Goal: Task Accomplishment & Management: Manage account settings

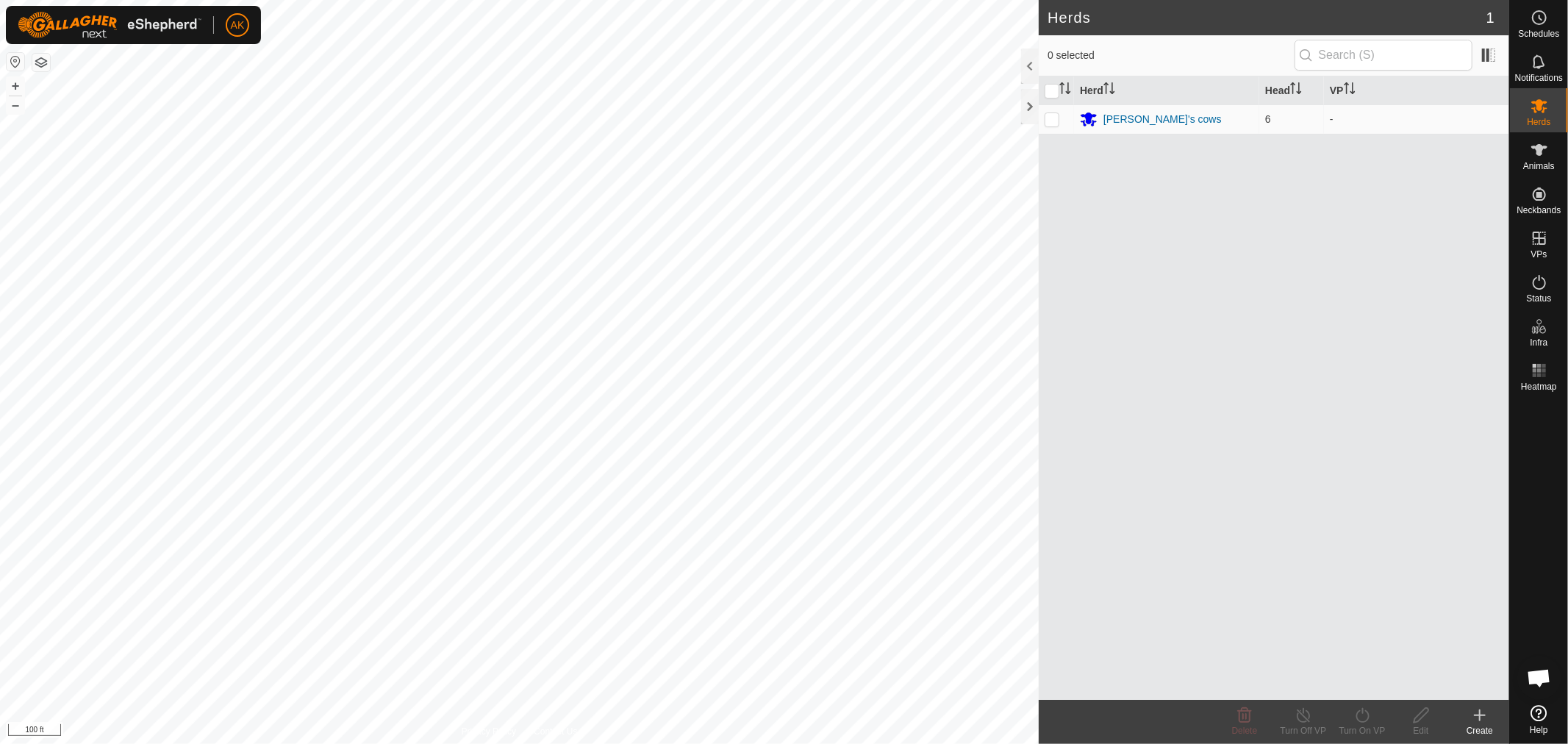
click at [42, 59] on button "button" at bounding box center [41, 63] width 18 height 18
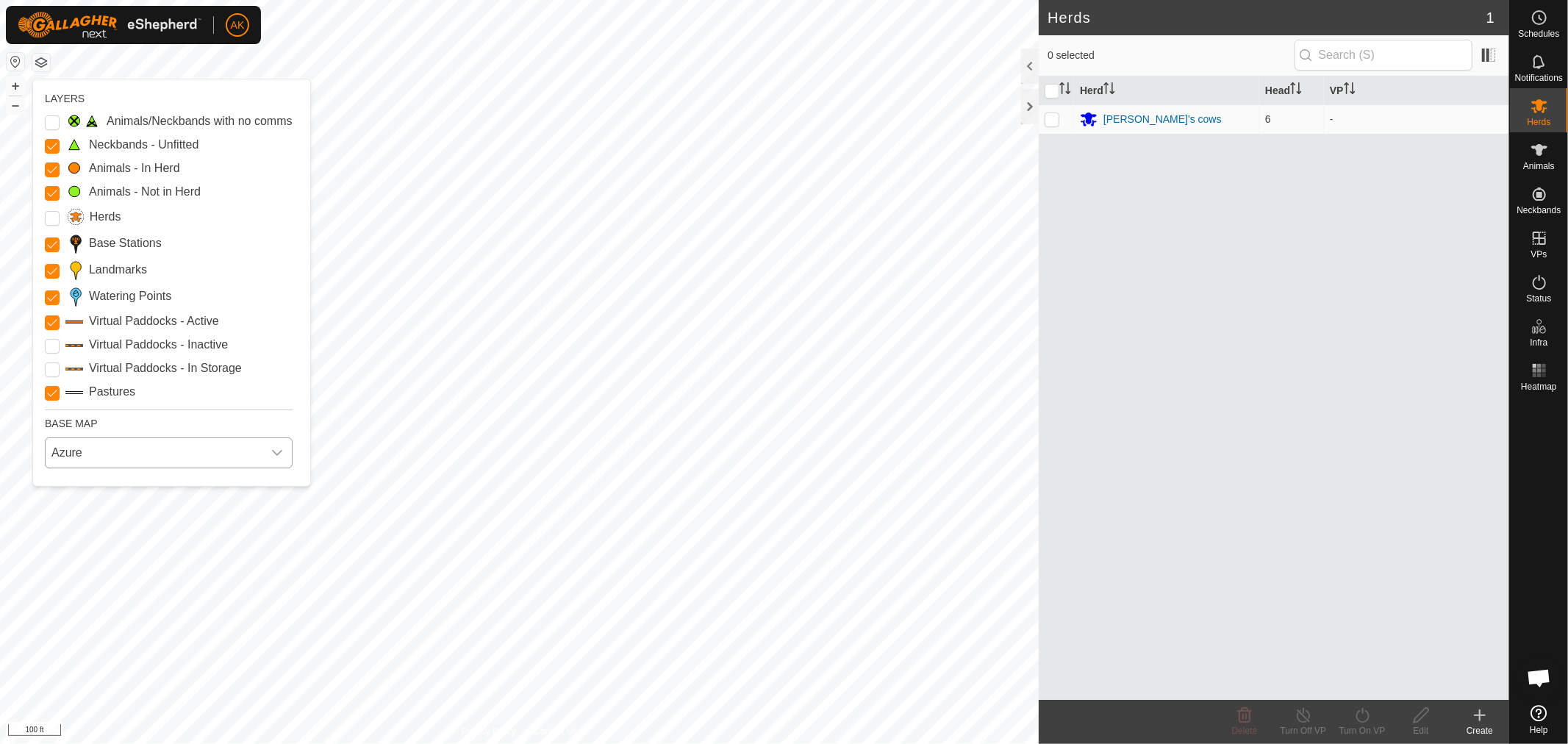
click at [262, 452] on div "dropdown trigger" at bounding box center [277, 453] width 30 height 30
click at [141, 512] on li "HERE" at bounding box center [170, 517] width 246 height 30
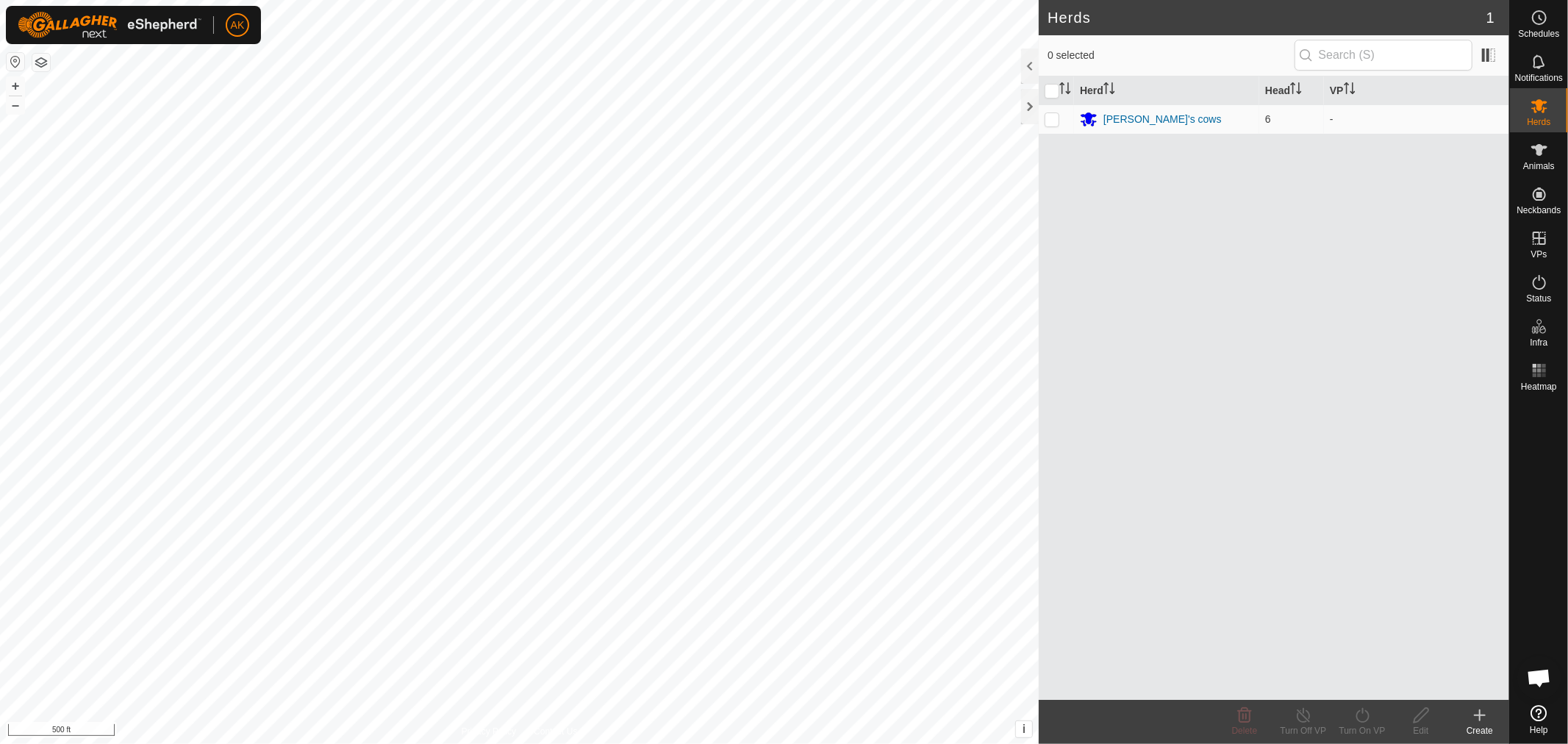
click at [34, 61] on button "button" at bounding box center [41, 63] width 18 height 18
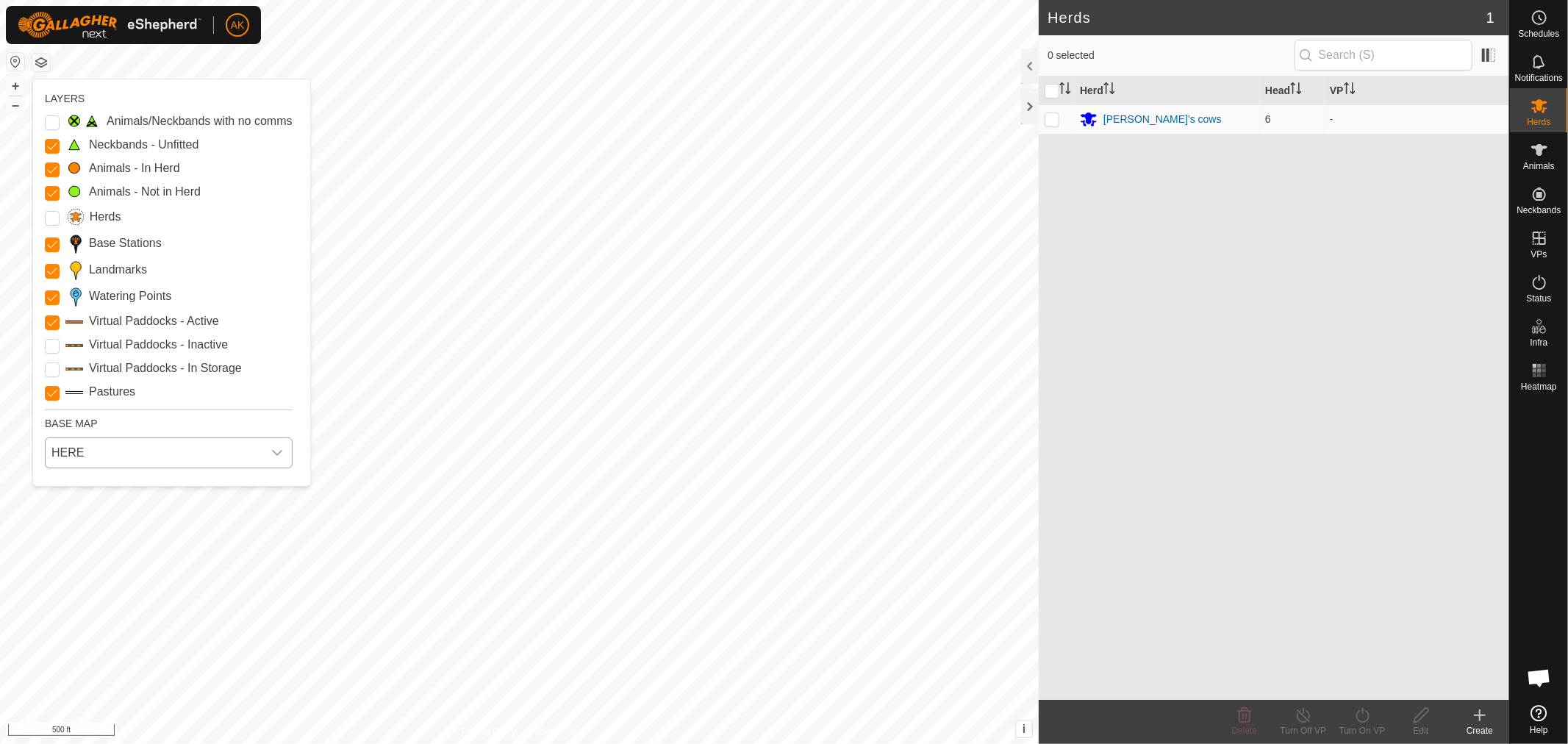
click at [226, 458] on span "HERE" at bounding box center [154, 453] width 217 height 30
click at [131, 540] on li "ESRI" at bounding box center [170, 547] width 246 height 30
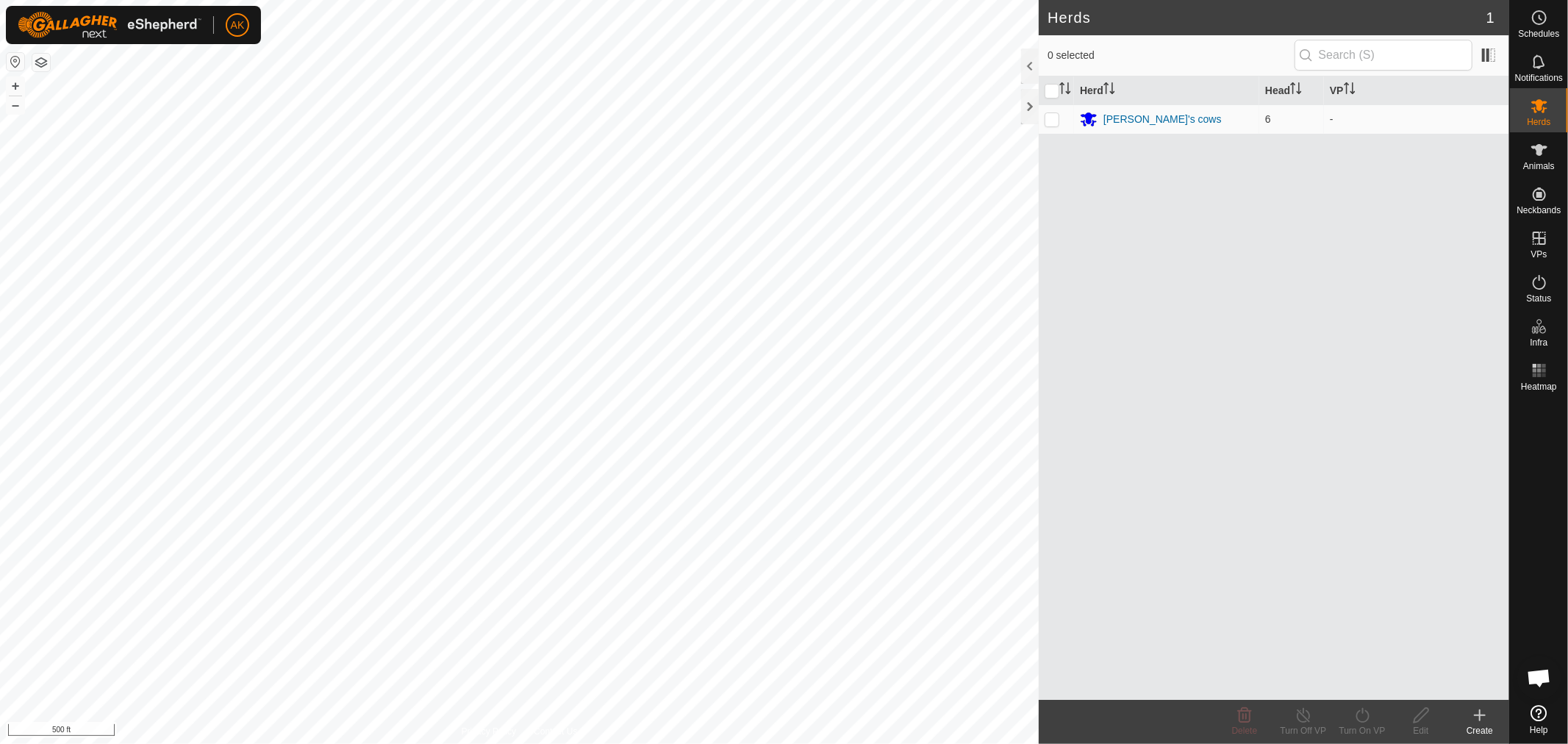
click at [34, 58] on button "button" at bounding box center [41, 63] width 18 height 18
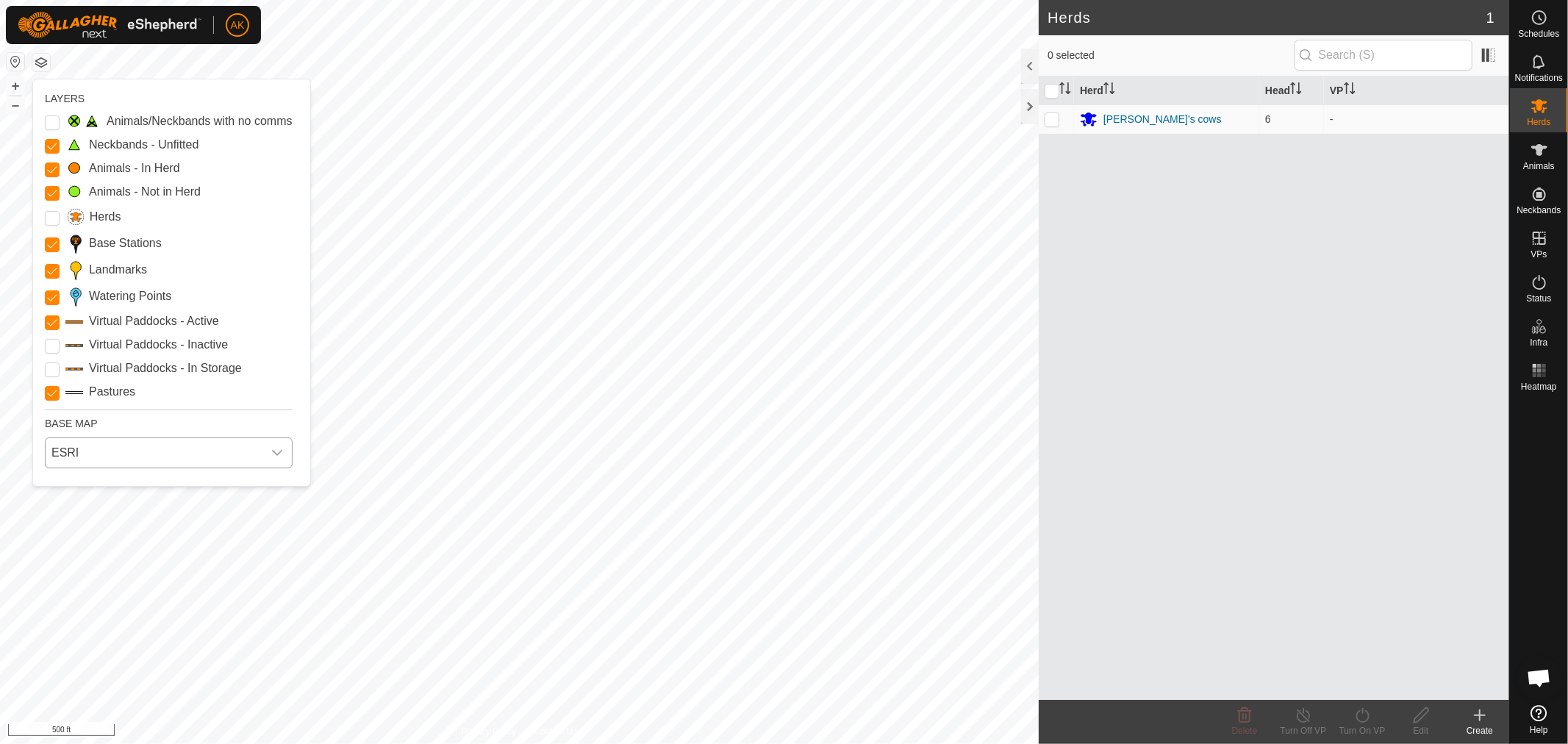
click at [173, 443] on span "ESRI" at bounding box center [154, 453] width 217 height 30
click at [122, 578] on li "Mapbox" at bounding box center [170, 579] width 246 height 30
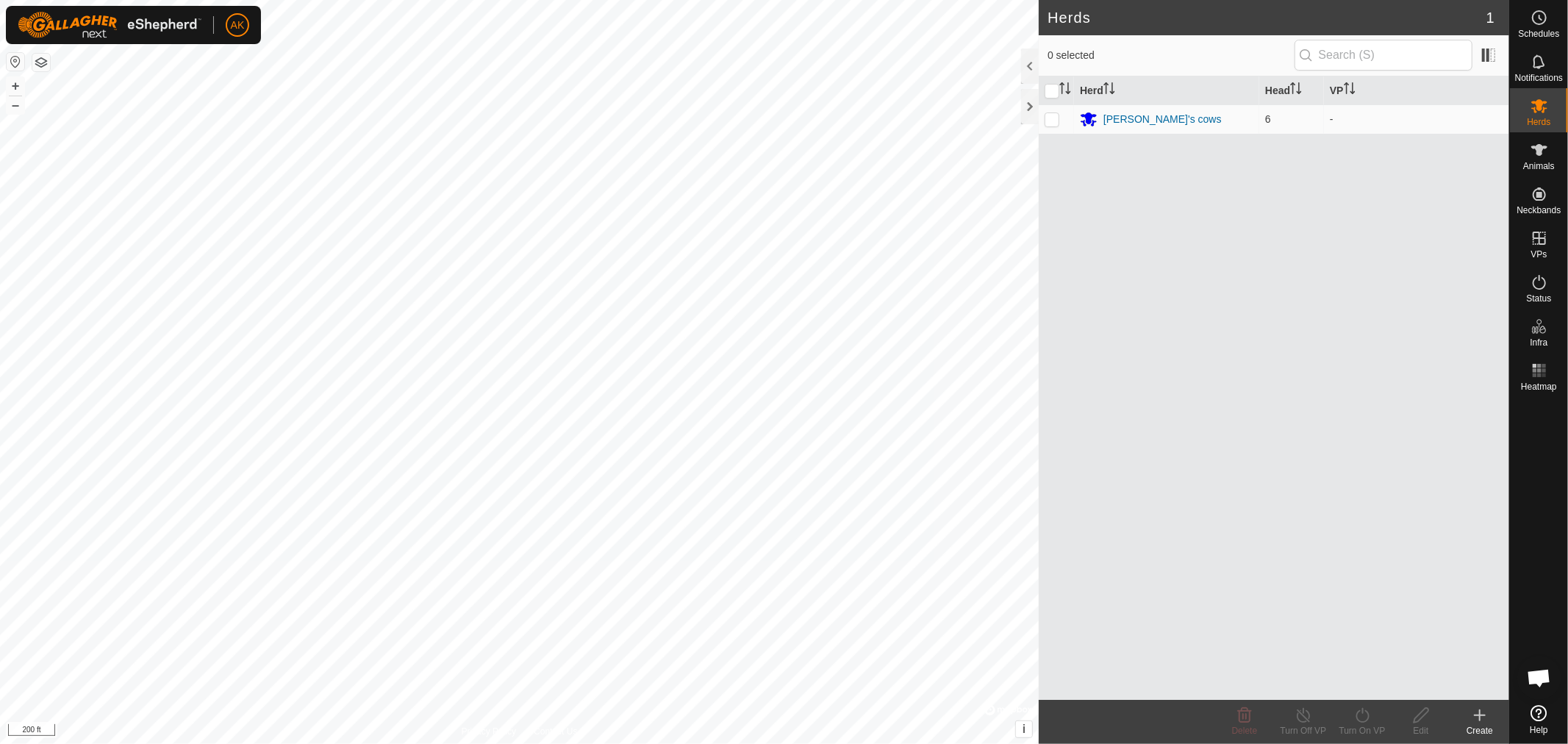
click at [38, 60] on button "button" at bounding box center [41, 63] width 18 height 18
click at [44, 58] on button "button" at bounding box center [41, 63] width 18 height 18
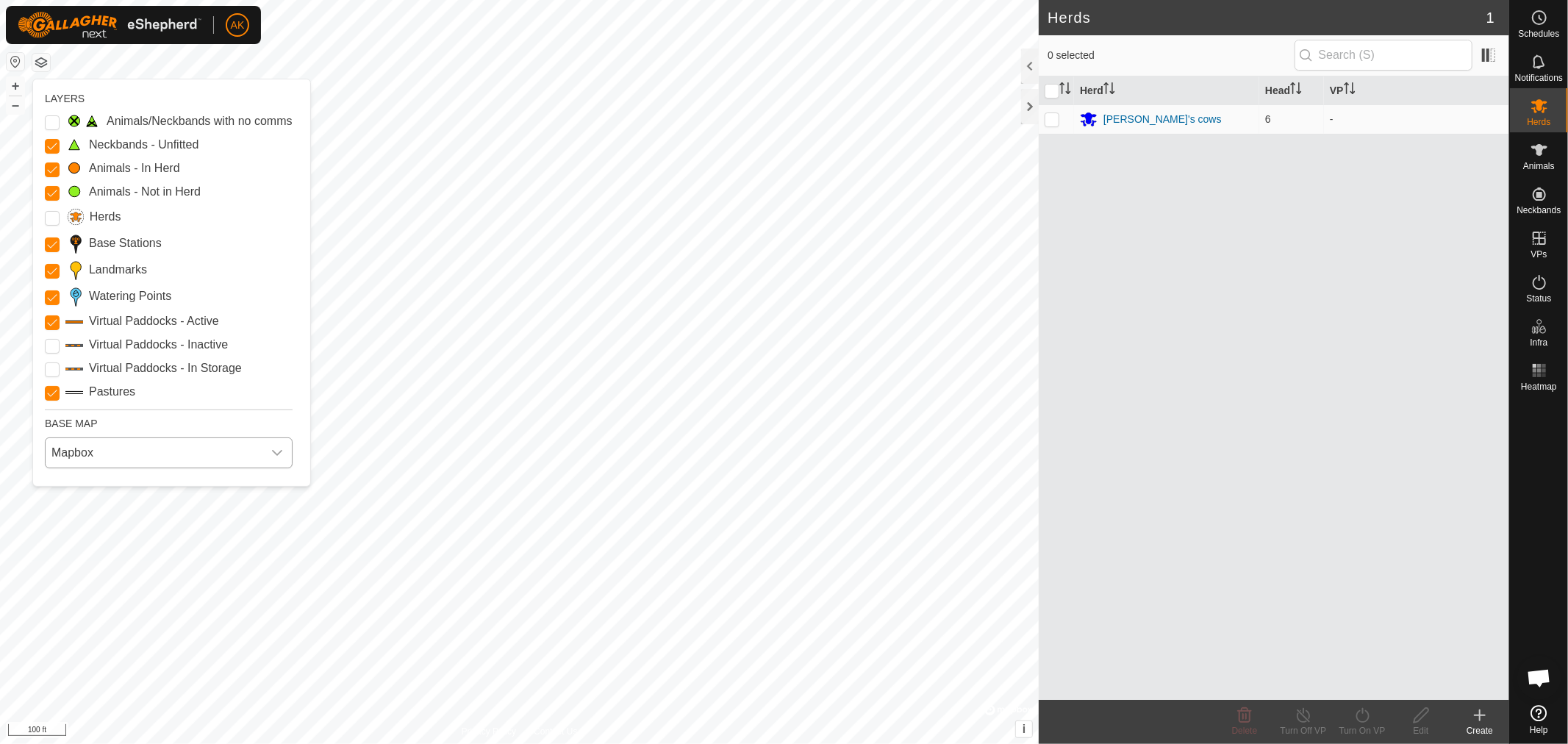
click at [164, 438] on span "Mapbox" at bounding box center [154, 453] width 217 height 30
click at [101, 548] on li "ESRI" at bounding box center [170, 547] width 246 height 30
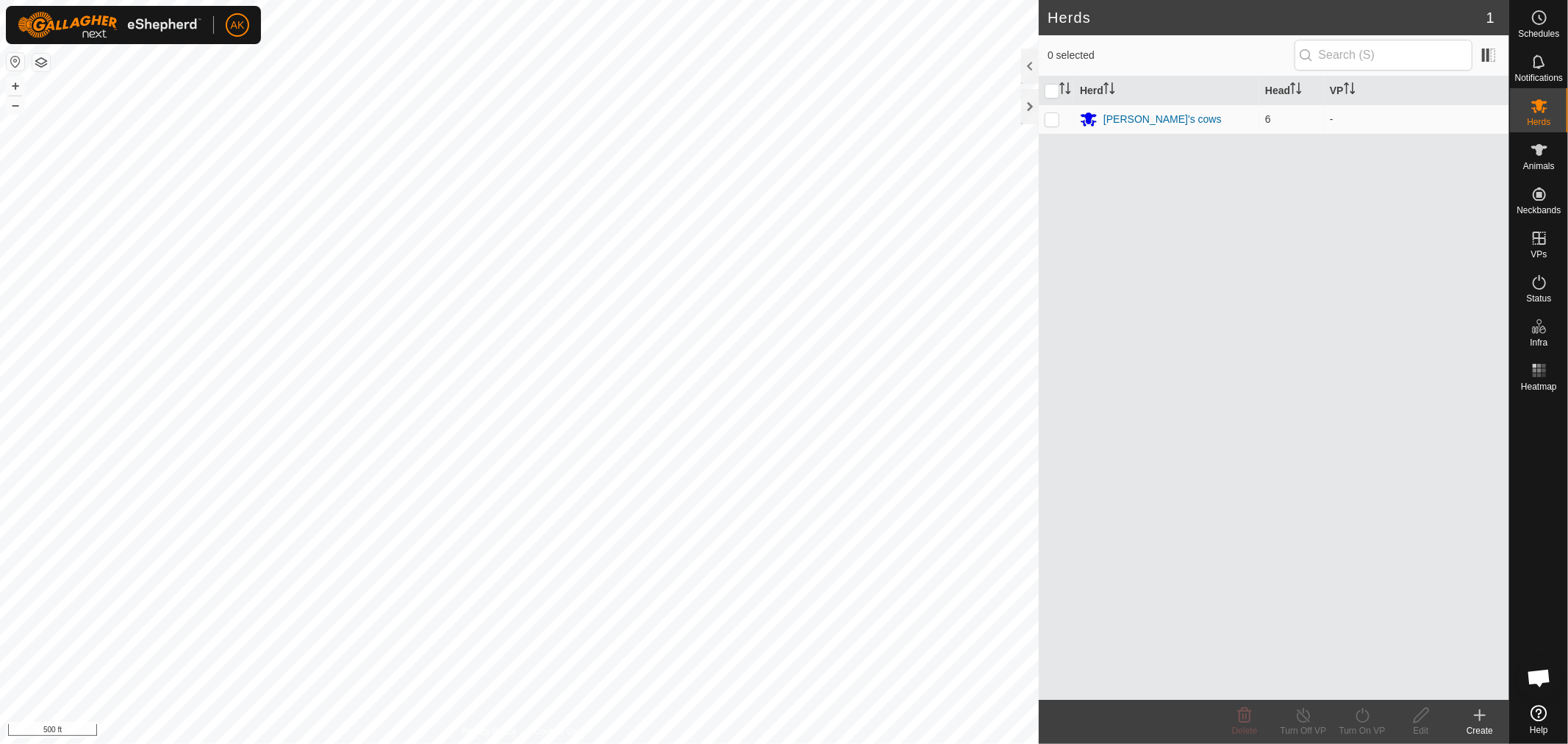
click at [38, 58] on button "button" at bounding box center [41, 63] width 18 height 18
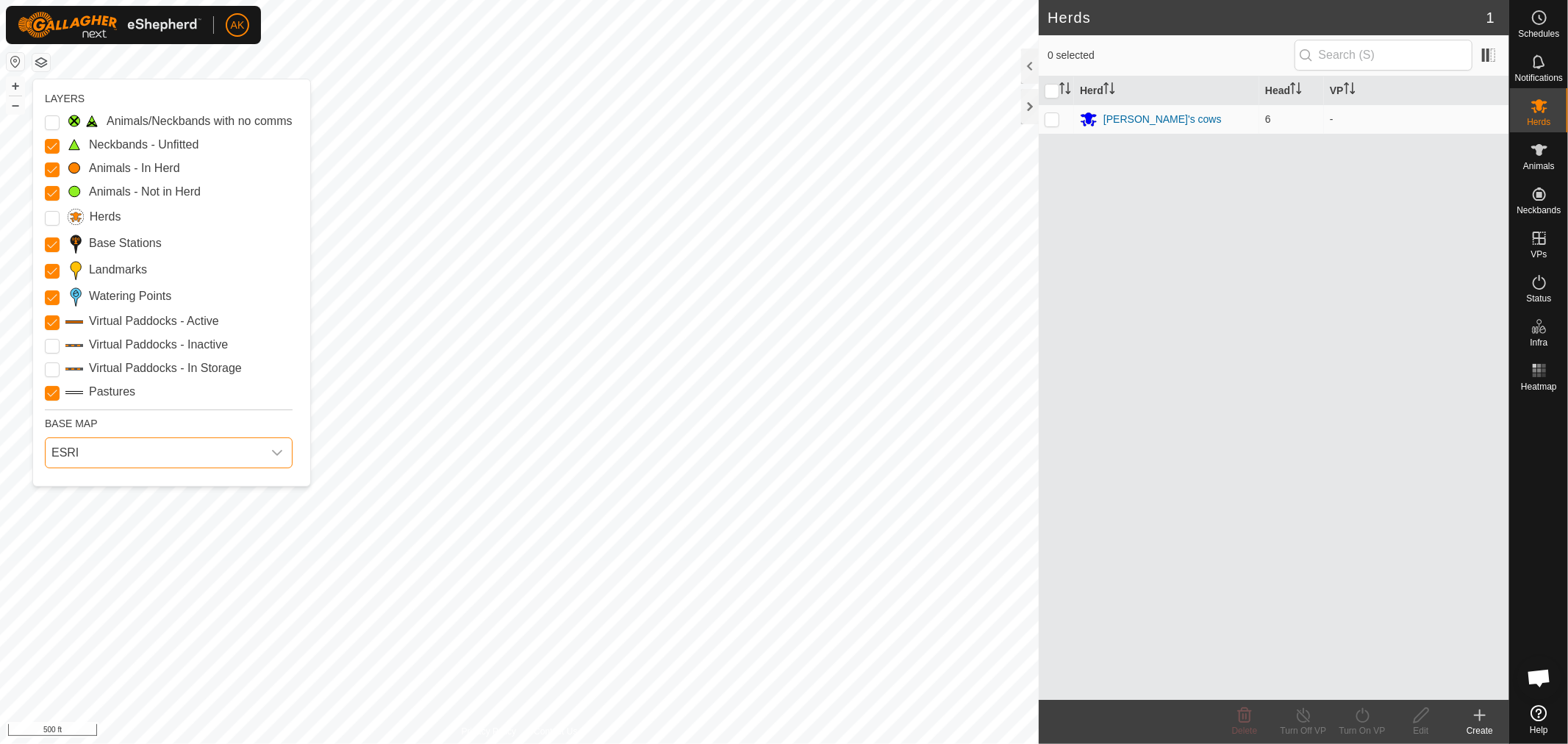
click at [217, 446] on span "ESRI" at bounding box center [154, 453] width 217 height 30
click at [70, 508] on li "HERE" at bounding box center [170, 517] width 246 height 30
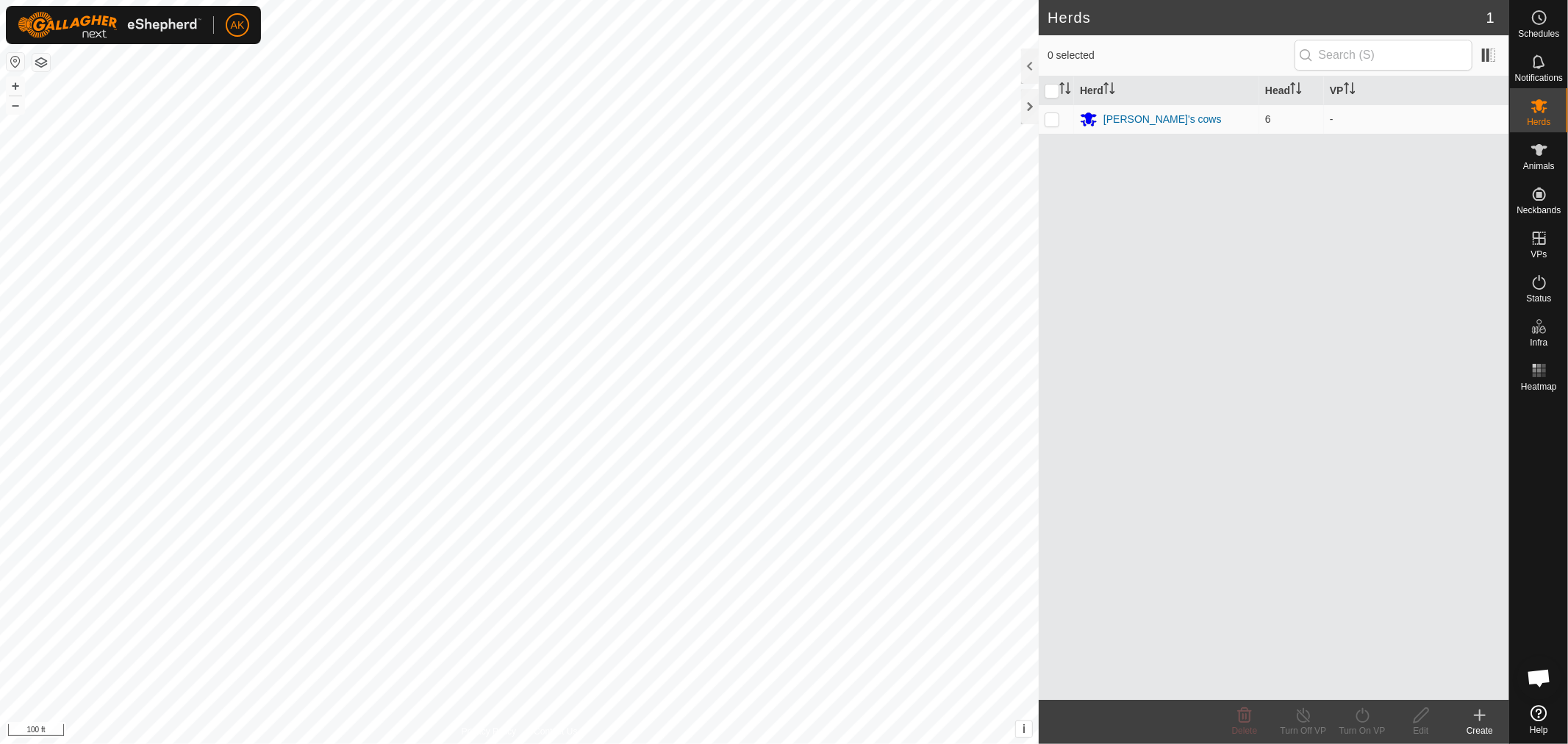
click at [46, 57] on button "button" at bounding box center [41, 63] width 18 height 18
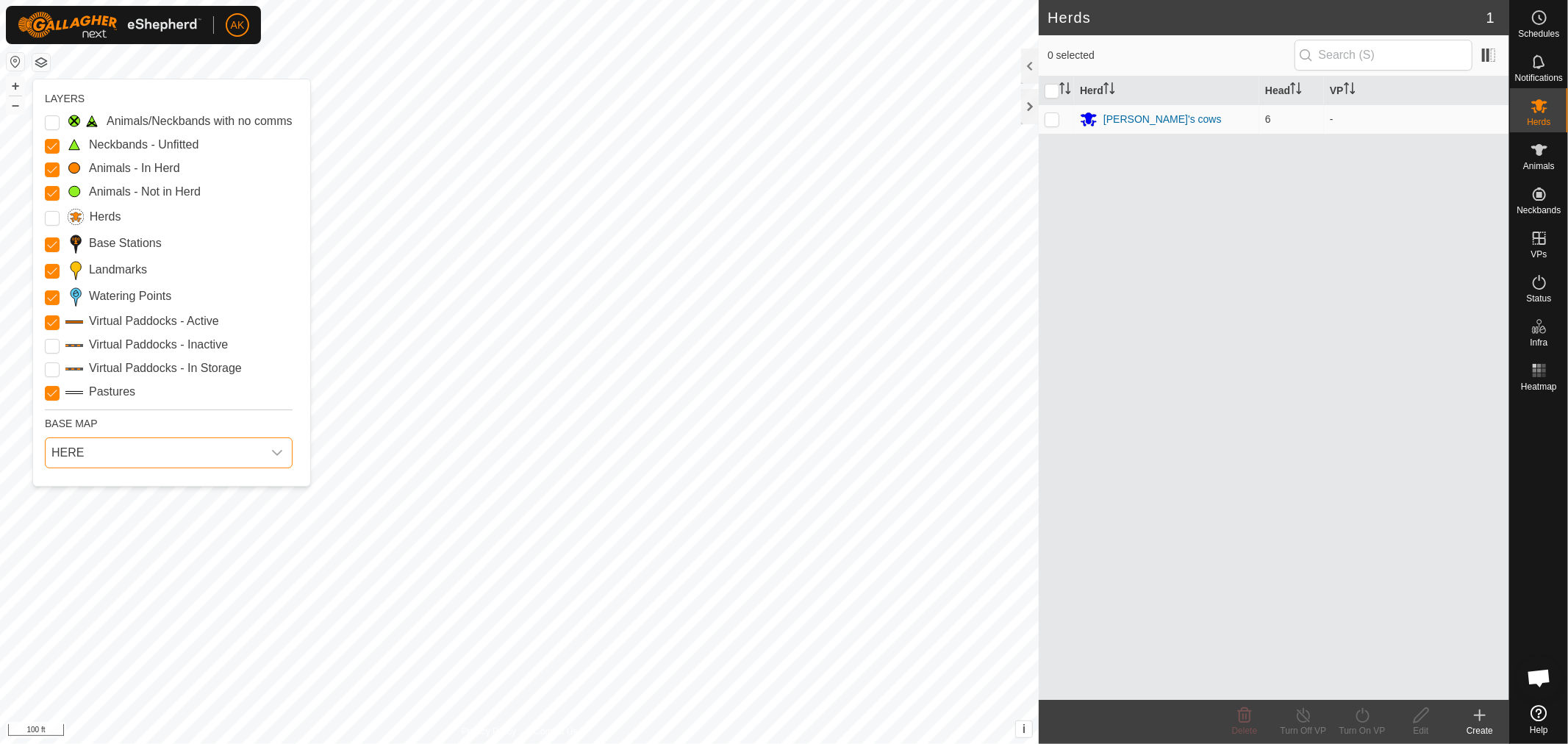
click at [158, 464] on span "HERE" at bounding box center [154, 453] width 217 height 30
click at [91, 479] on li "Azure" at bounding box center [170, 485] width 246 height 30
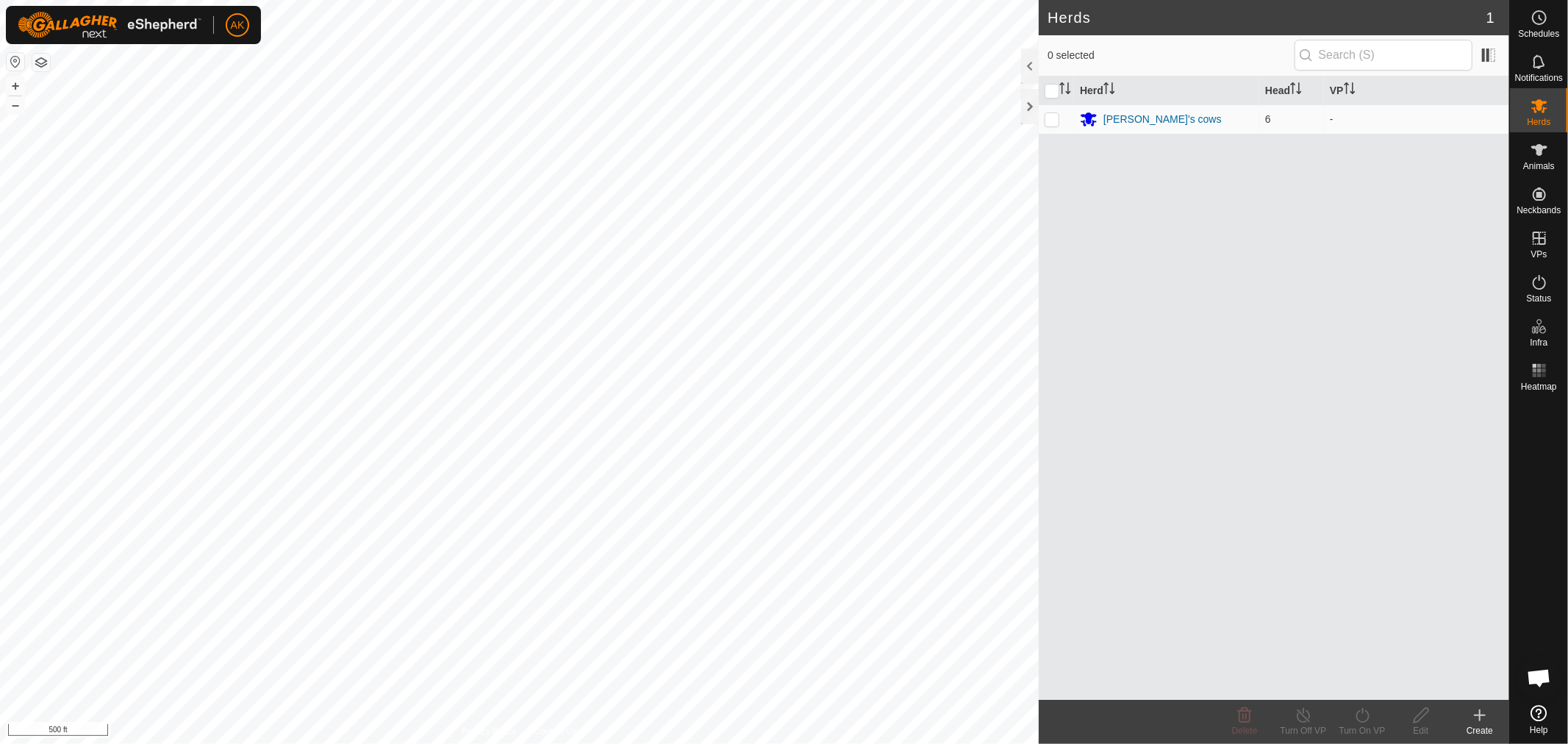
click at [40, 65] on button "button" at bounding box center [41, 63] width 18 height 18
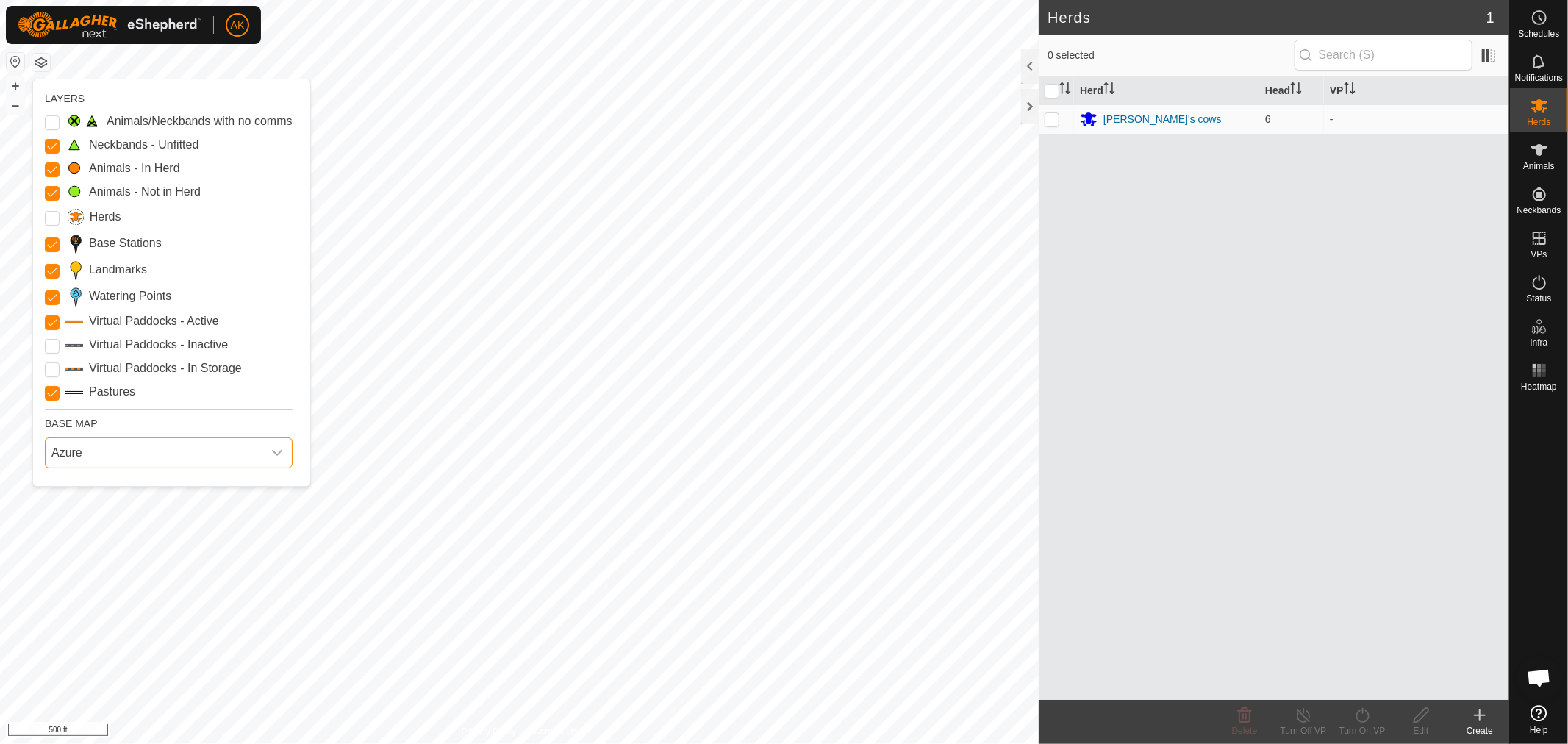
click at [146, 464] on span "Azure" at bounding box center [154, 453] width 217 height 30
click at [115, 518] on li "HERE" at bounding box center [170, 517] width 246 height 30
click at [172, 455] on span "HERE" at bounding box center [154, 453] width 217 height 30
click at [98, 544] on li "ESRI" at bounding box center [170, 547] width 246 height 30
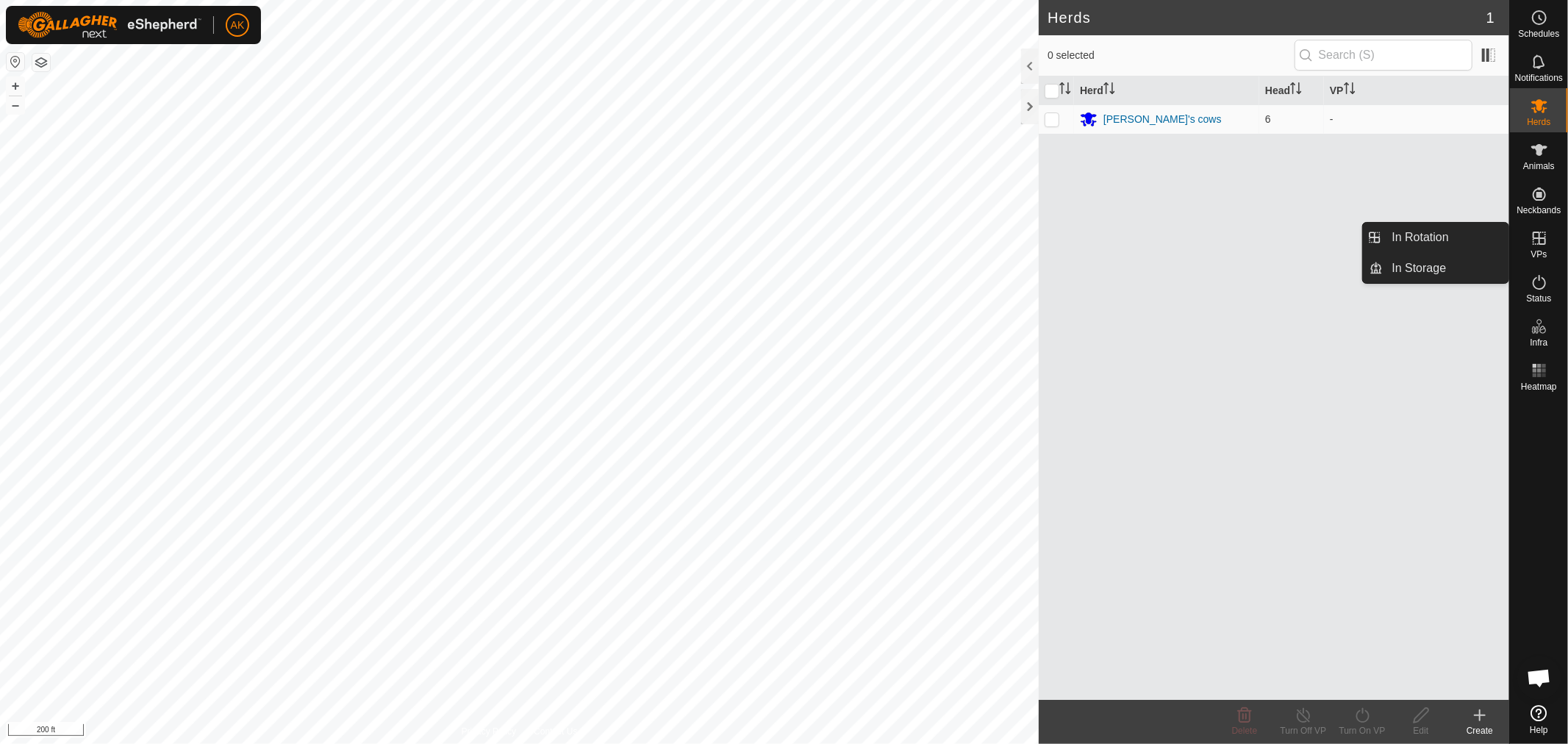
click at [1546, 243] on icon at bounding box center [1539, 238] width 13 height 13
click at [1474, 243] on link "In Rotation" at bounding box center [1447, 237] width 126 height 30
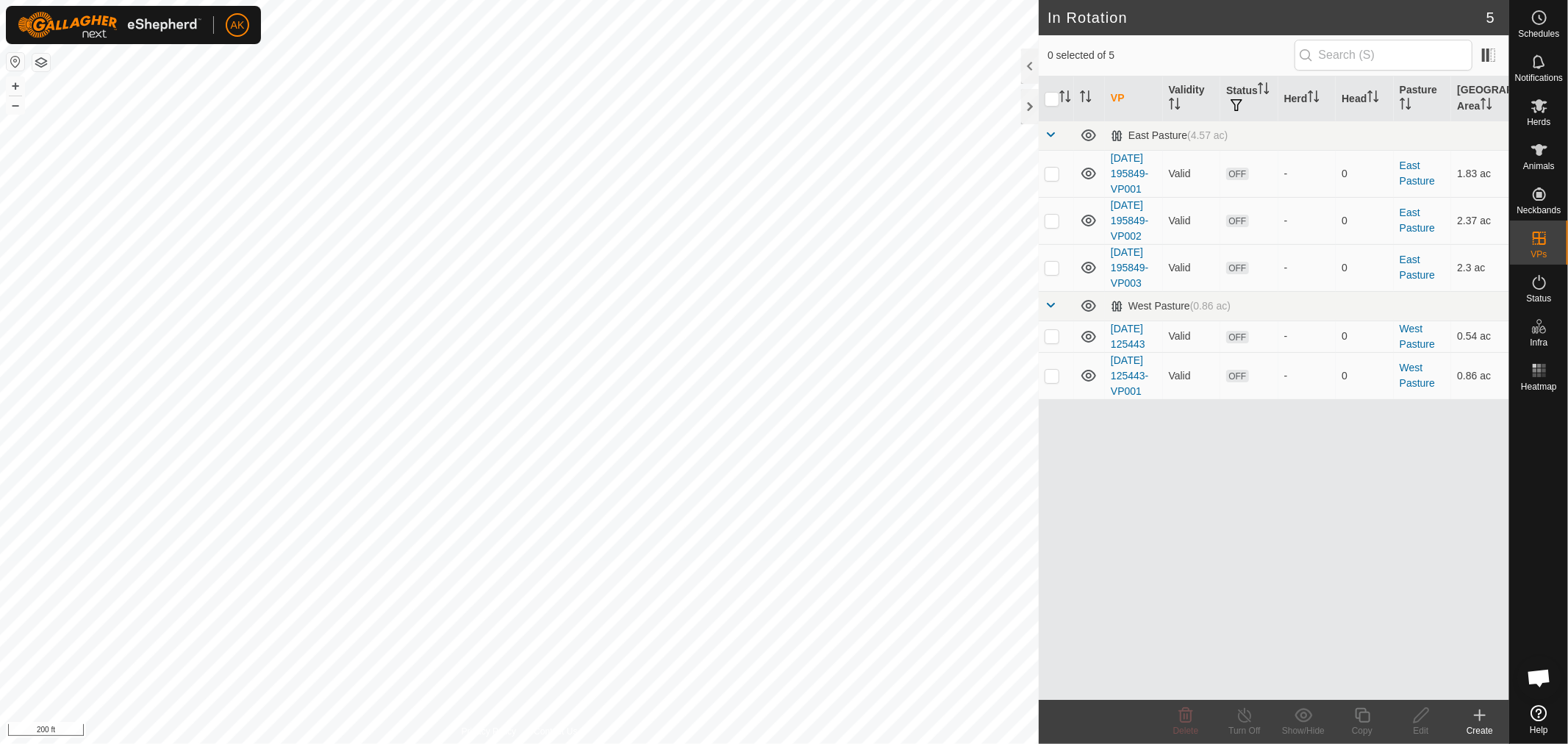
click at [1480, 718] on icon at bounding box center [1480, 714] width 0 height 10
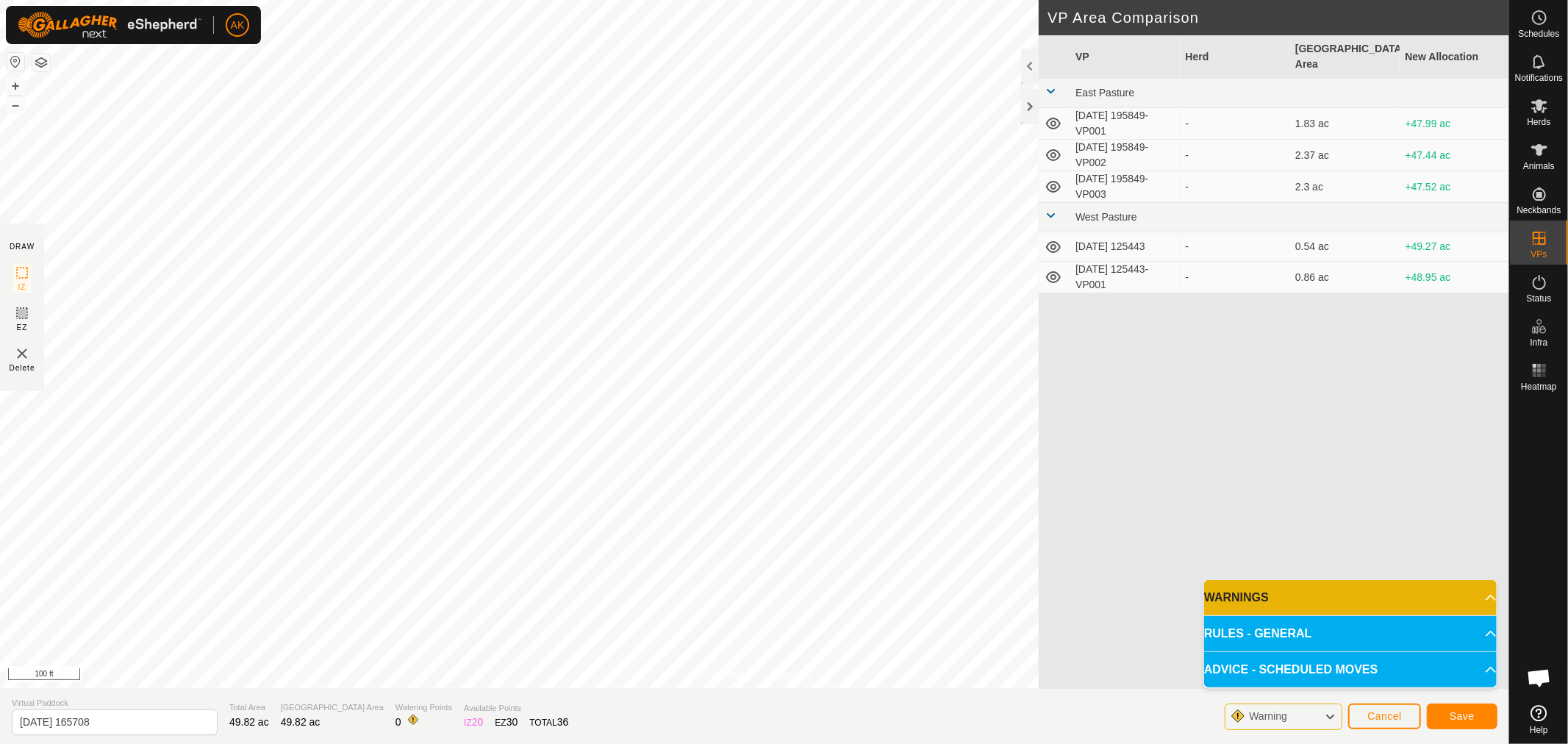
click at [503, 704] on div "Privacy Policy Contact Us + – ⇧ i 100 ft DRAW IZ EZ Delete VP Area Comparison V…" at bounding box center [755, 372] width 1510 height 744
click at [511, 743] on html "AK Schedules Notifications Herds Animals Neckbands VPs Status Infra Heatmap Hel…" at bounding box center [784, 372] width 1568 height 744
click at [1462, 721] on span "Save" at bounding box center [1462, 715] width 25 height 12
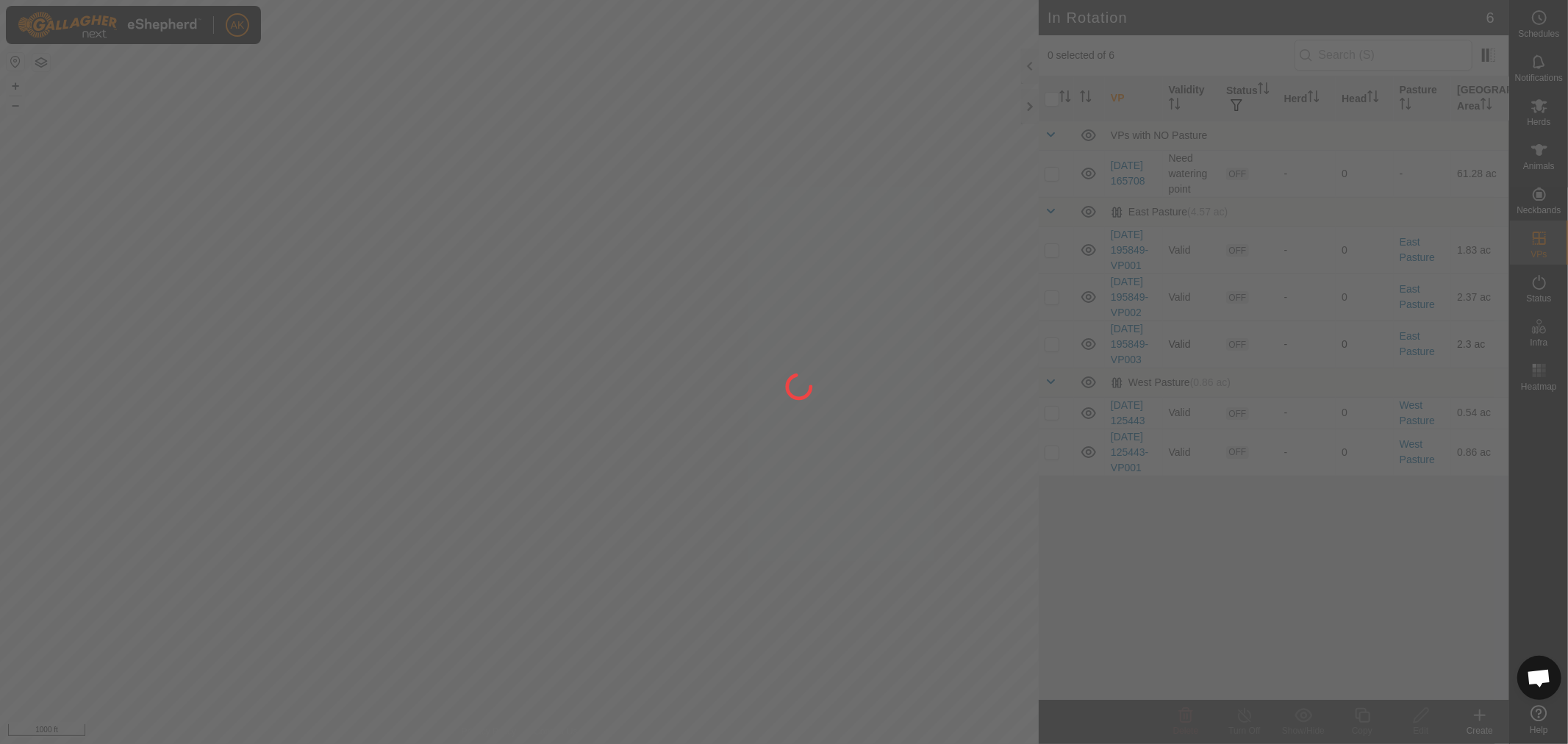
click at [566, 512] on div "AK Schedules Notifications Herds Animals Neckbands VPs Status Infra Heatmap Hel…" at bounding box center [784, 372] width 1568 height 744
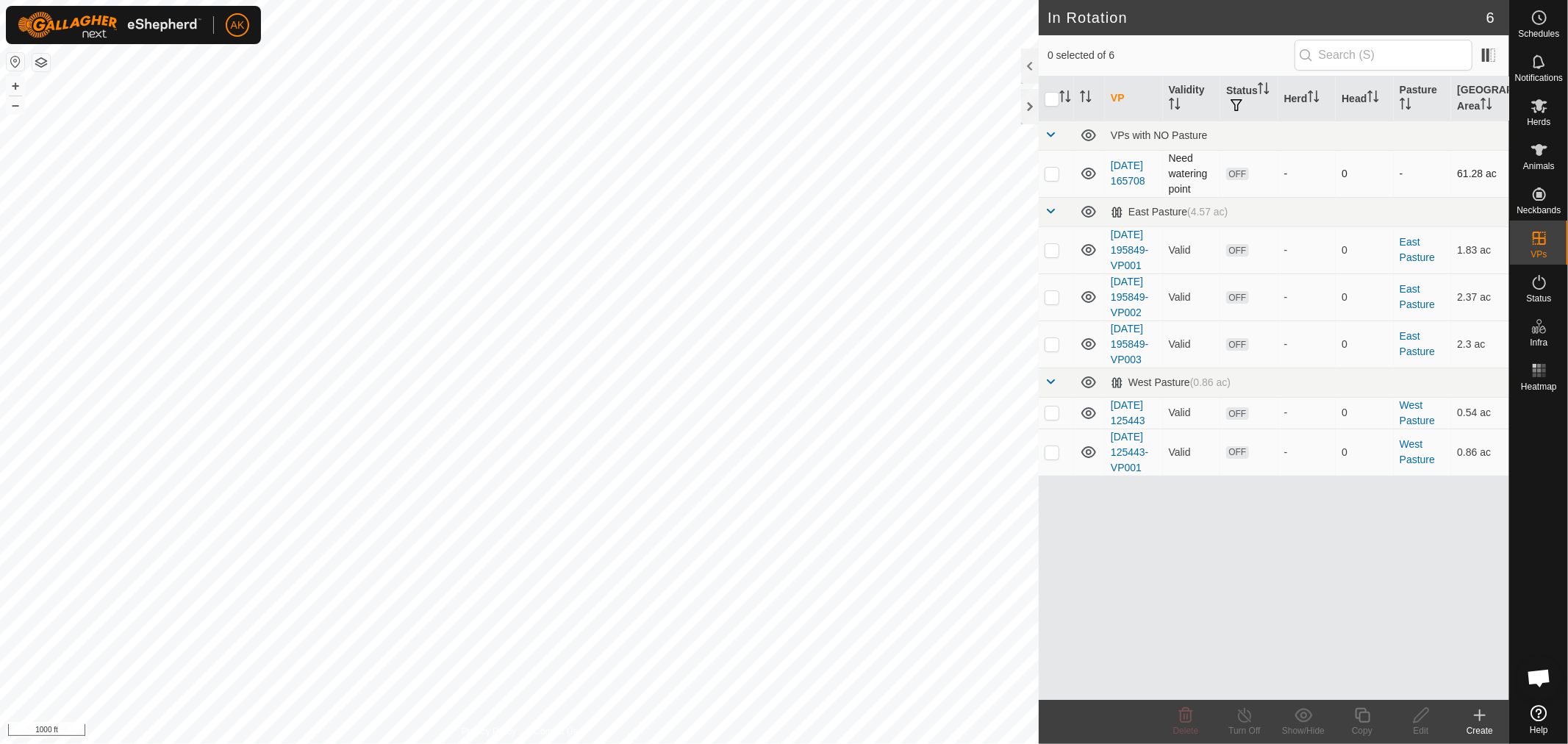
click at [1186, 180] on td "Need watering point" at bounding box center [1192, 173] width 58 height 47
click at [1121, 160] on link "[DATE] 165708" at bounding box center [1128, 173] width 34 height 27
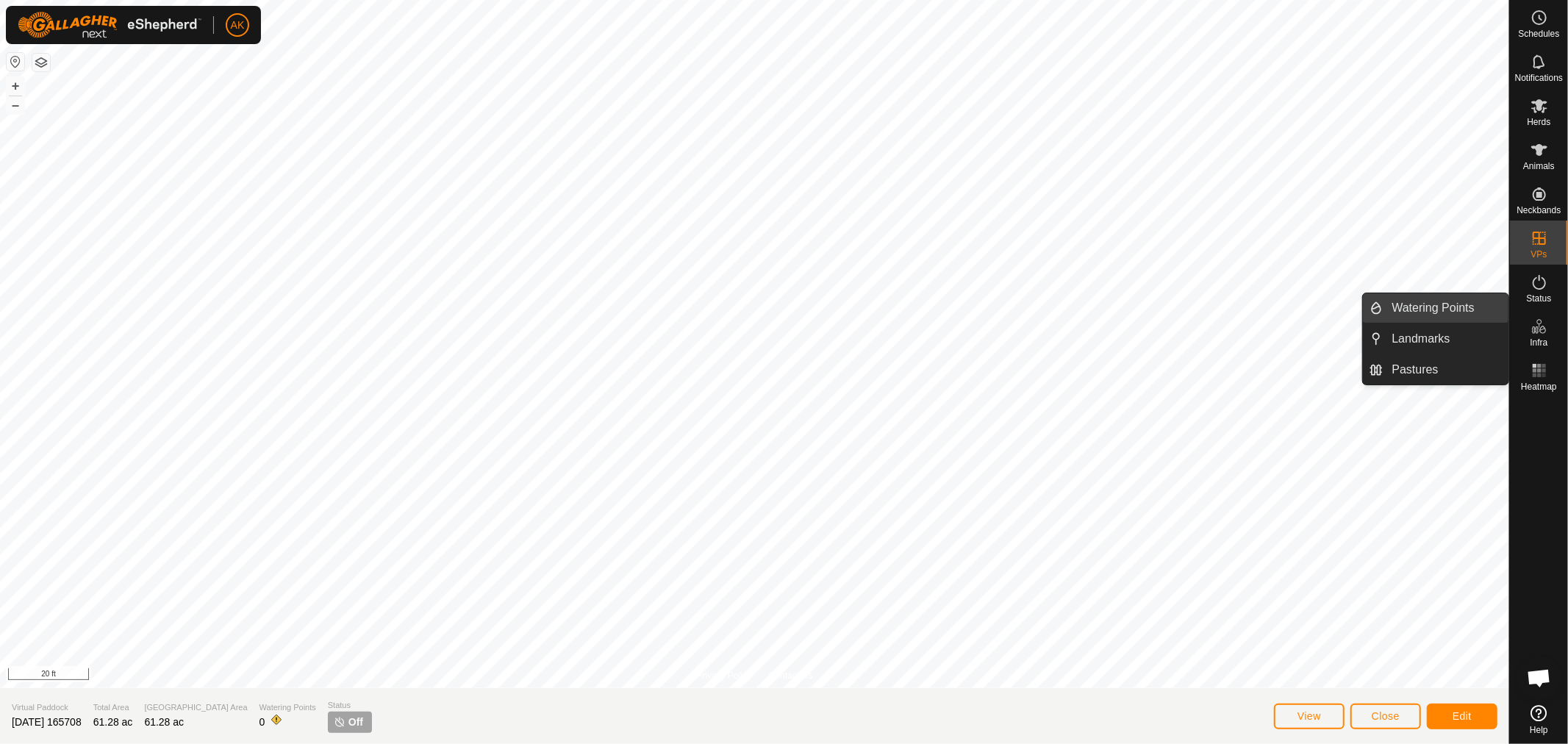
click at [1442, 309] on link "Watering Points" at bounding box center [1447, 307] width 126 height 30
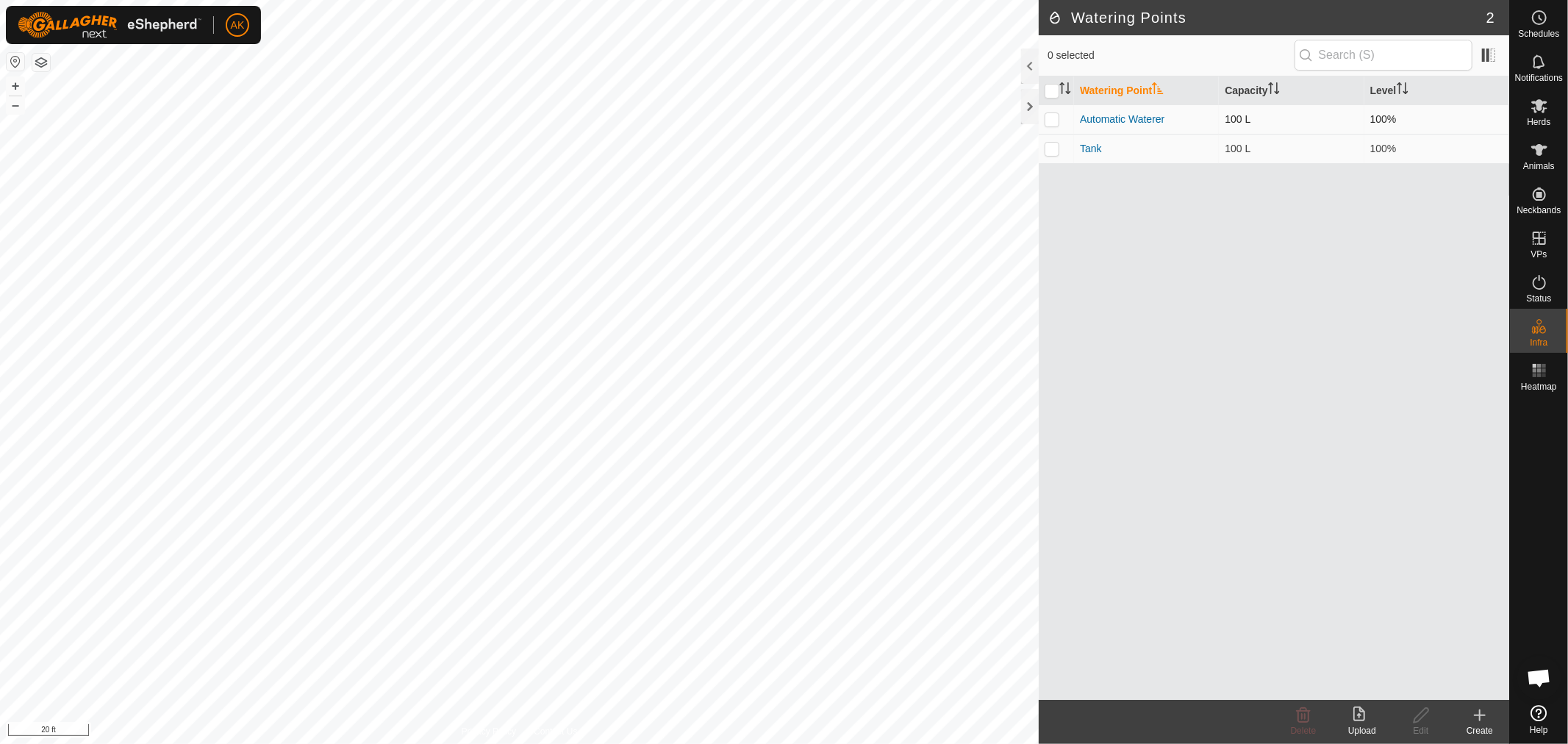
click at [1048, 122] on p-checkbox at bounding box center [1052, 119] width 14 height 12
checkbox input "true"
click at [1480, 719] on icon at bounding box center [1480, 714] width 0 height 10
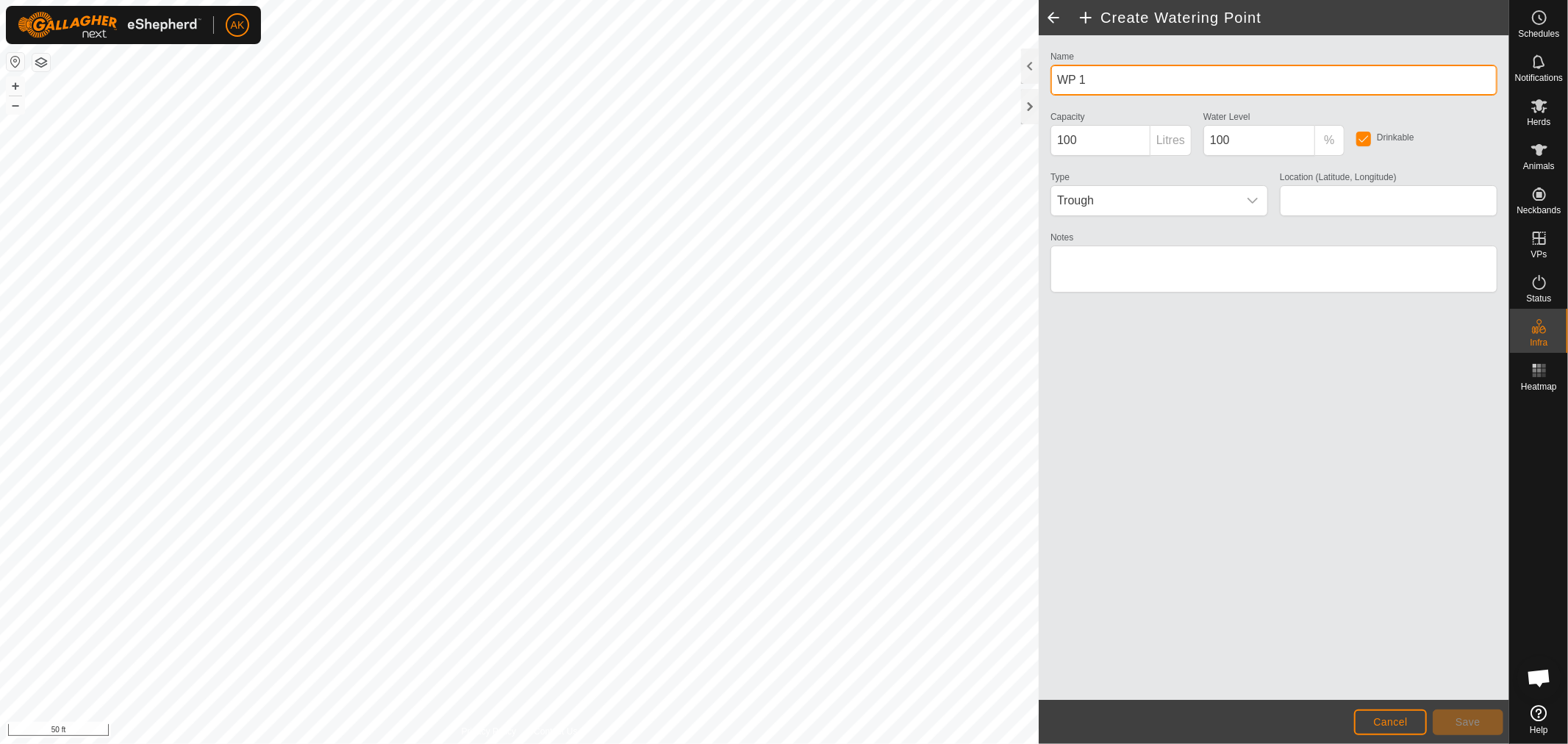
drag, startPoint x: 1106, startPoint y: 85, endPoint x: 1049, endPoint y: 81, distance: 57.1
click at [1049, 81] on div "Name WP 1" at bounding box center [1274, 71] width 459 height 49
type input "[US_STATE][GEOGRAPHIC_DATA]"
click at [1247, 195] on icon "dropdown trigger" at bounding box center [1253, 200] width 12 height 12
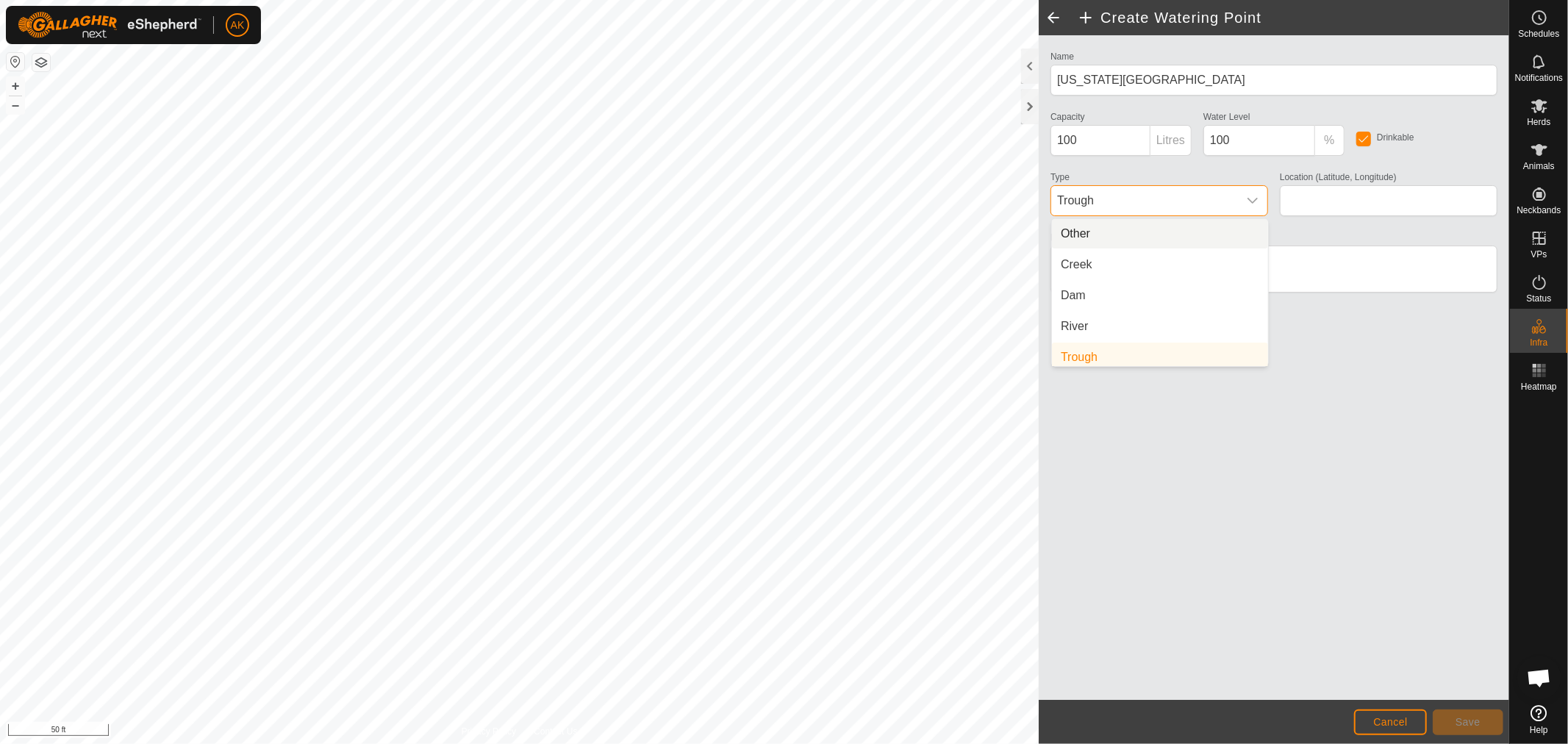
scroll to position [5, 0]
click at [1100, 252] on li "Creek" at bounding box center [1160, 259] width 217 height 30
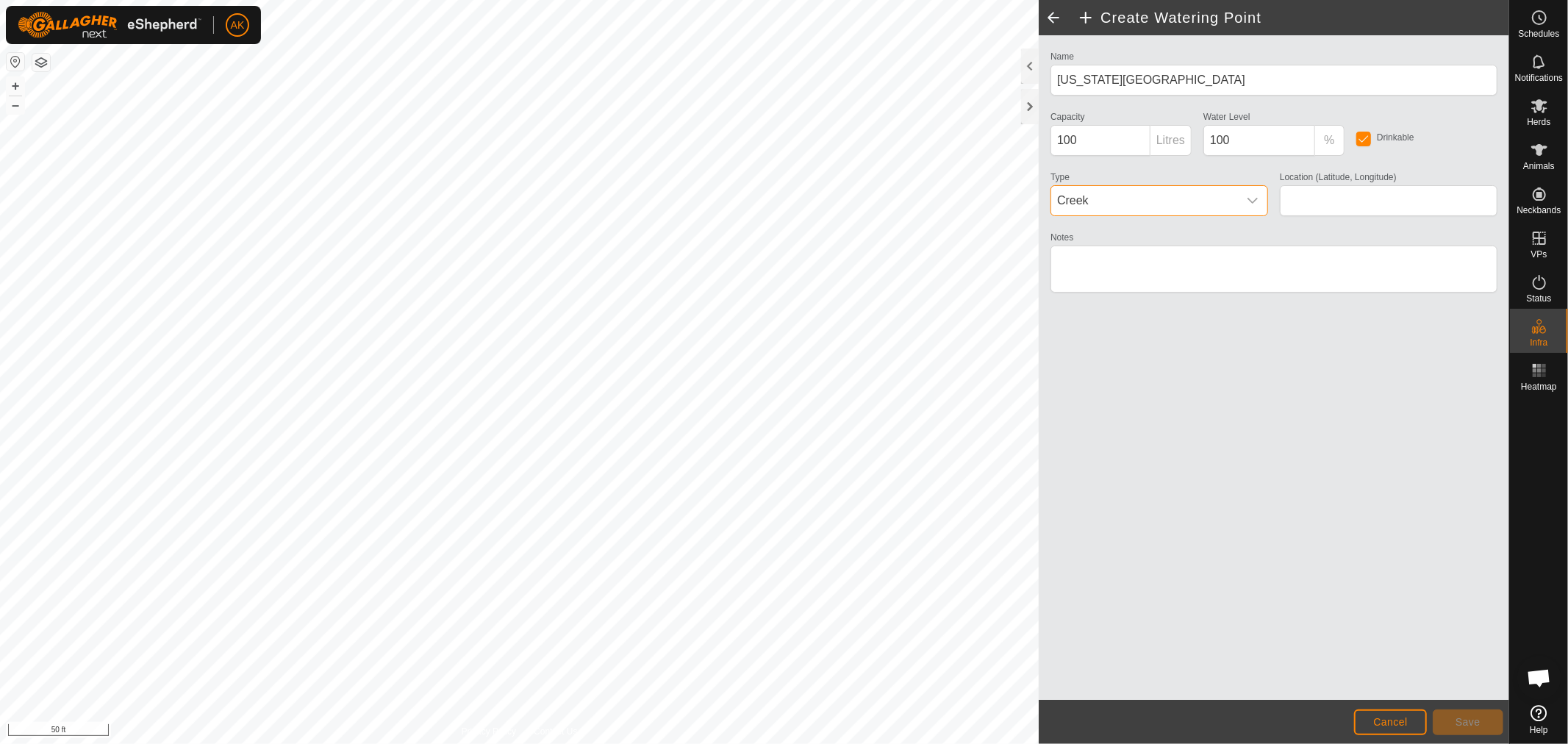
click at [1281, 449] on div "Name [US_STATE] Crossing Capacity 100 Litres Water Level 100 % Drinkable Type C…" at bounding box center [1274, 368] width 471 height 665
click at [1336, 515] on div "Name [US_STATE] Crossing Capacity 100 Litres Water Level 100 % Drinkable Type C…" at bounding box center [1274, 368] width 471 height 665
click at [1304, 134] on input "100" at bounding box center [1259, 140] width 111 height 31
click at [1190, 376] on div "Name [US_STATE] Crossing Capacity 100 Litres Water Level 100 % Drinkable Type C…" at bounding box center [1274, 368] width 471 height 665
drag, startPoint x: 1333, startPoint y: 180, endPoint x: 1344, endPoint y: 200, distance: 22.8
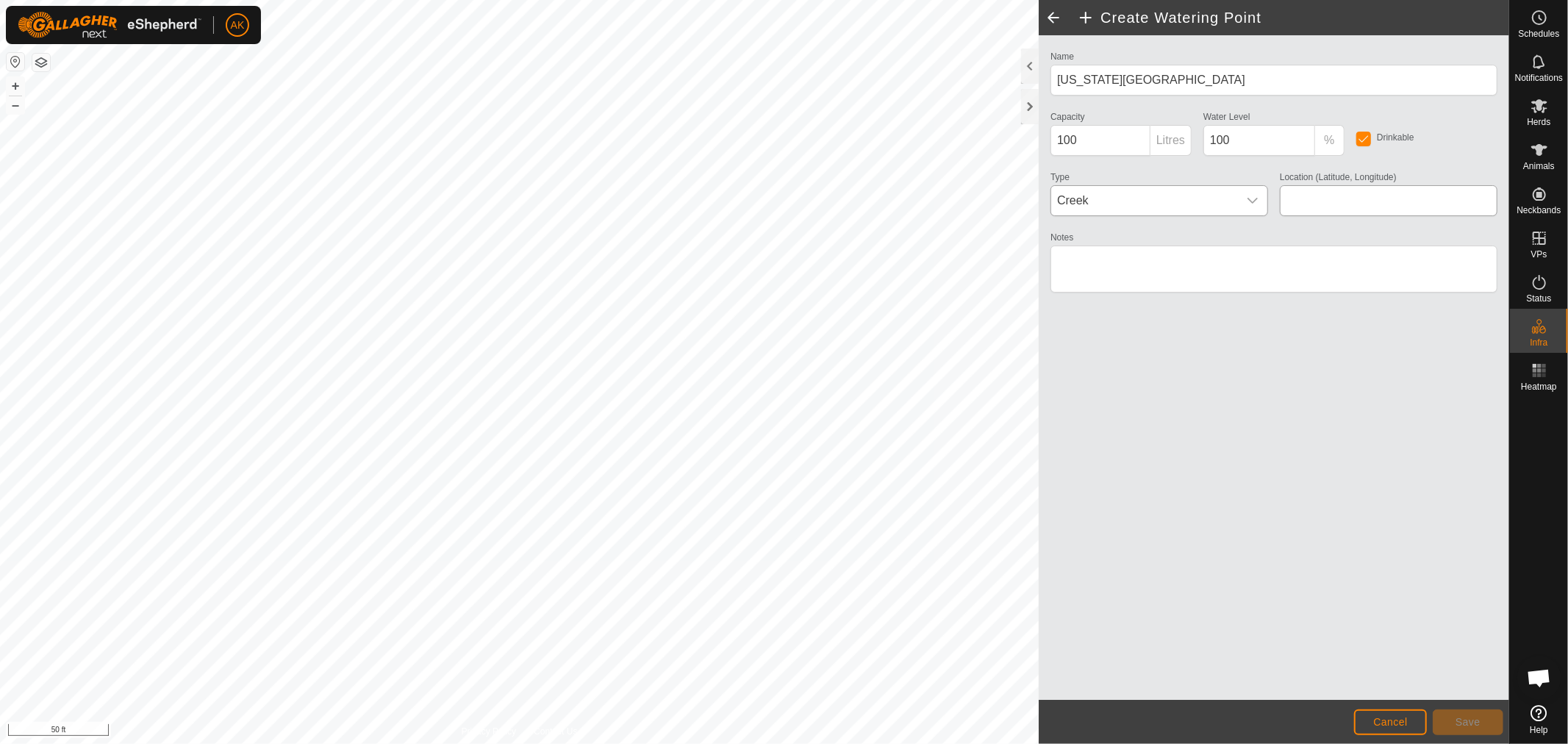
click at [1333, 181] on label "Location (Latitude, Longitude)" at bounding box center [1338, 177] width 117 height 13
click at [1333, 185] on input "Location (Latitude, Longitude)" at bounding box center [1388, 200] width 217 height 31
click at [1344, 199] on input "Location (Latitude, Longitude)" at bounding box center [1388, 200] width 217 height 31
type input "42.134796, -93.398758"
click at [1478, 723] on span "Save" at bounding box center [1468, 722] width 25 height 12
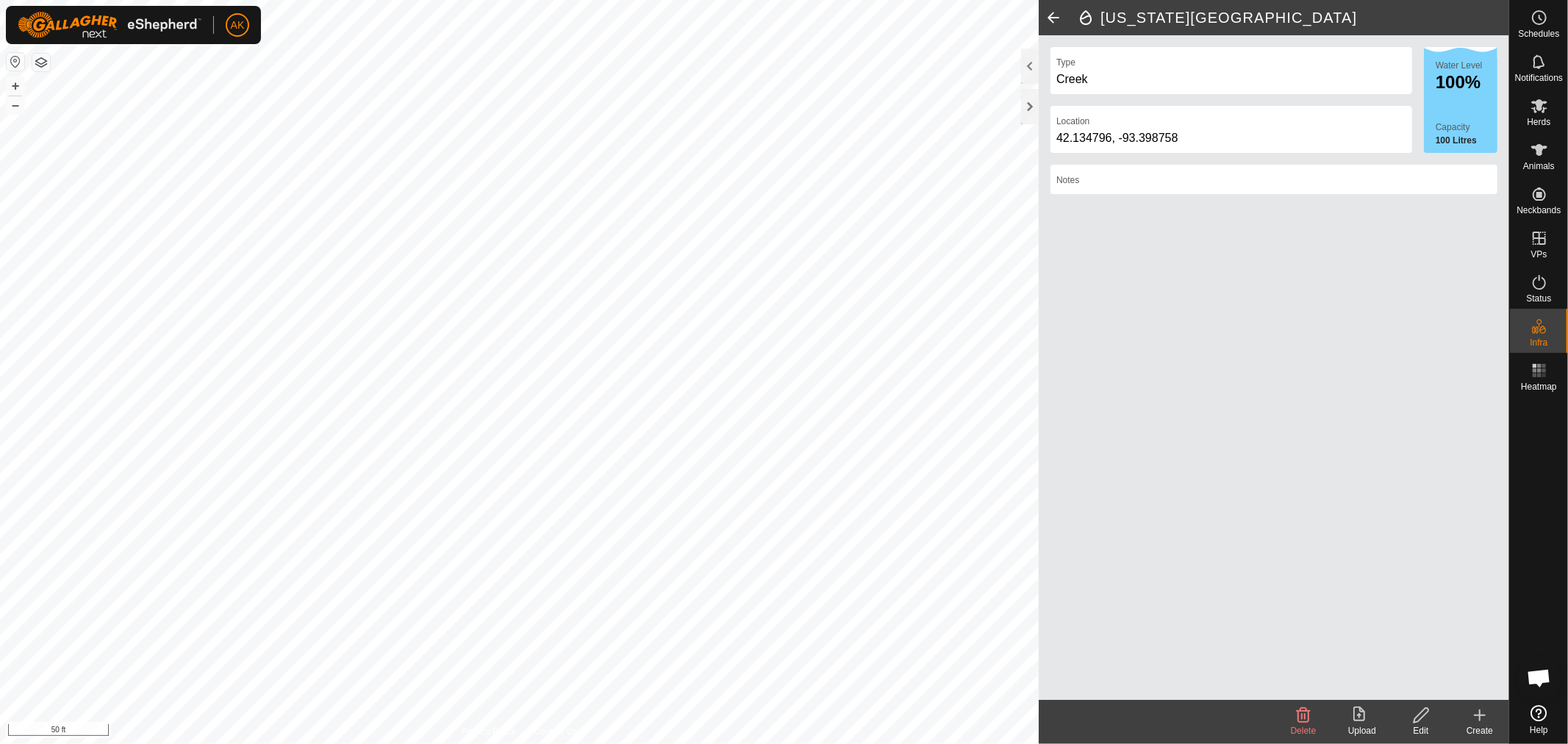
click at [1254, 559] on div "Type Creek Location [GEOGRAPHIC_DATA] Water Level 100% Capacity 100 Litres Notes" at bounding box center [1274, 368] width 471 height 665
click at [1543, 241] on icon at bounding box center [1539, 238] width 18 height 18
click at [1450, 240] on link "In Rotation" at bounding box center [1447, 237] width 126 height 30
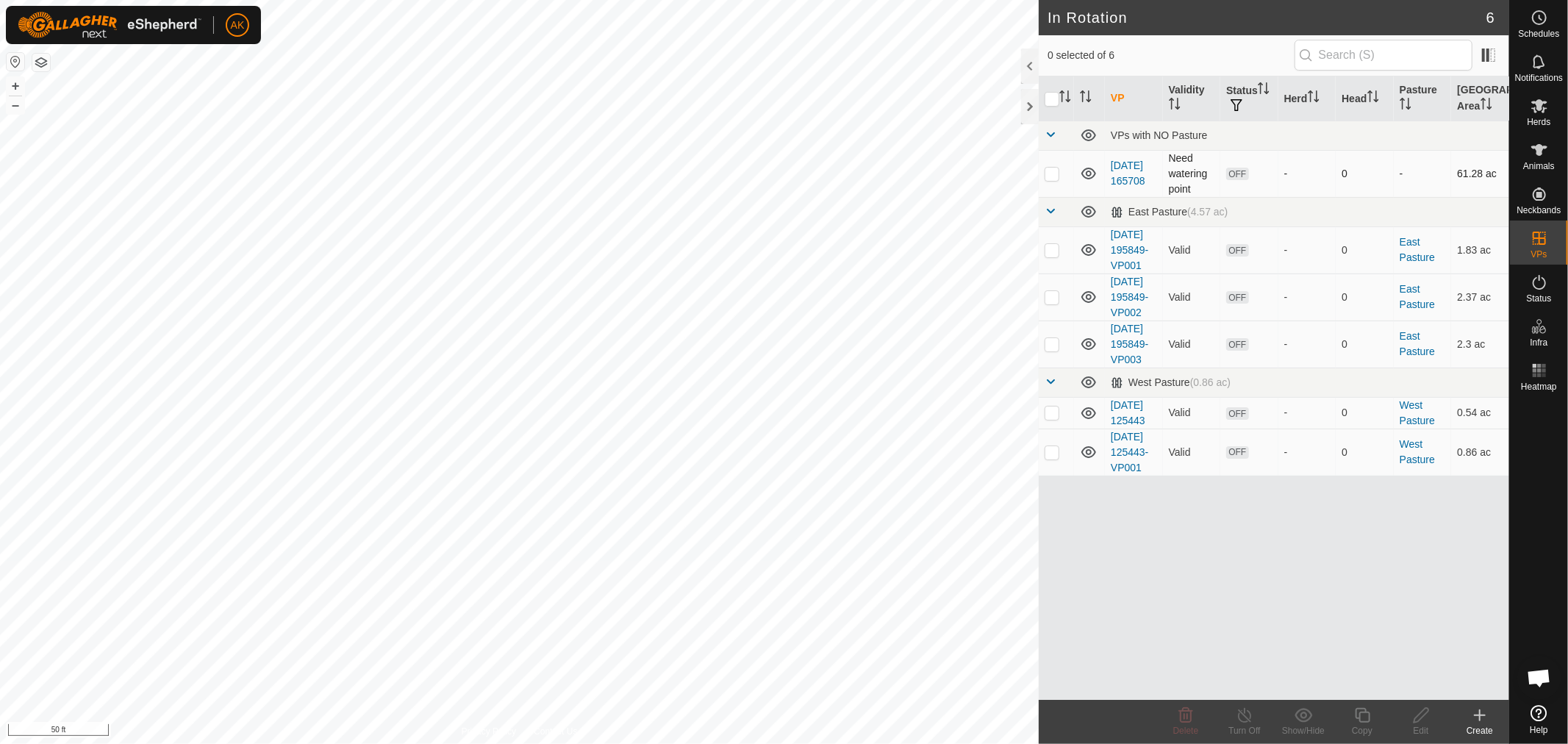
click at [1179, 170] on td "Need watering point" at bounding box center [1192, 173] width 58 height 47
click at [1047, 169] on p-checkbox at bounding box center [1052, 173] width 14 height 12
checkbox input "true"
click at [1535, 63] on icon at bounding box center [1538, 62] width 12 height 14
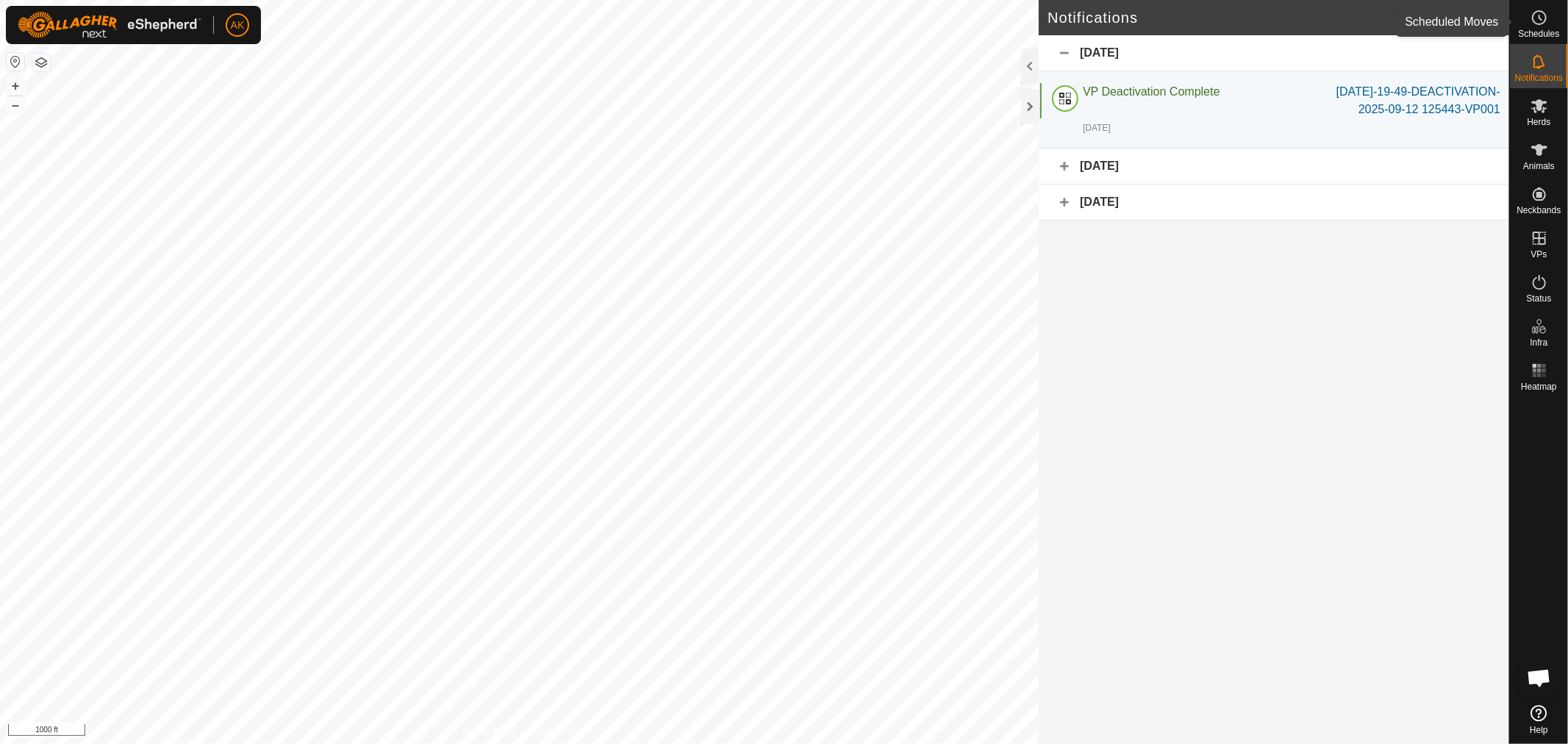
click at [1540, 22] on icon at bounding box center [1539, 18] width 18 height 18
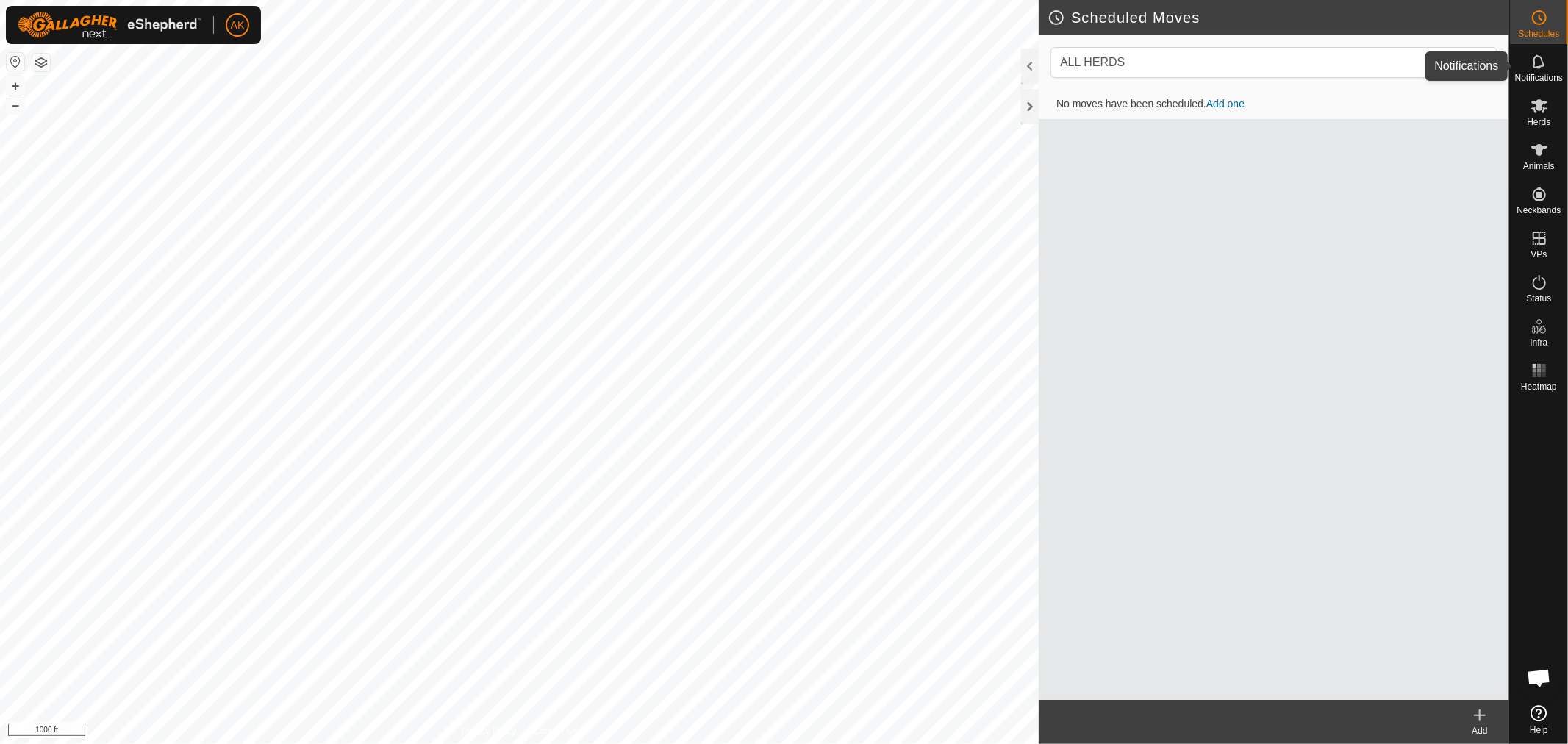
click at [1540, 58] on icon at bounding box center [1538, 62] width 12 height 14
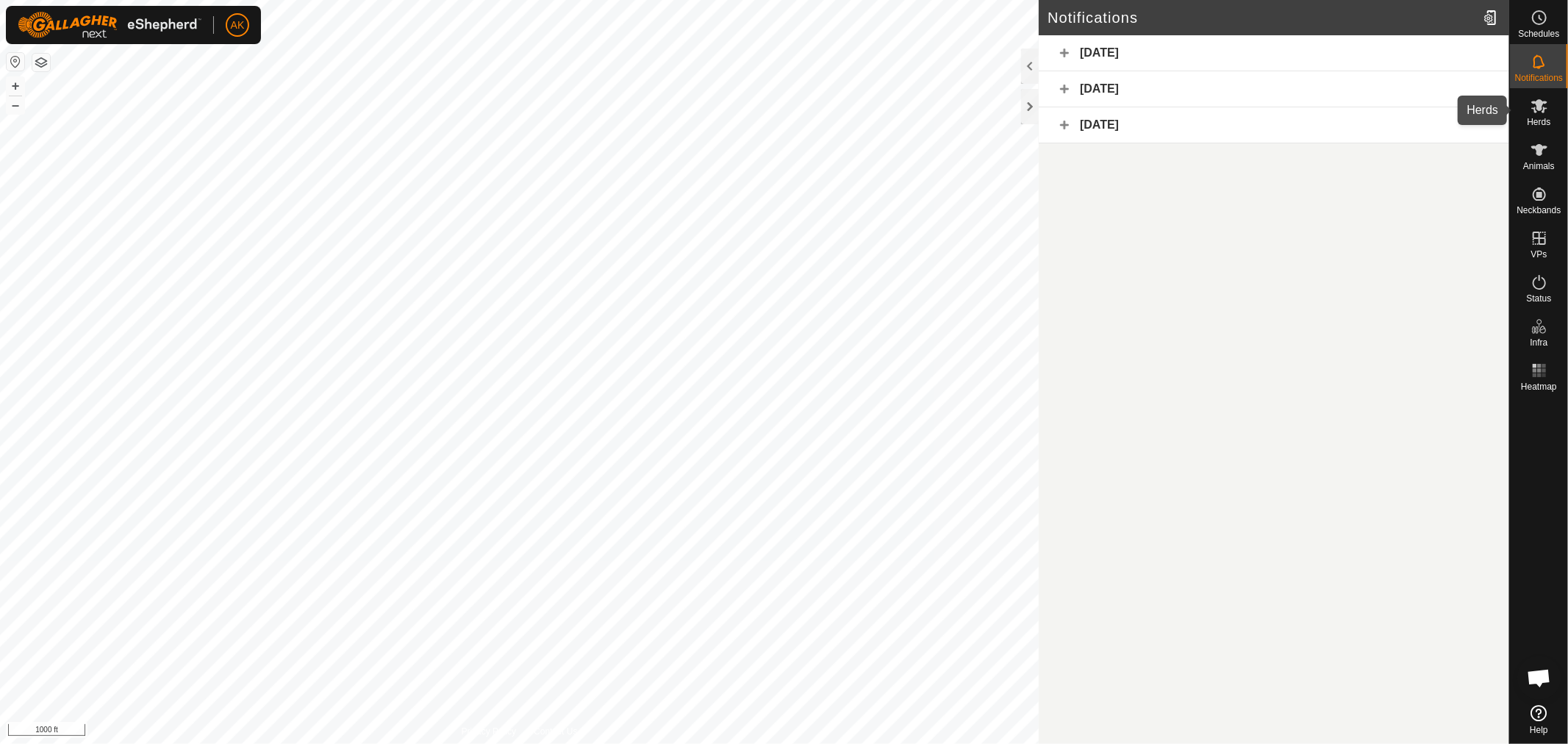
click at [1544, 99] on icon at bounding box center [1539, 106] width 18 height 18
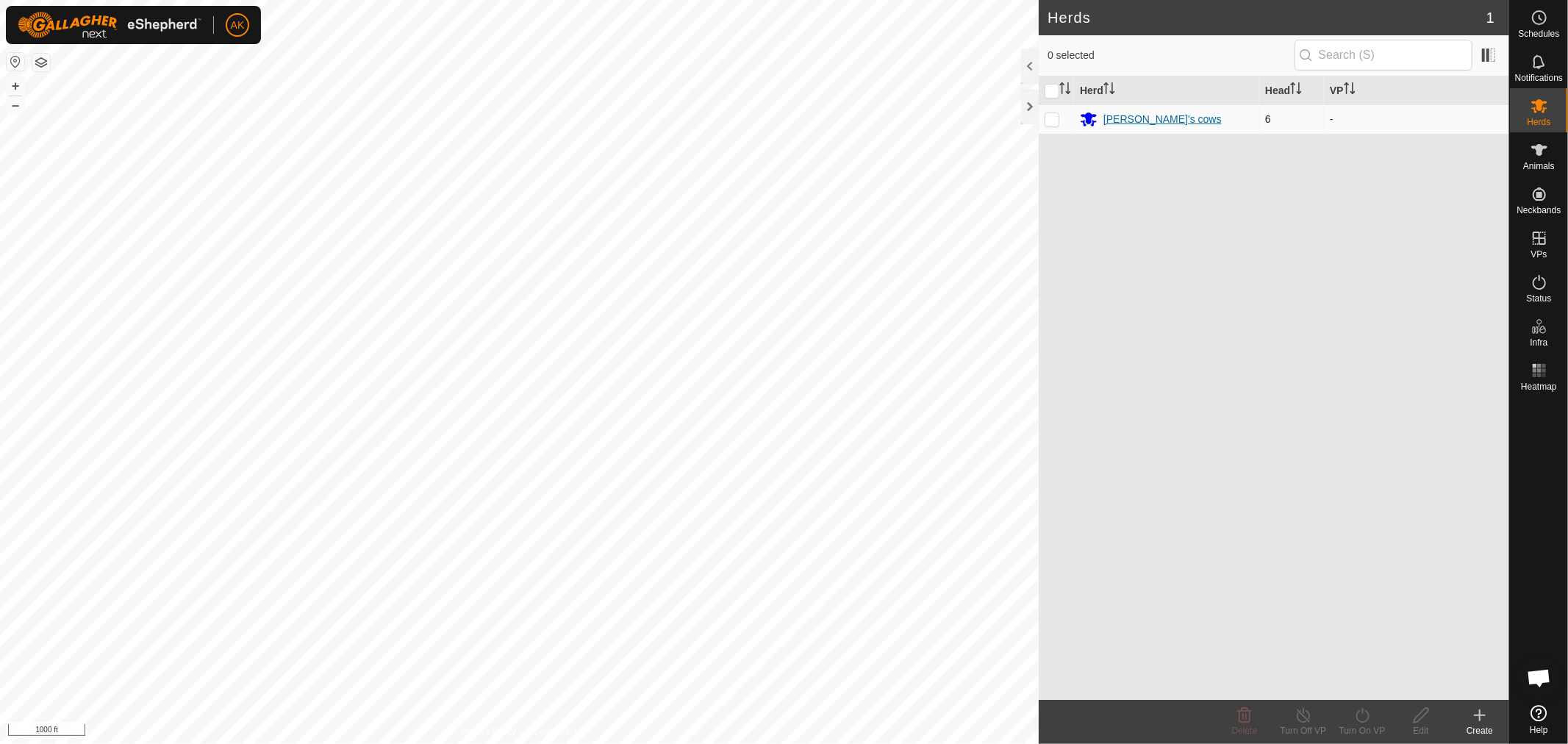
click at [1138, 114] on div "[PERSON_NAME]'s cows" at bounding box center [1163, 119] width 119 height 15
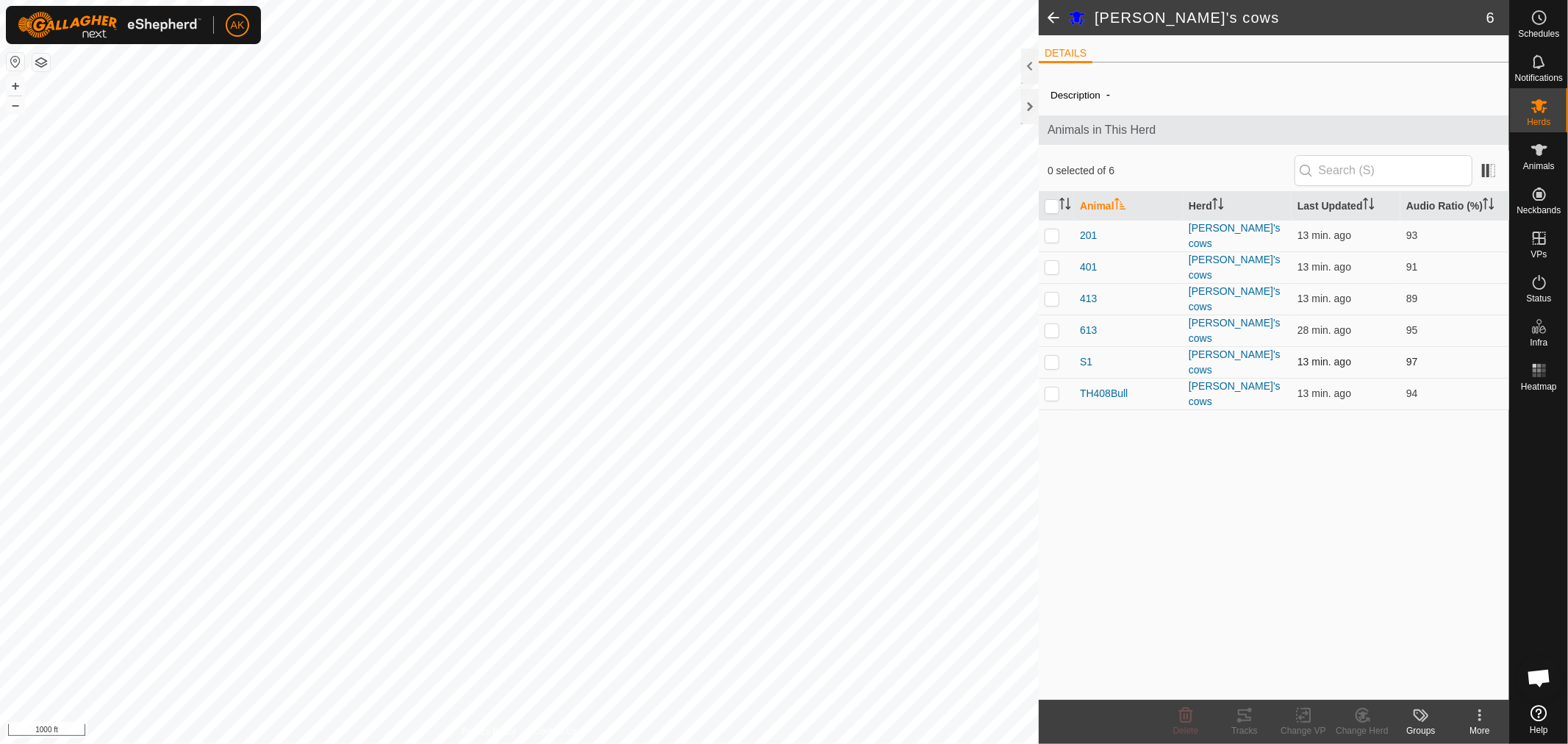
click at [1050, 356] on p-checkbox at bounding box center [1052, 361] width 14 height 12
checkbox input "true"
click at [1056, 236] on p-checkbox at bounding box center [1052, 235] width 14 height 12
checkbox input "true"
click at [1050, 256] on td at bounding box center [1056, 267] width 35 height 31
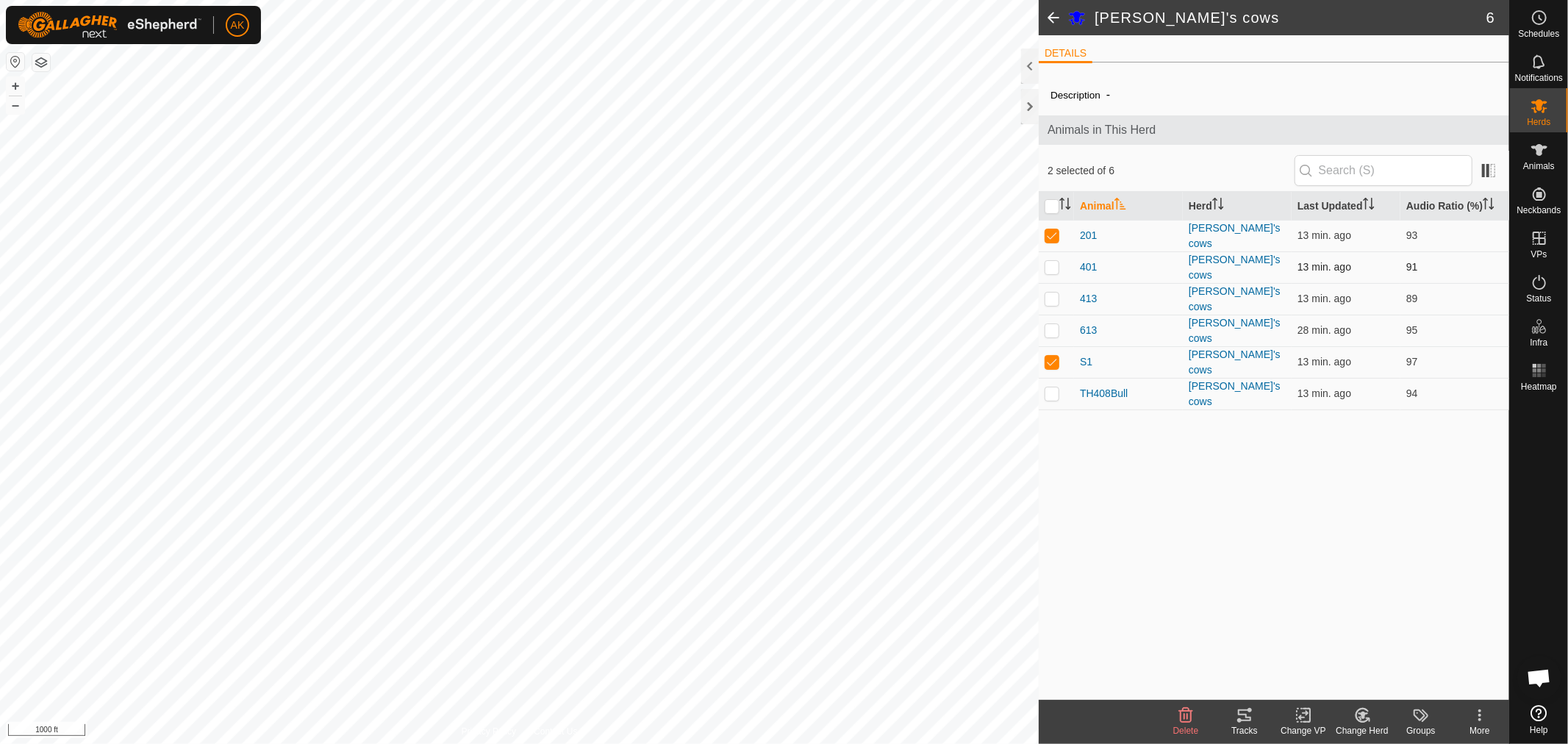
checkbox input "true"
click at [1053, 293] on p-checkbox at bounding box center [1052, 298] width 14 height 12
checkbox input "true"
click at [1055, 325] on p-checkbox at bounding box center [1052, 330] width 14 height 12
checkbox input "true"
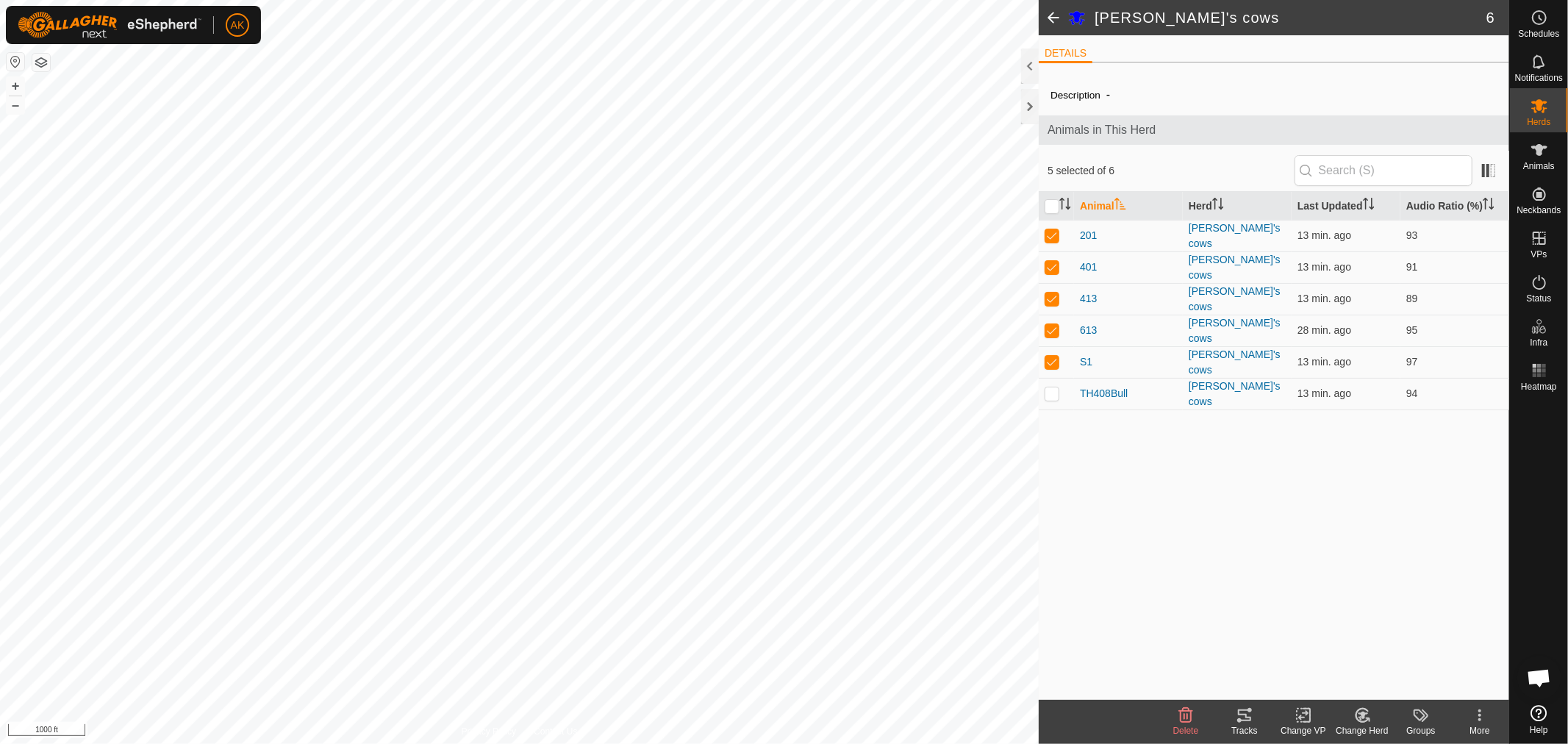
click at [1302, 725] on div "Change VP" at bounding box center [1303, 731] width 58 height 13
click at [1333, 643] on link "Choose VP..." at bounding box center [1348, 651] width 146 height 30
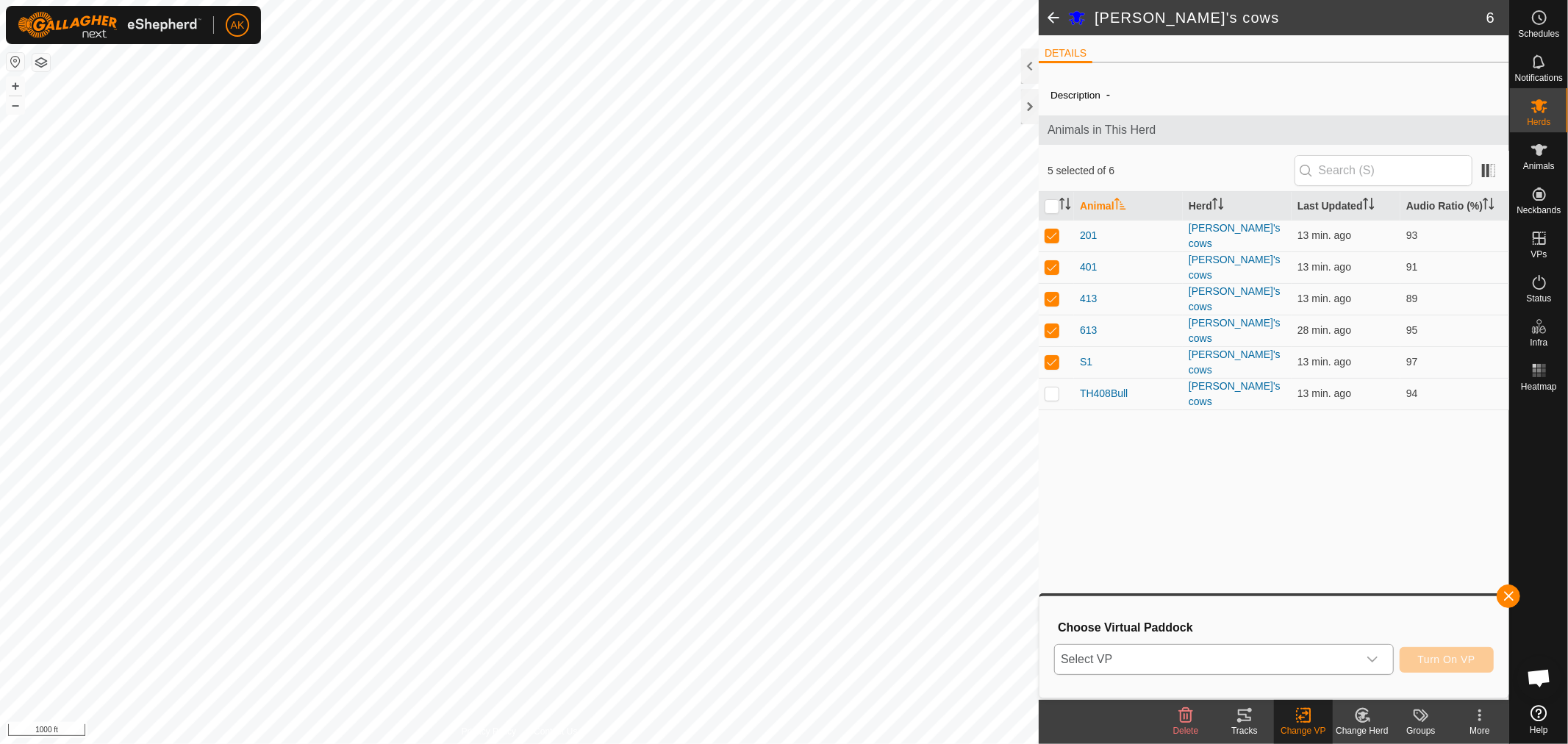
click at [1372, 663] on icon "dropdown trigger" at bounding box center [1372, 659] width 12 height 12
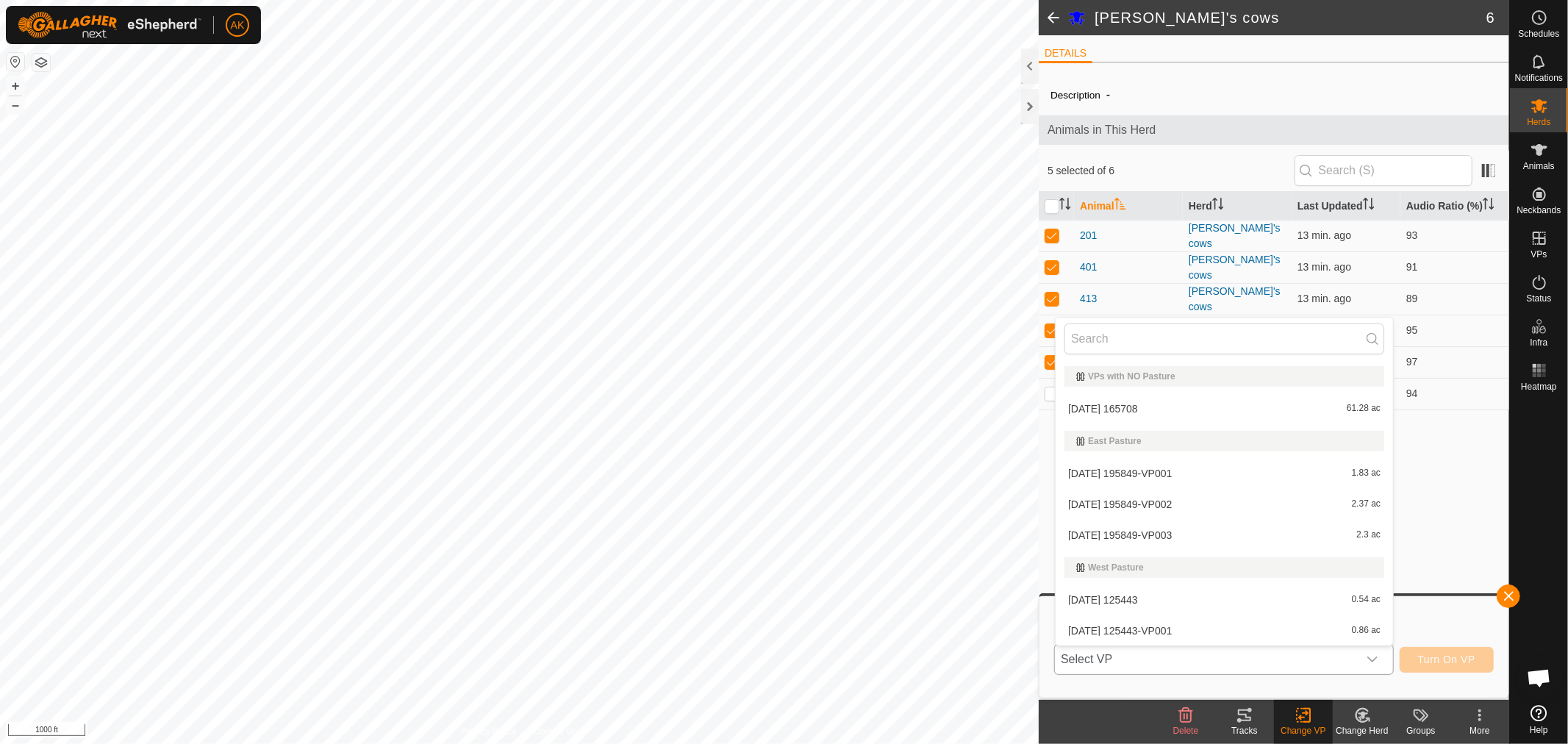
click at [1123, 399] on li "[DATE] 165708 61.28 ac" at bounding box center [1225, 409] width 338 height 30
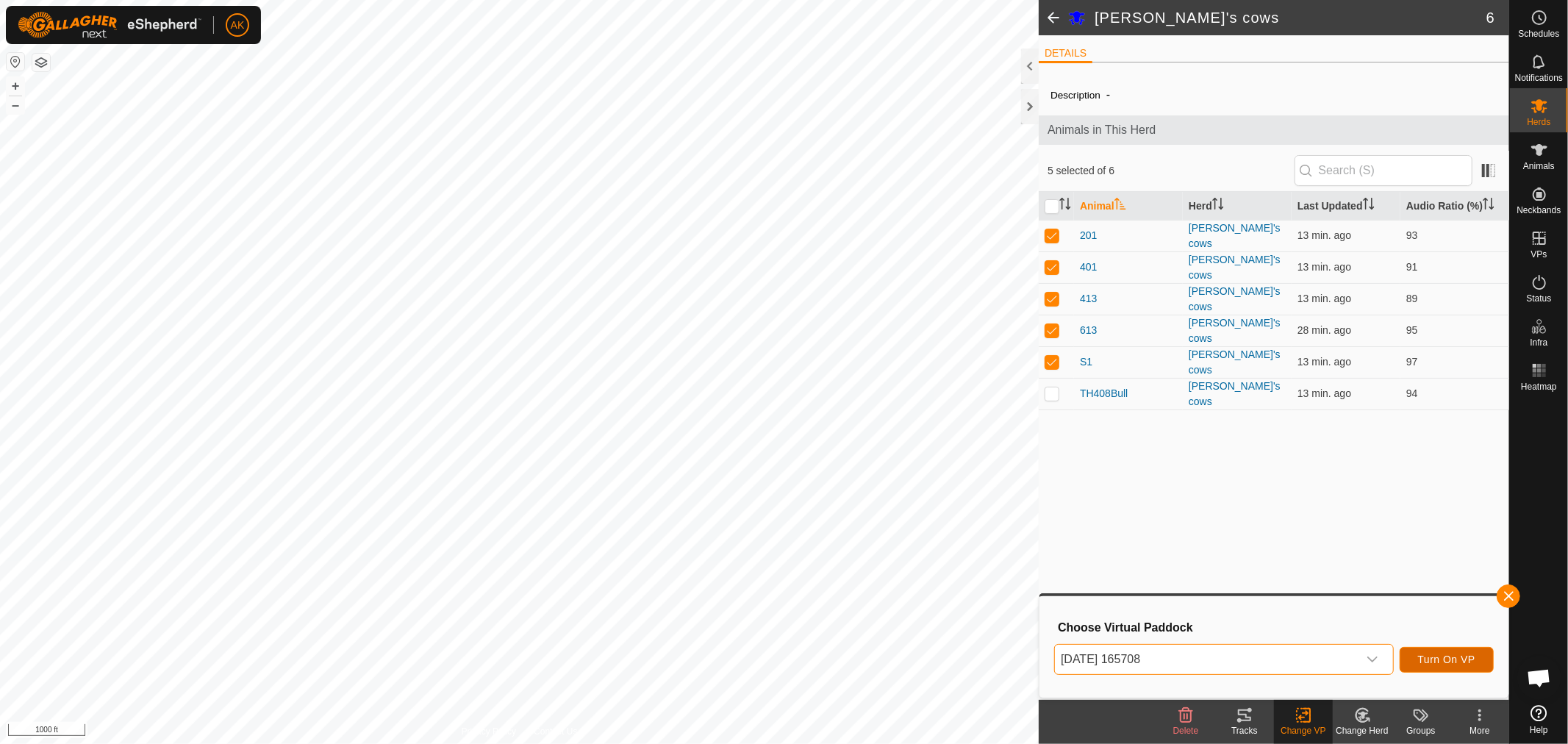
click at [1454, 660] on span "Turn On VP" at bounding box center [1447, 659] width 58 height 12
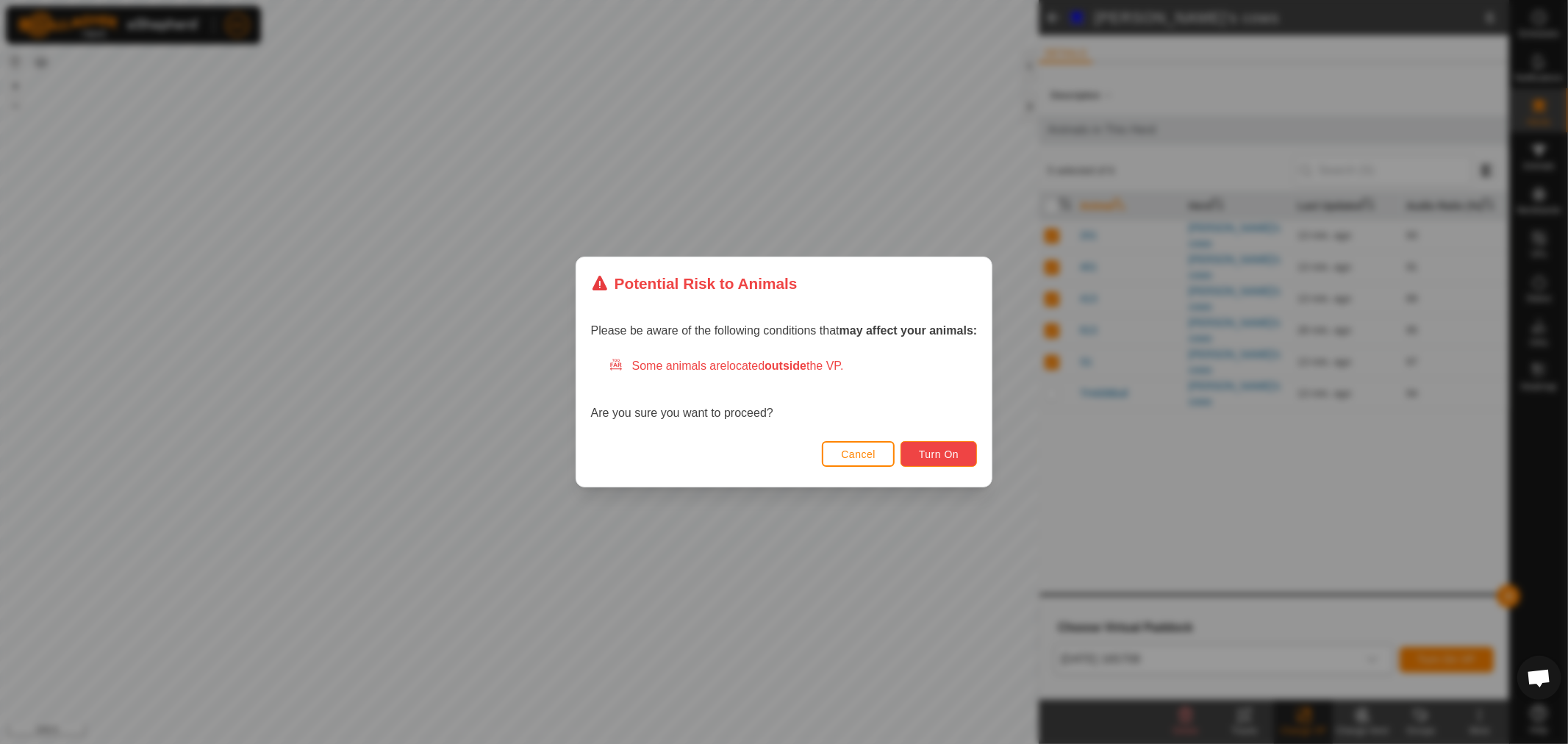
click at [952, 456] on span "Turn On" at bounding box center [939, 454] width 40 height 12
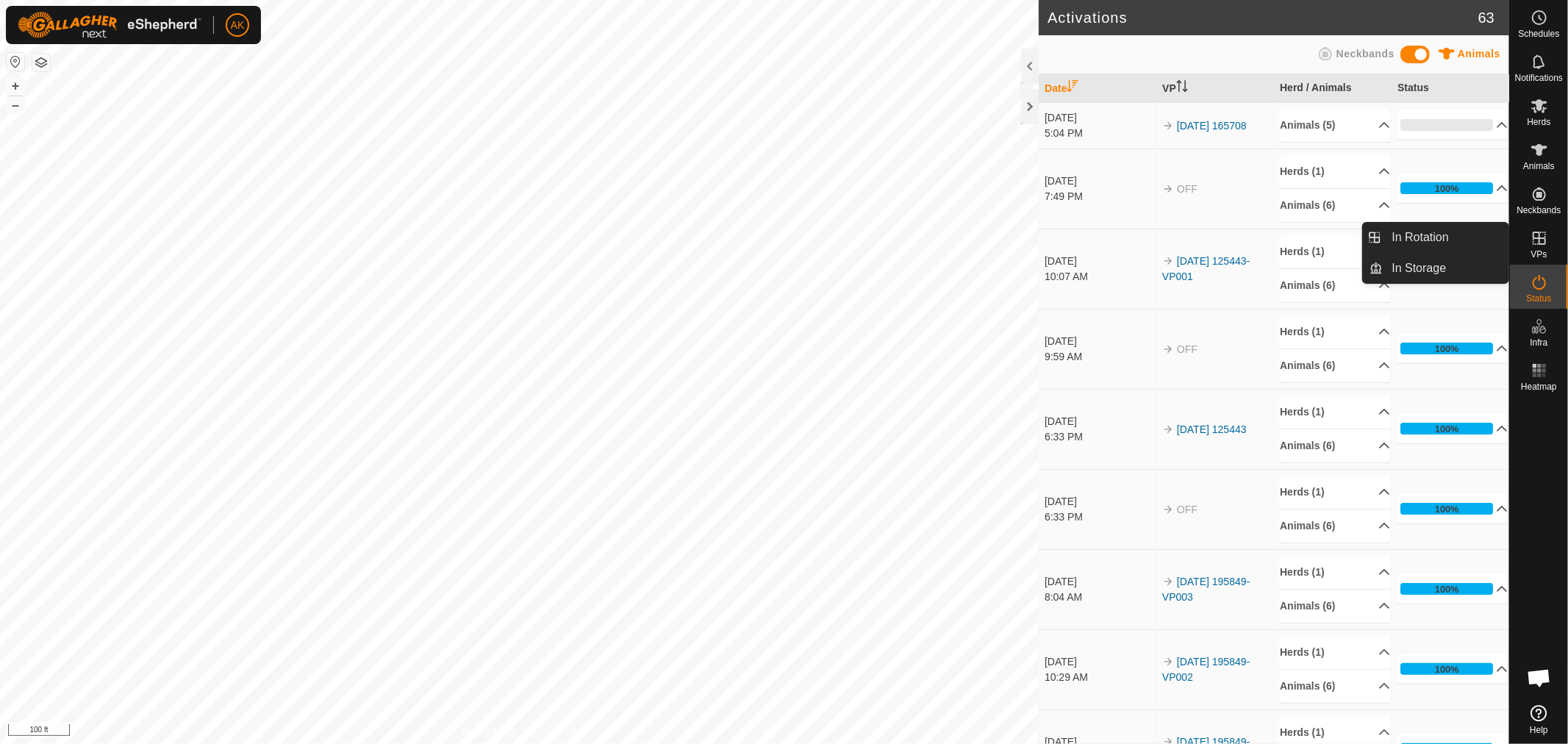
click at [1545, 252] on span "VPs" at bounding box center [1538, 254] width 16 height 9
click at [1465, 235] on link "In Rotation" at bounding box center [1447, 237] width 126 height 30
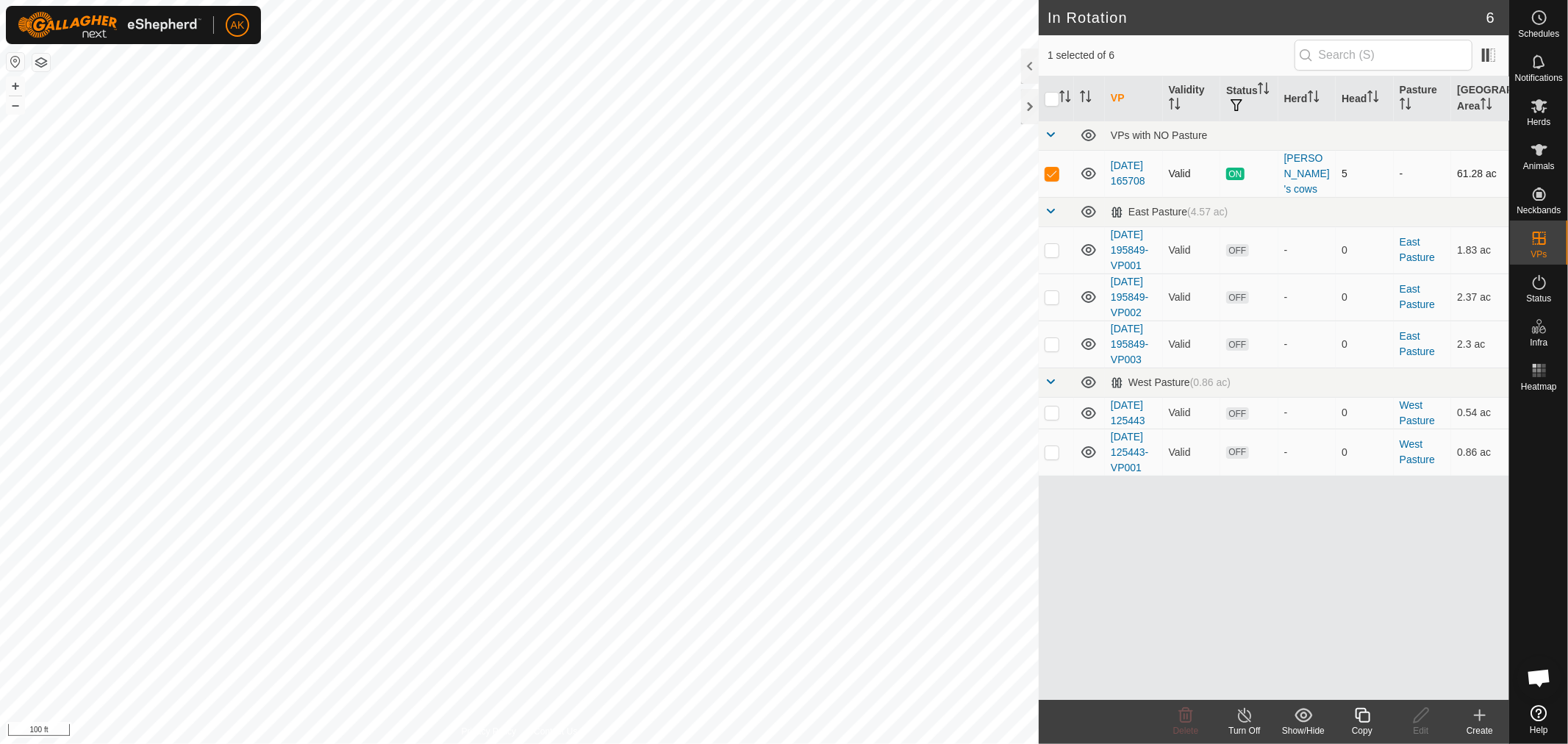
click at [1136, 169] on td "[DATE] 165708" at bounding box center [1134, 173] width 58 height 47
click at [1546, 241] on icon at bounding box center [1539, 238] width 13 height 13
click at [1052, 176] on p-checkbox at bounding box center [1052, 173] width 14 height 12
checkbox input "true"
click at [1426, 726] on div "Edit" at bounding box center [1421, 731] width 58 height 13
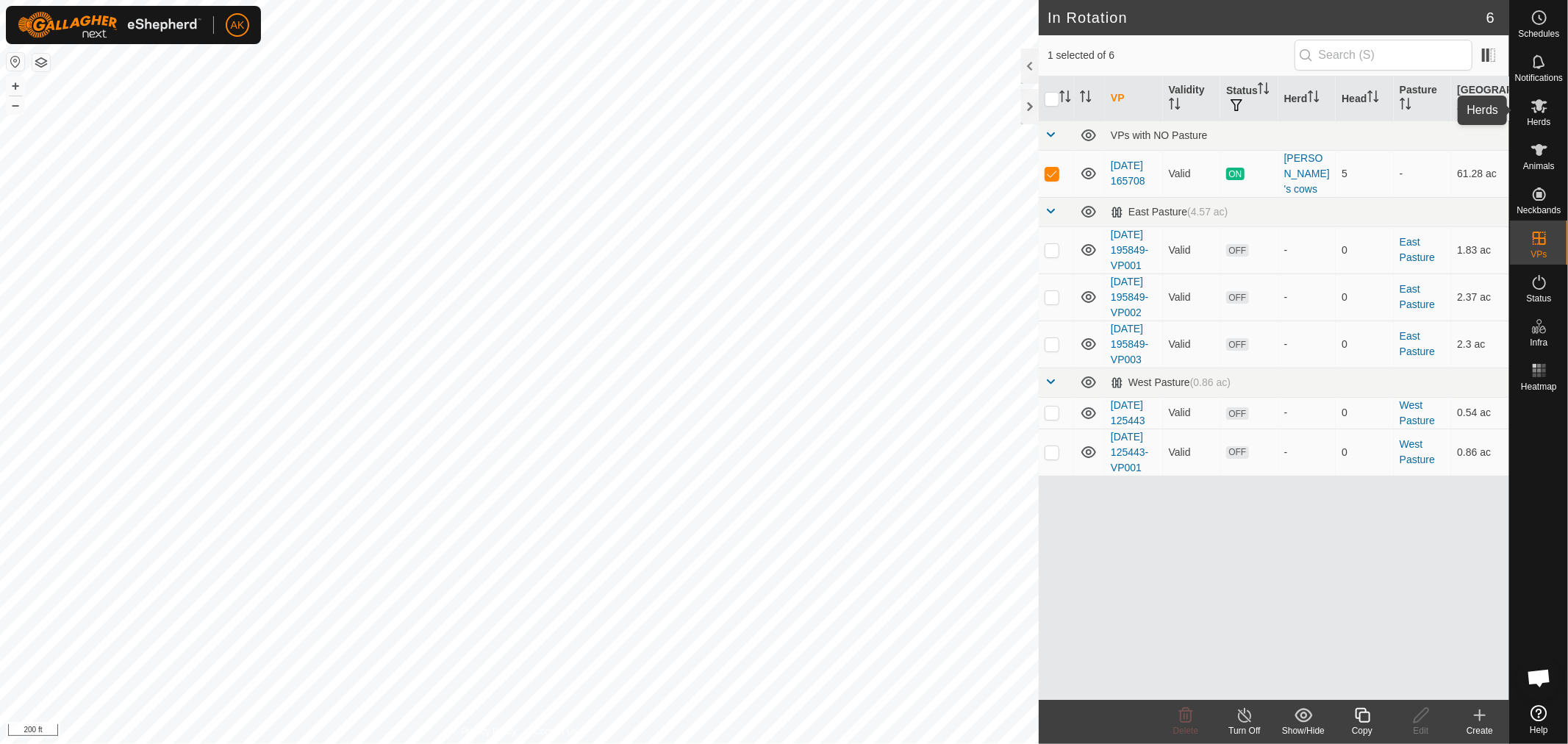
click at [1546, 111] on icon at bounding box center [1539, 106] width 18 height 18
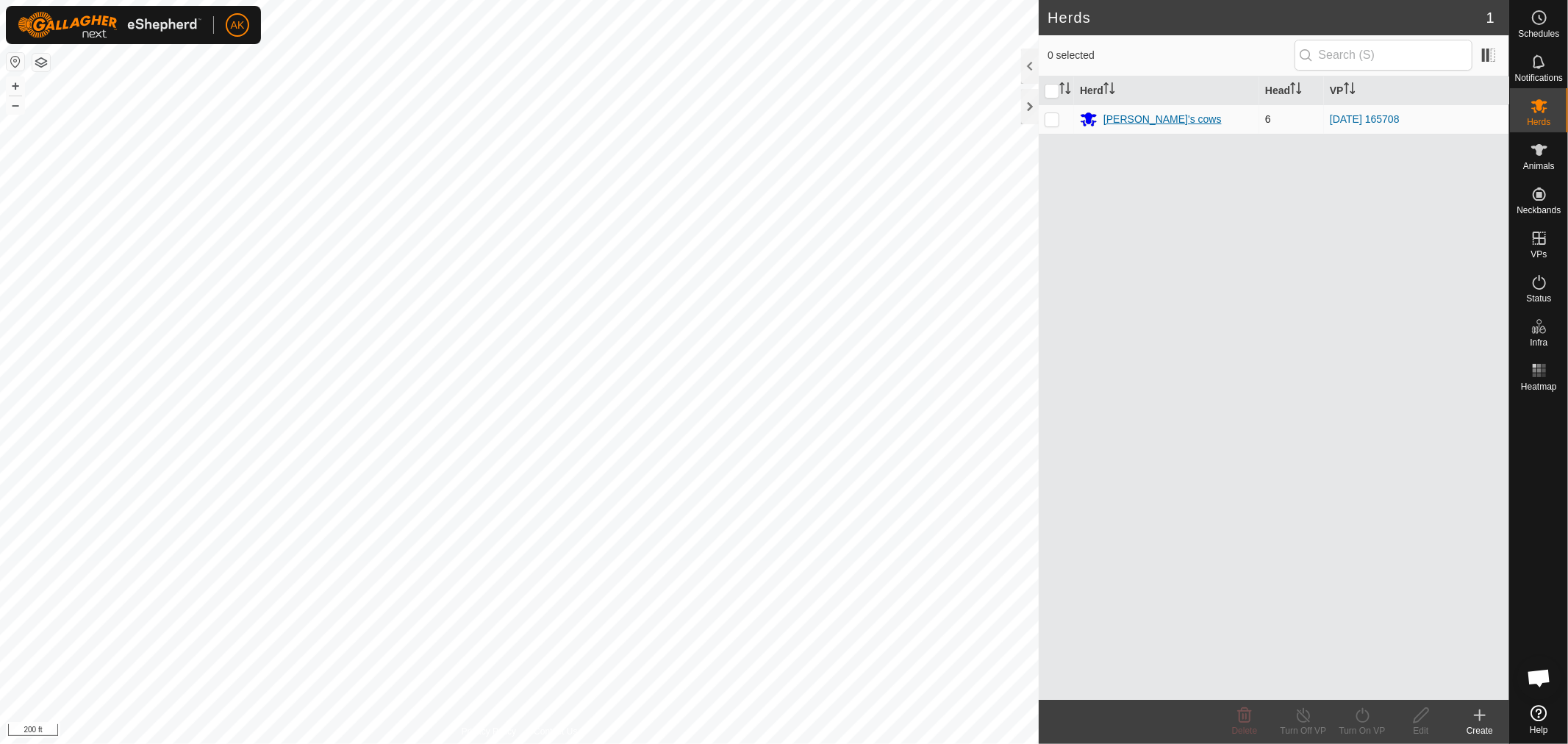
click at [1134, 122] on div "[PERSON_NAME]'s cows" at bounding box center [1163, 119] width 119 height 15
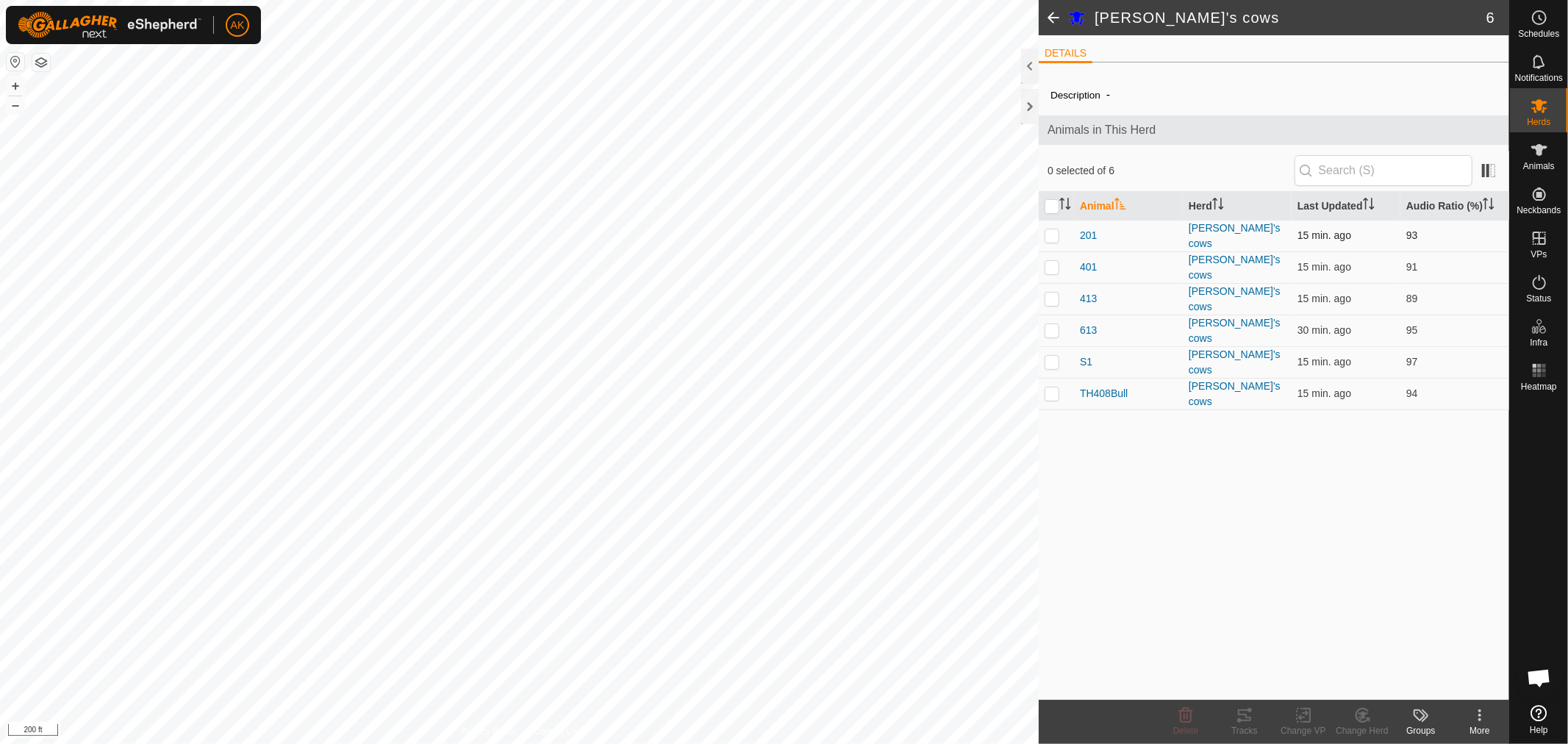
click at [1053, 235] on p-checkbox at bounding box center [1052, 235] width 14 height 12
checkbox input "true"
click at [1053, 261] on p-checkbox at bounding box center [1052, 266] width 14 height 12
checkbox input "true"
click at [1056, 299] on td at bounding box center [1056, 298] width 35 height 31
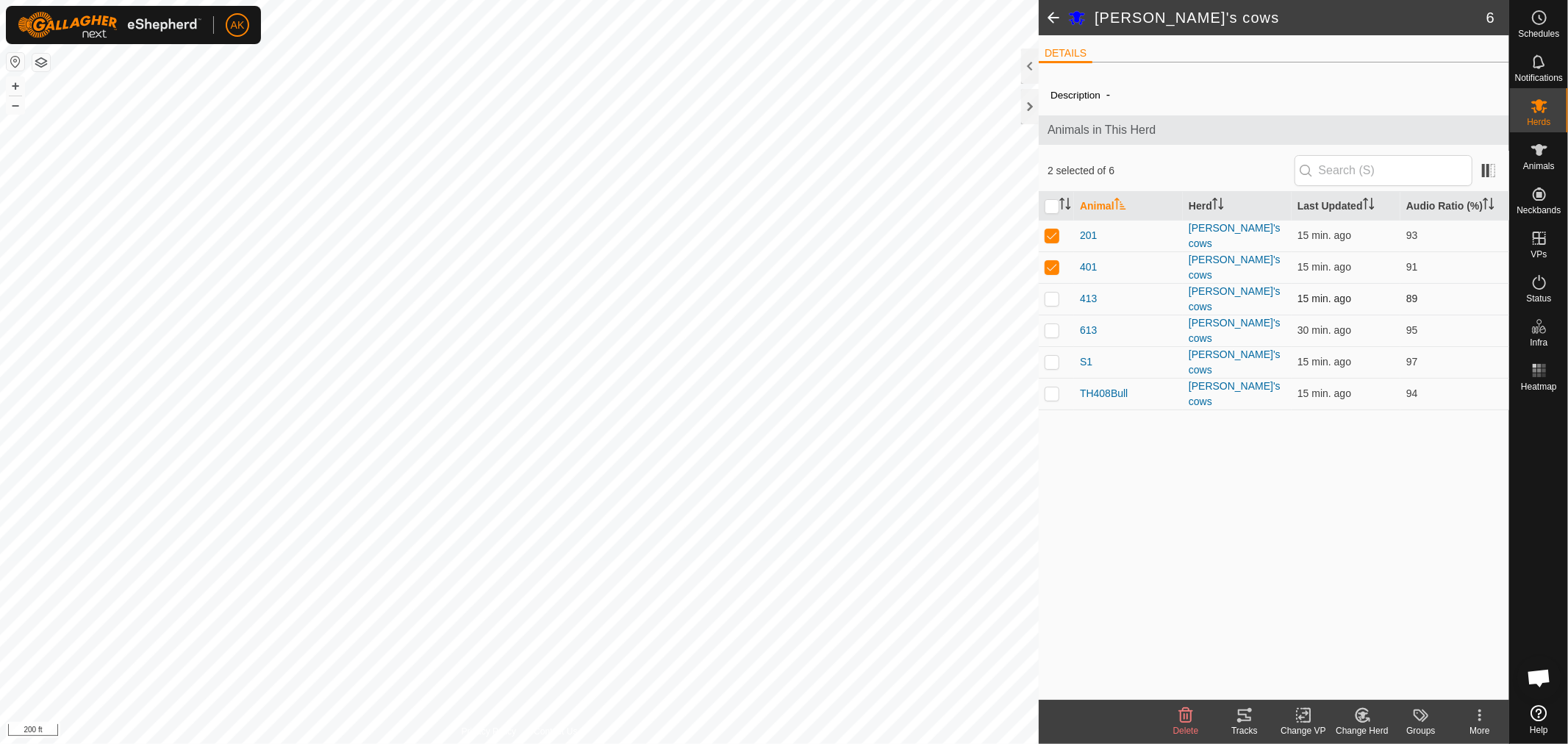
checkbox input "true"
click at [1052, 346] on td at bounding box center [1056, 361] width 35 height 31
checkbox input "true"
click at [1056, 324] on p-checkbox at bounding box center [1052, 330] width 14 height 12
checkbox input "true"
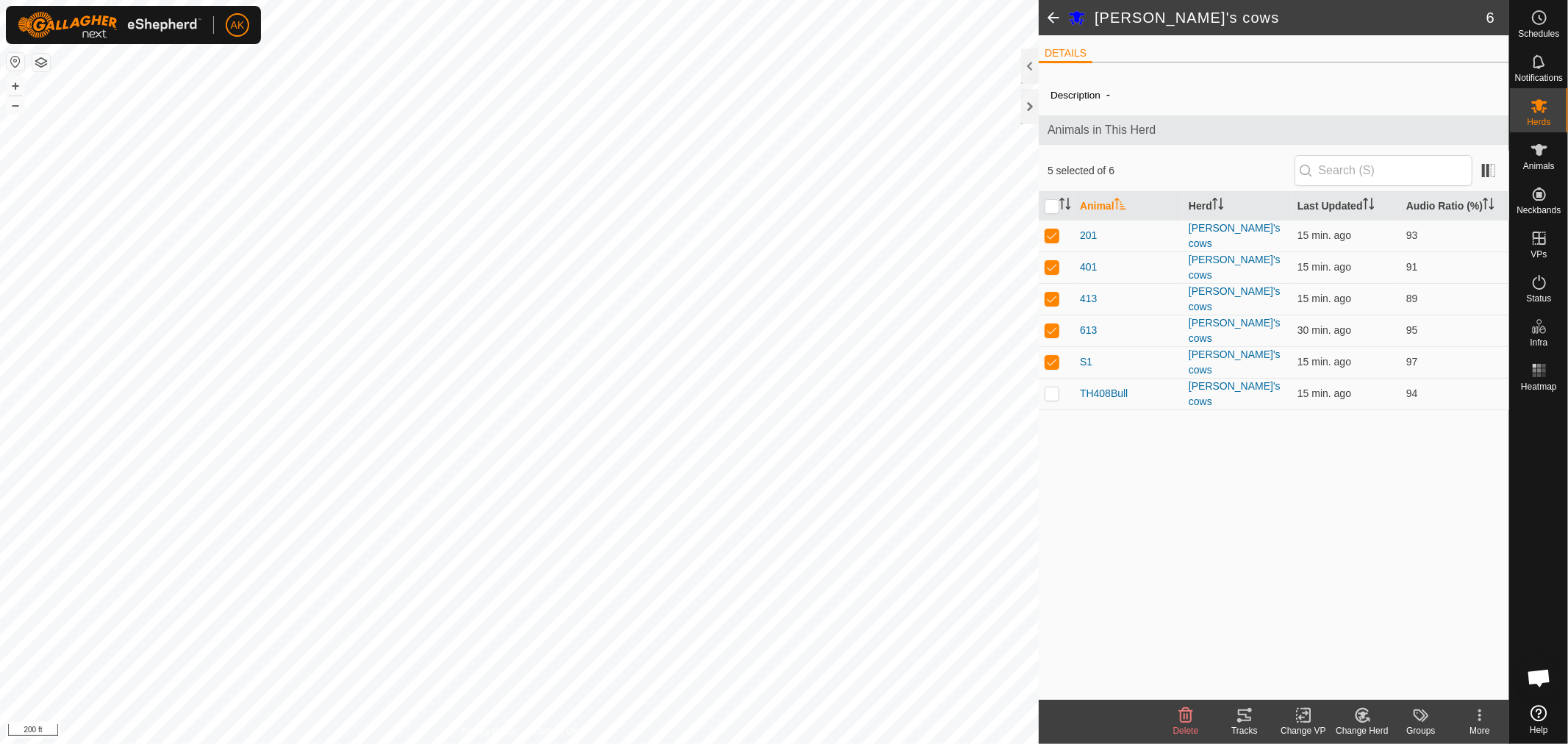
click at [1300, 718] on icon at bounding box center [1303, 715] width 10 height 10
click at [1316, 680] on link "Turn Off VP" at bounding box center [1348, 683] width 146 height 30
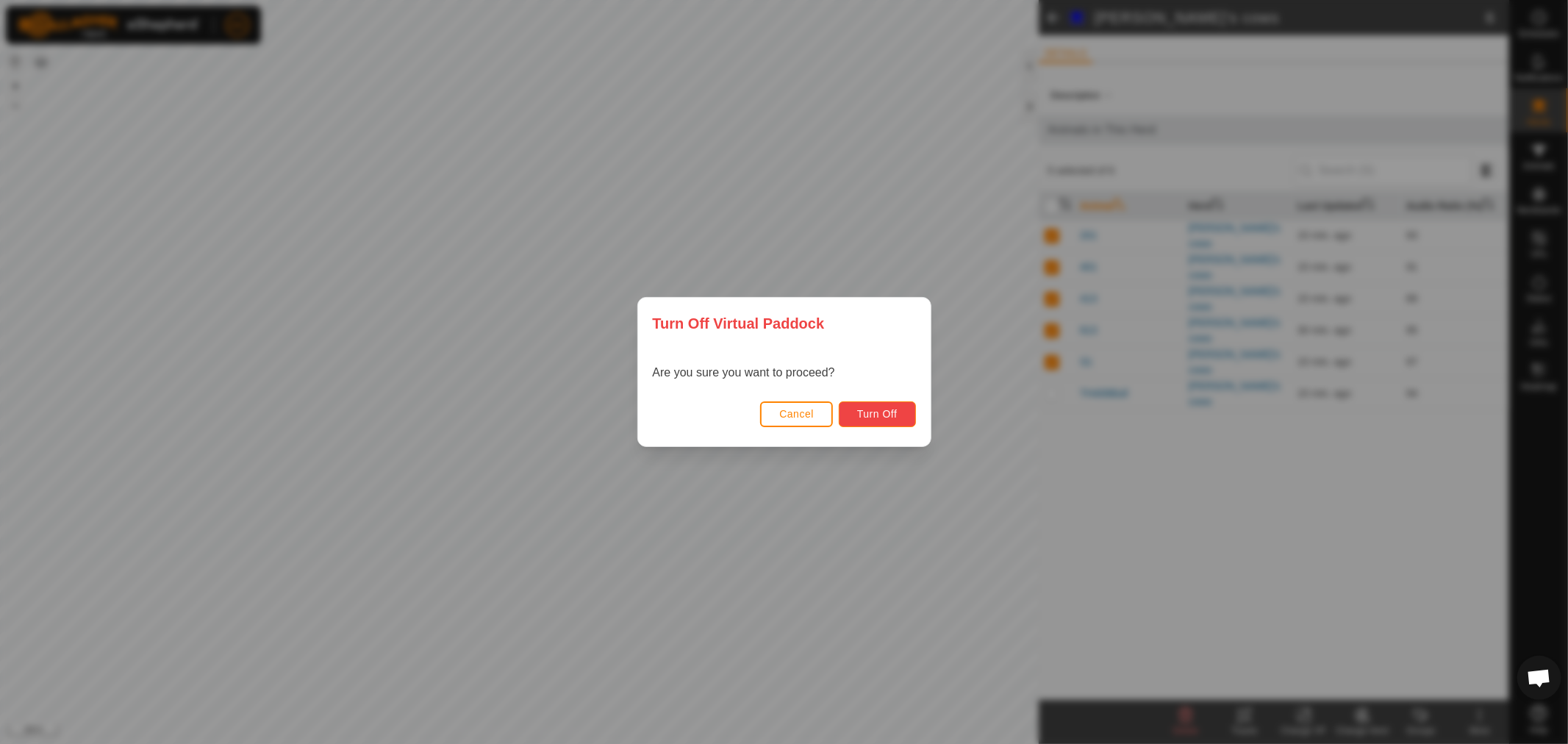
click at [873, 412] on span "Turn Off" at bounding box center [877, 413] width 40 height 12
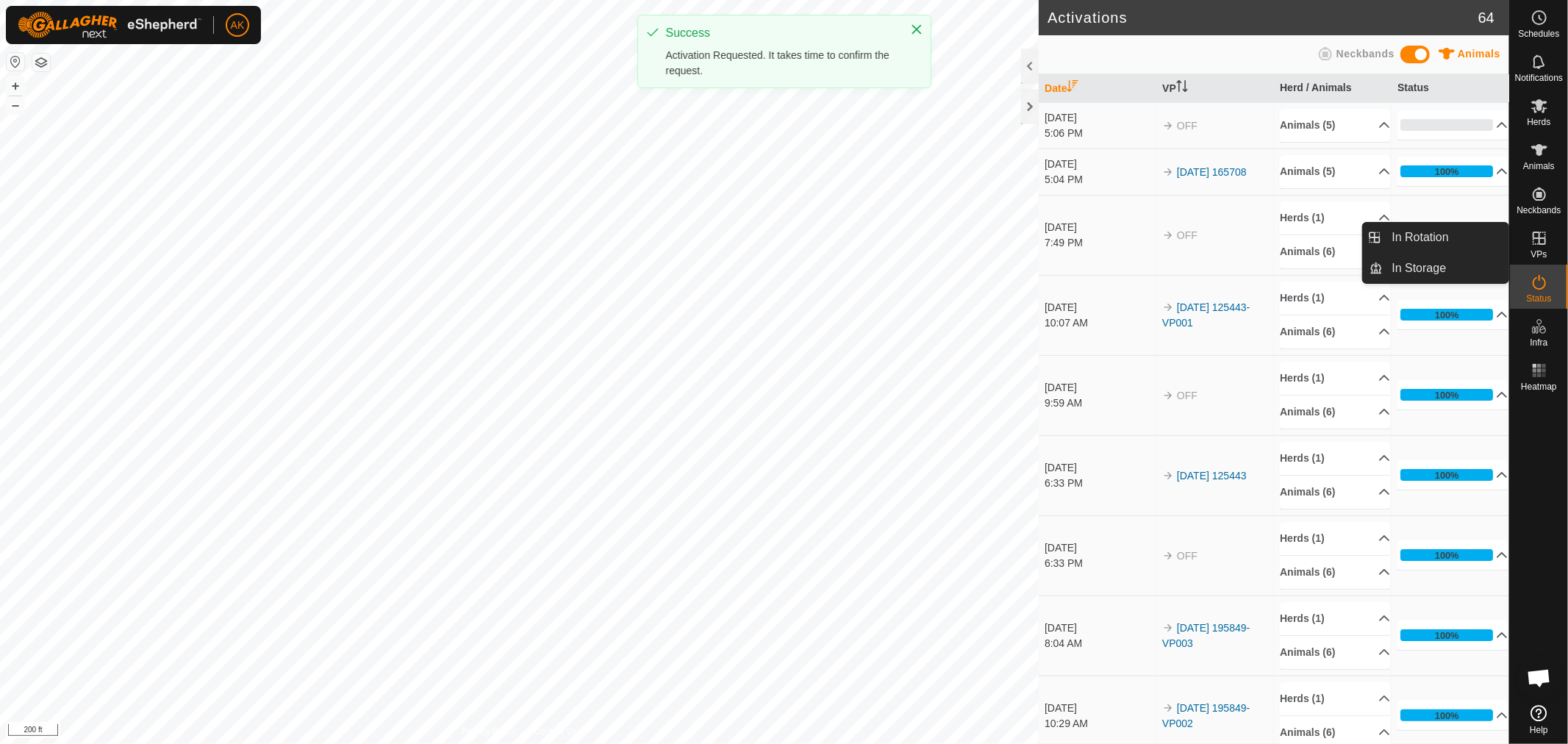
click at [1537, 238] on icon at bounding box center [1539, 238] width 13 height 13
click at [1542, 243] on icon at bounding box center [1539, 238] width 18 height 18
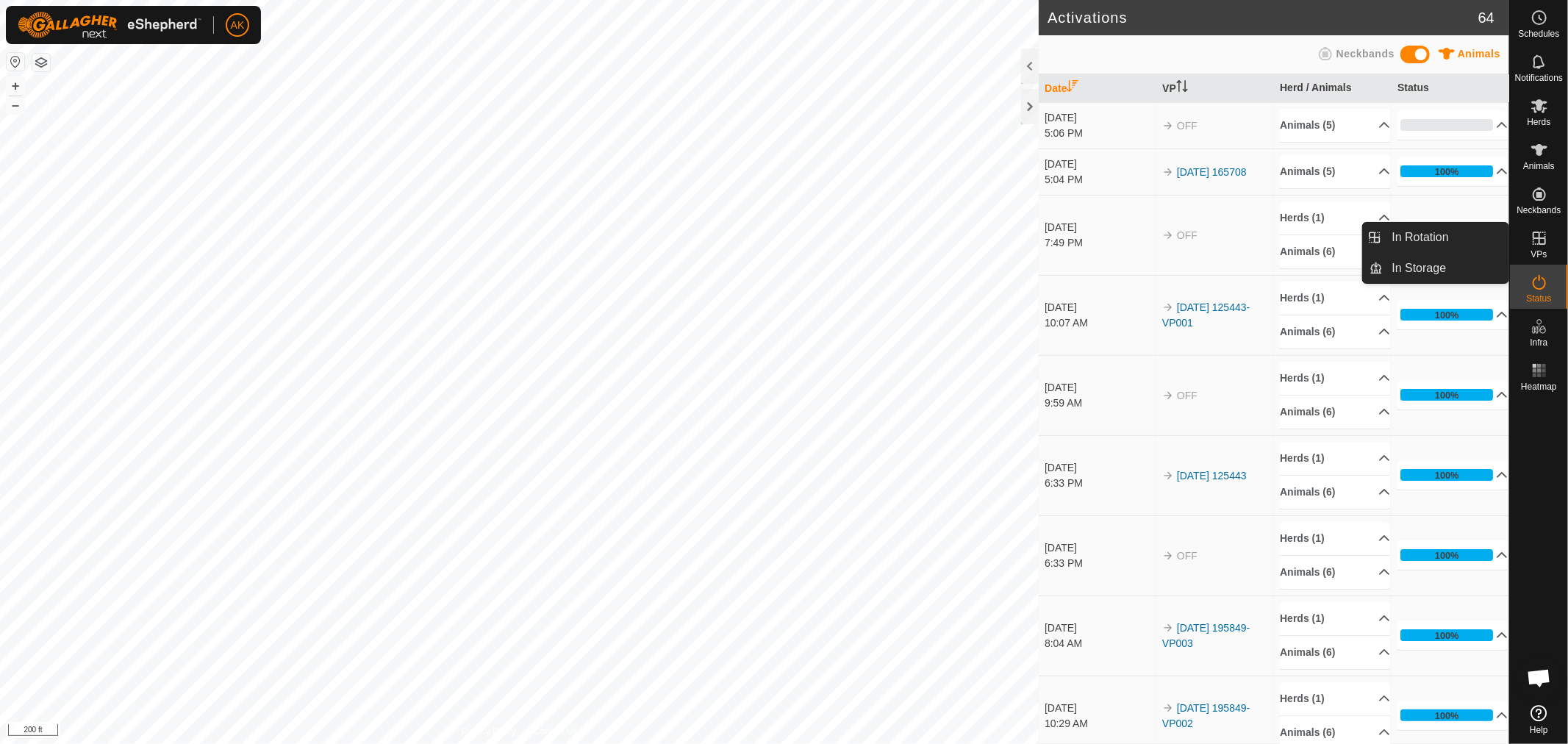
click at [1540, 243] on icon at bounding box center [1539, 238] width 18 height 18
click at [1467, 240] on link "In Rotation" at bounding box center [1447, 237] width 126 height 30
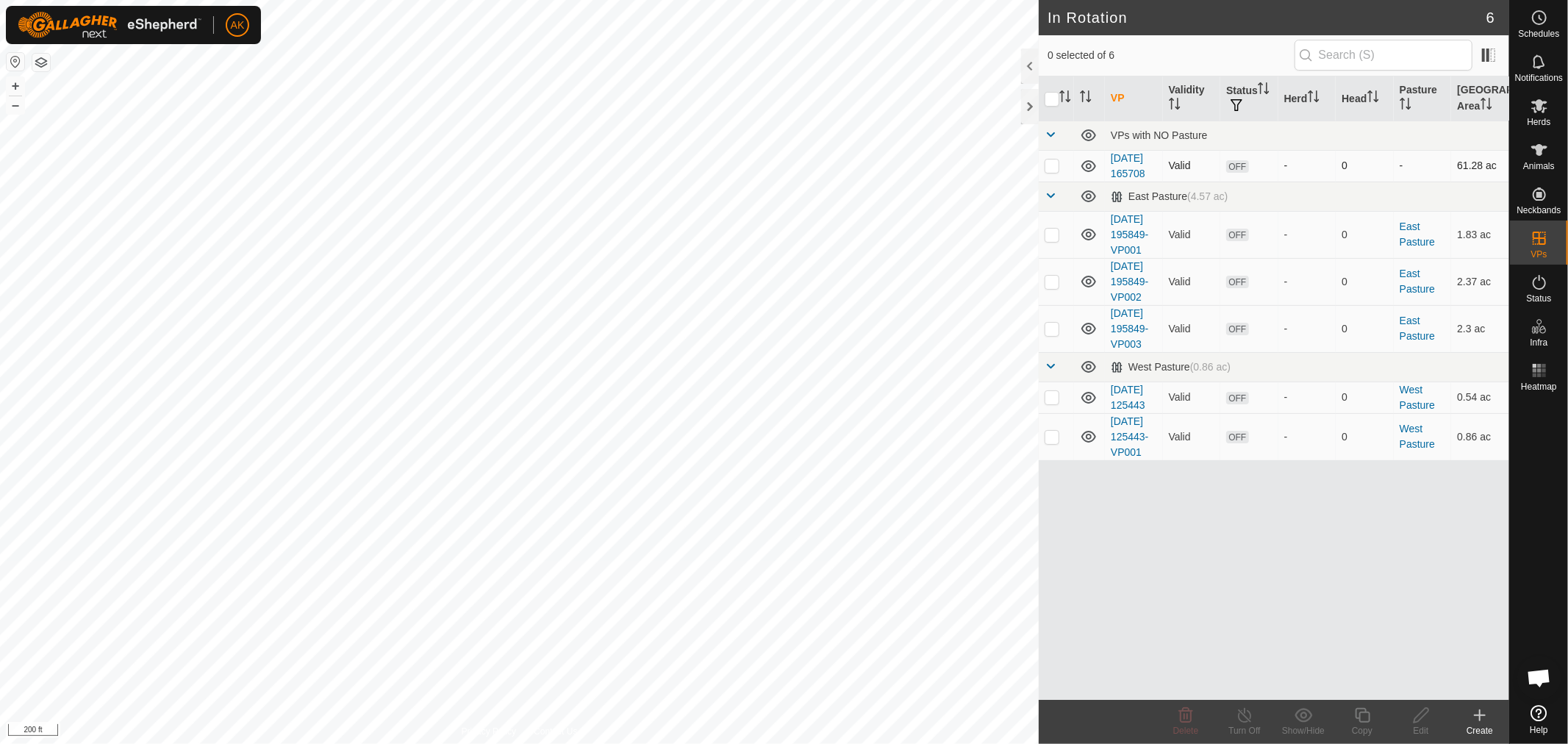
click at [1052, 172] on p-checkbox at bounding box center [1052, 165] width 14 height 12
checkbox input "true"
click at [1420, 719] on icon at bounding box center [1421, 715] width 14 height 14
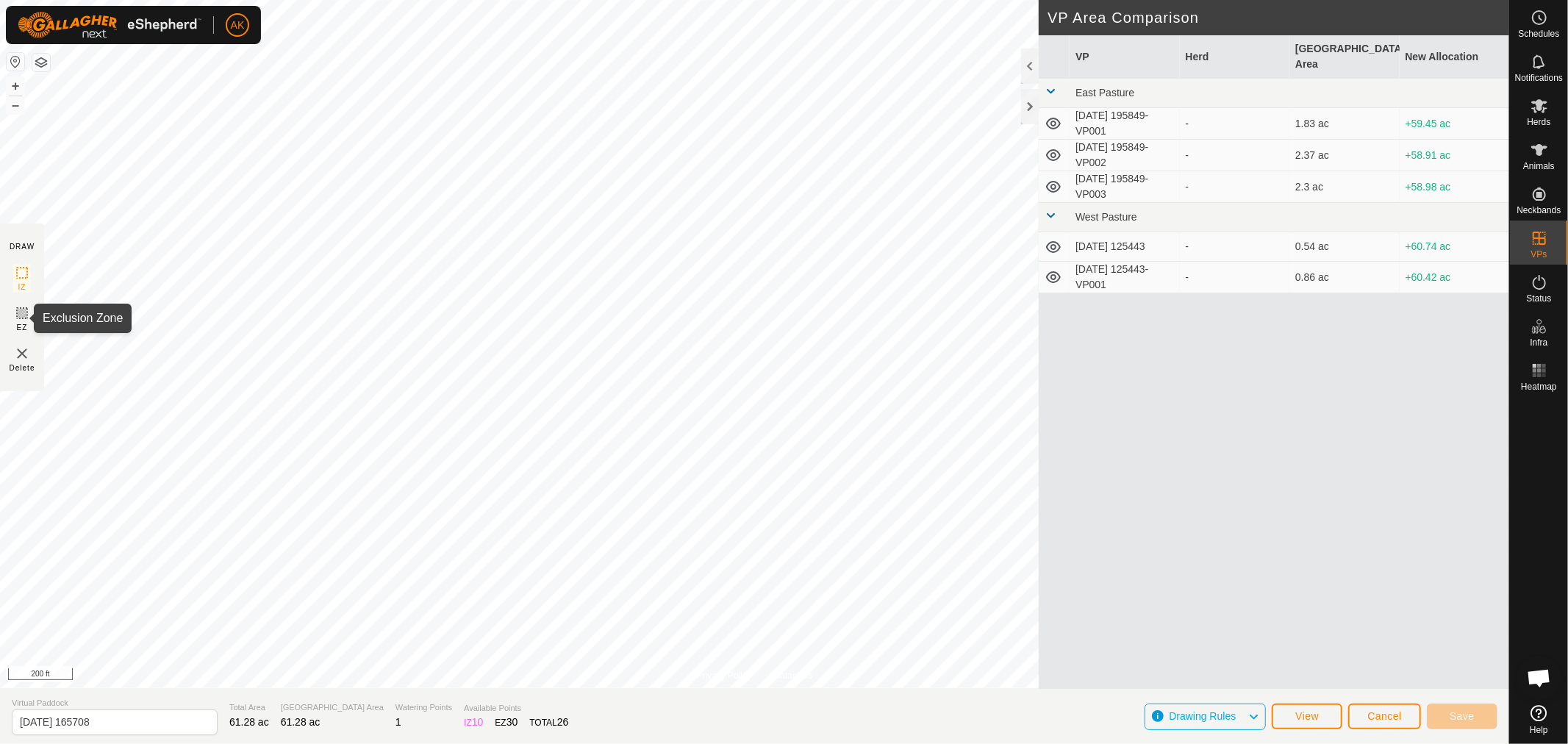
click at [24, 314] on icon at bounding box center [22, 314] width 9 height 9
click at [1386, 707] on button "Cancel" at bounding box center [1385, 716] width 73 height 26
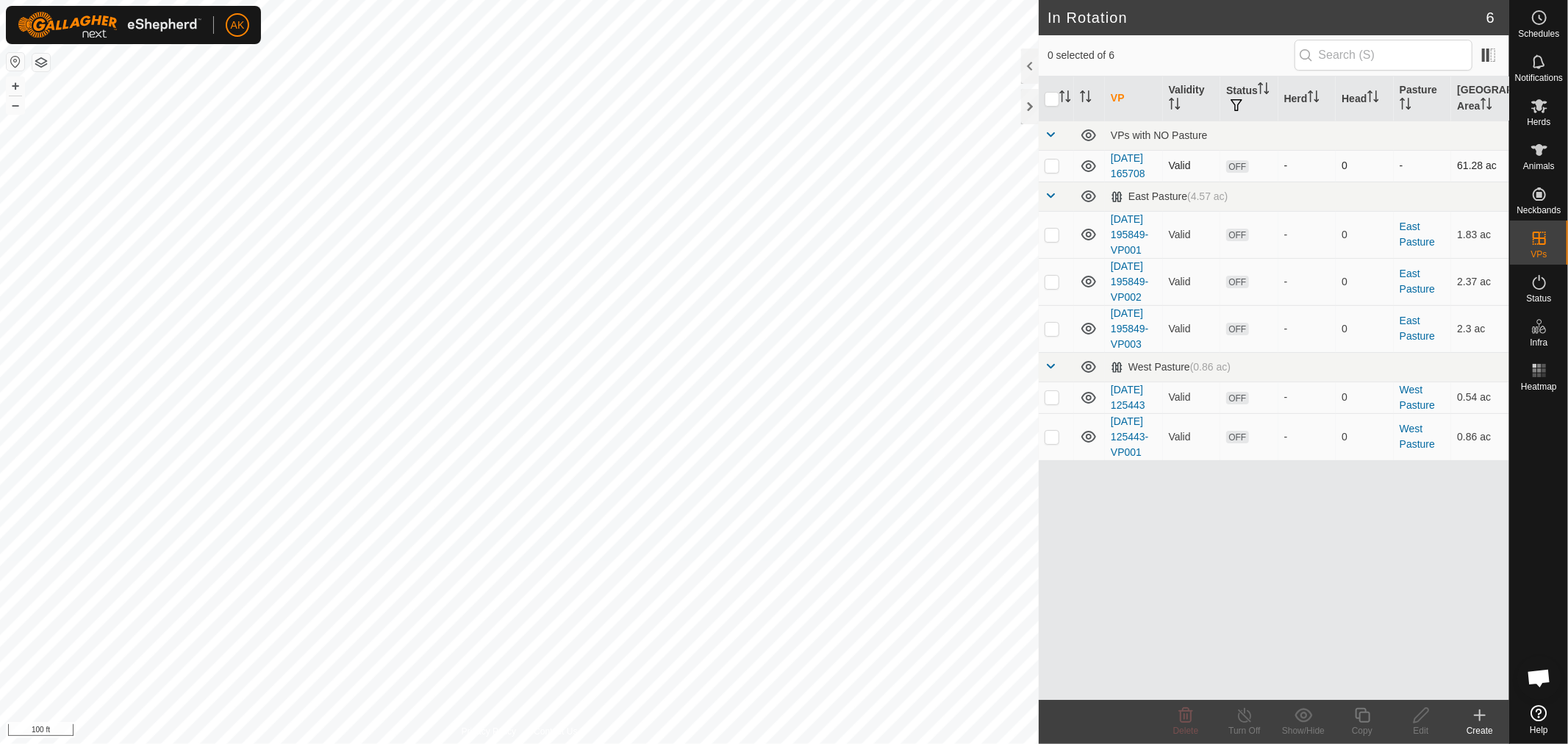
click at [1054, 172] on p-checkbox at bounding box center [1052, 165] width 14 height 12
checkbox input "true"
click at [1430, 716] on icon at bounding box center [1422, 715] width 18 height 18
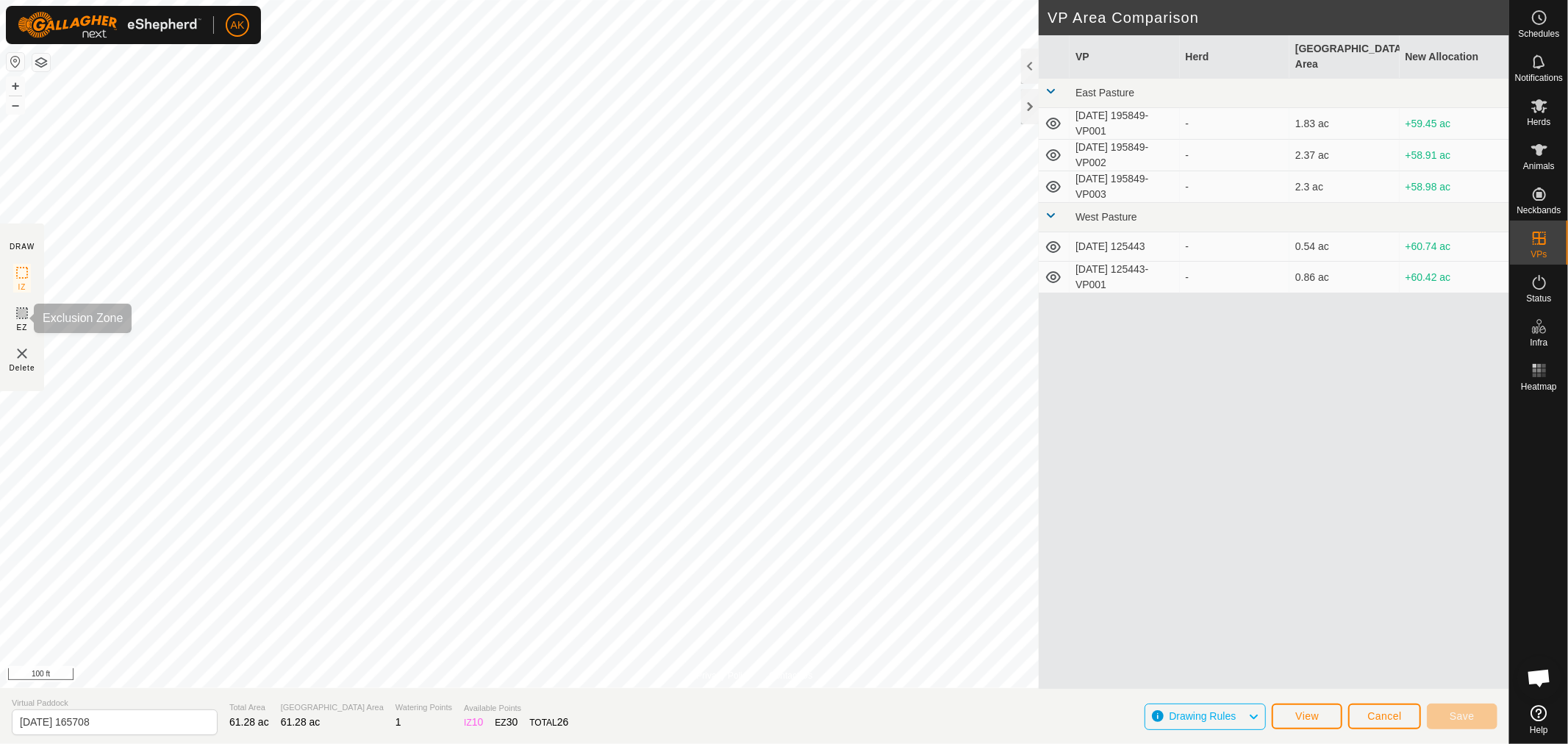
click at [21, 310] on icon at bounding box center [22, 314] width 18 height 18
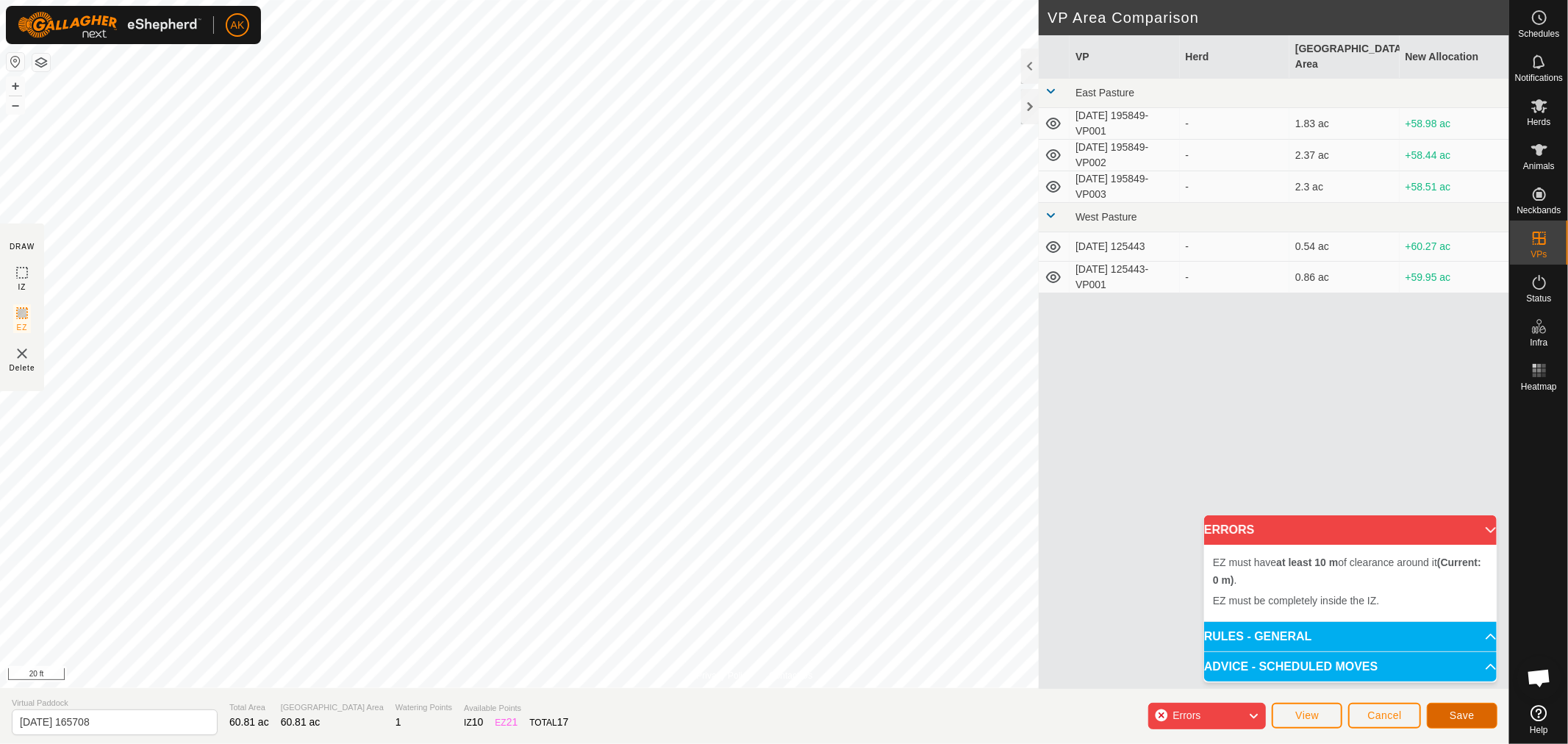
click at [1461, 706] on button "Save" at bounding box center [1462, 715] width 71 height 26
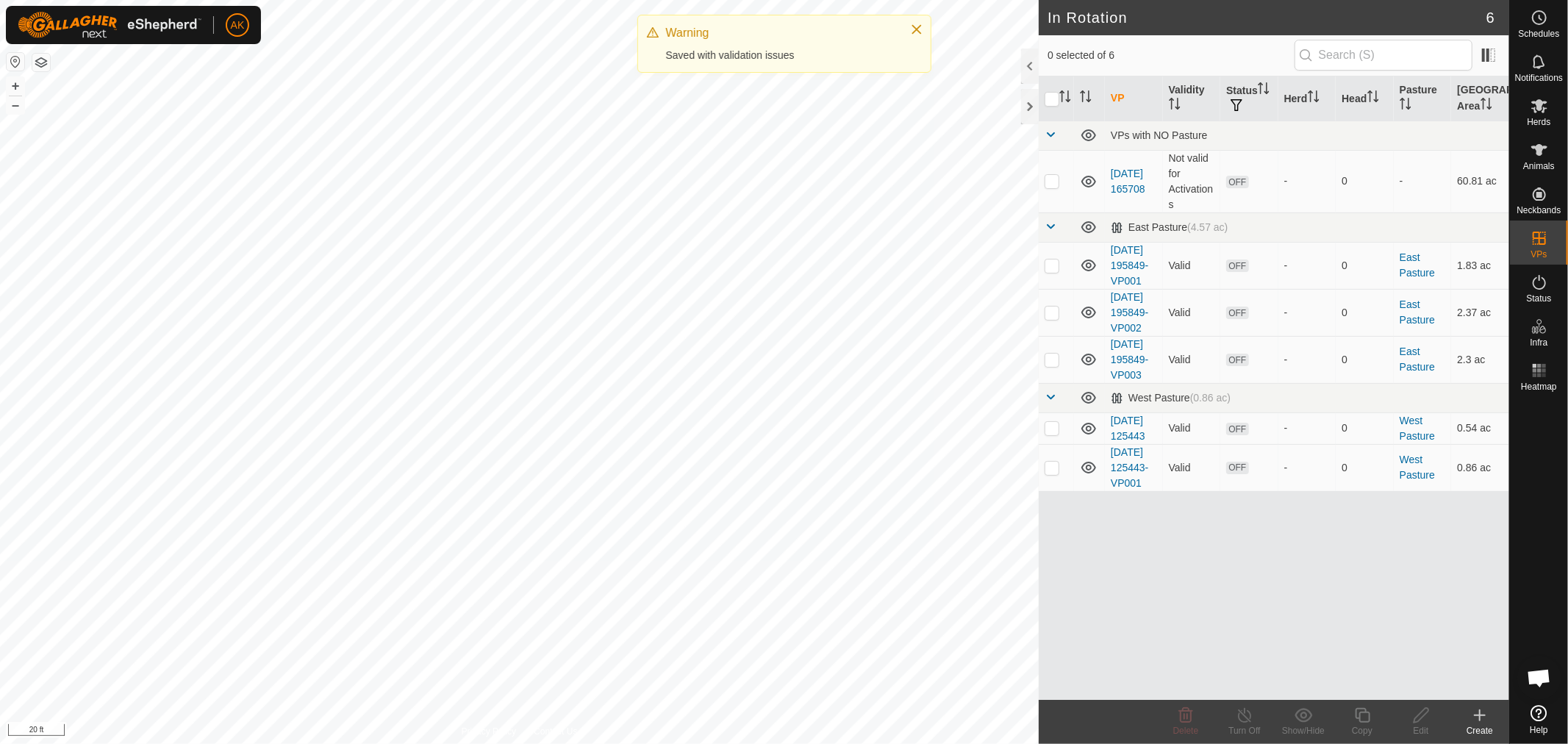
click at [722, 55] on div "Saved with validation issues" at bounding box center [780, 55] width 229 height 15
click at [1180, 188] on td "Not valid for Activations" at bounding box center [1192, 182] width 58 height 63
click at [1174, 155] on td "Not valid for Activations" at bounding box center [1192, 182] width 58 height 63
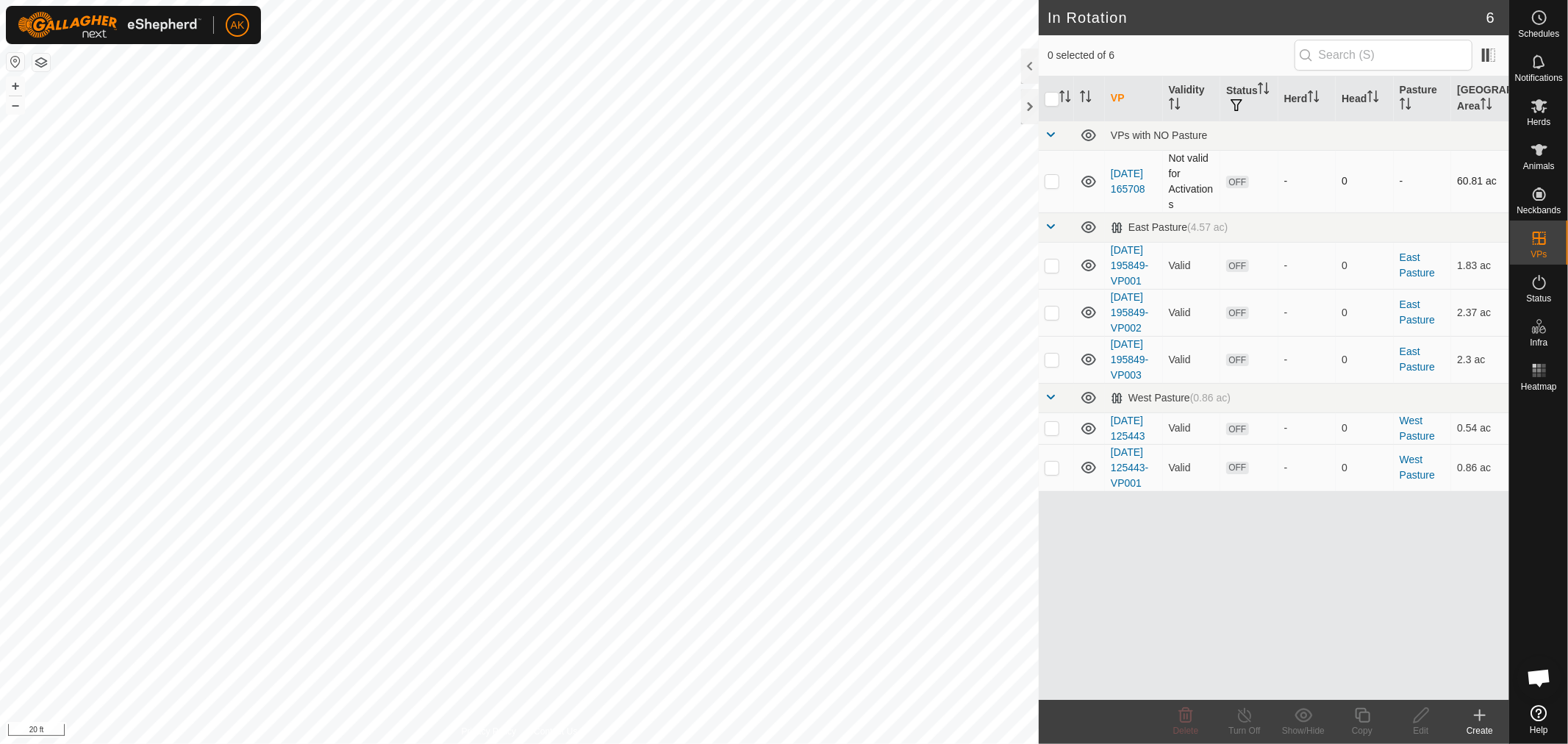
click at [1165, 196] on td "Not valid for Activations" at bounding box center [1192, 182] width 58 height 63
click at [1539, 109] on icon at bounding box center [1539, 106] width 16 height 14
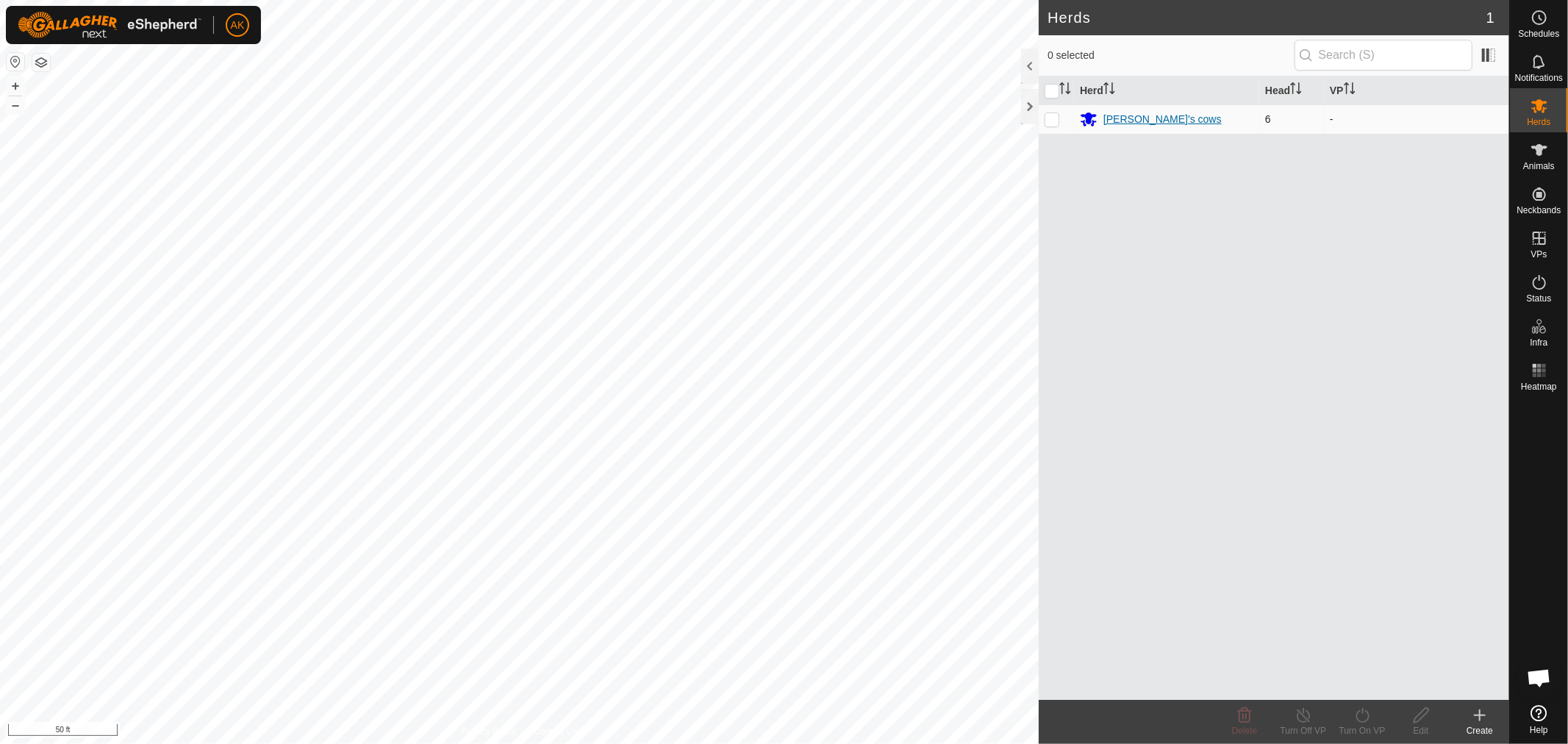
click at [1130, 123] on div "[PERSON_NAME]'s cows" at bounding box center [1163, 119] width 119 height 15
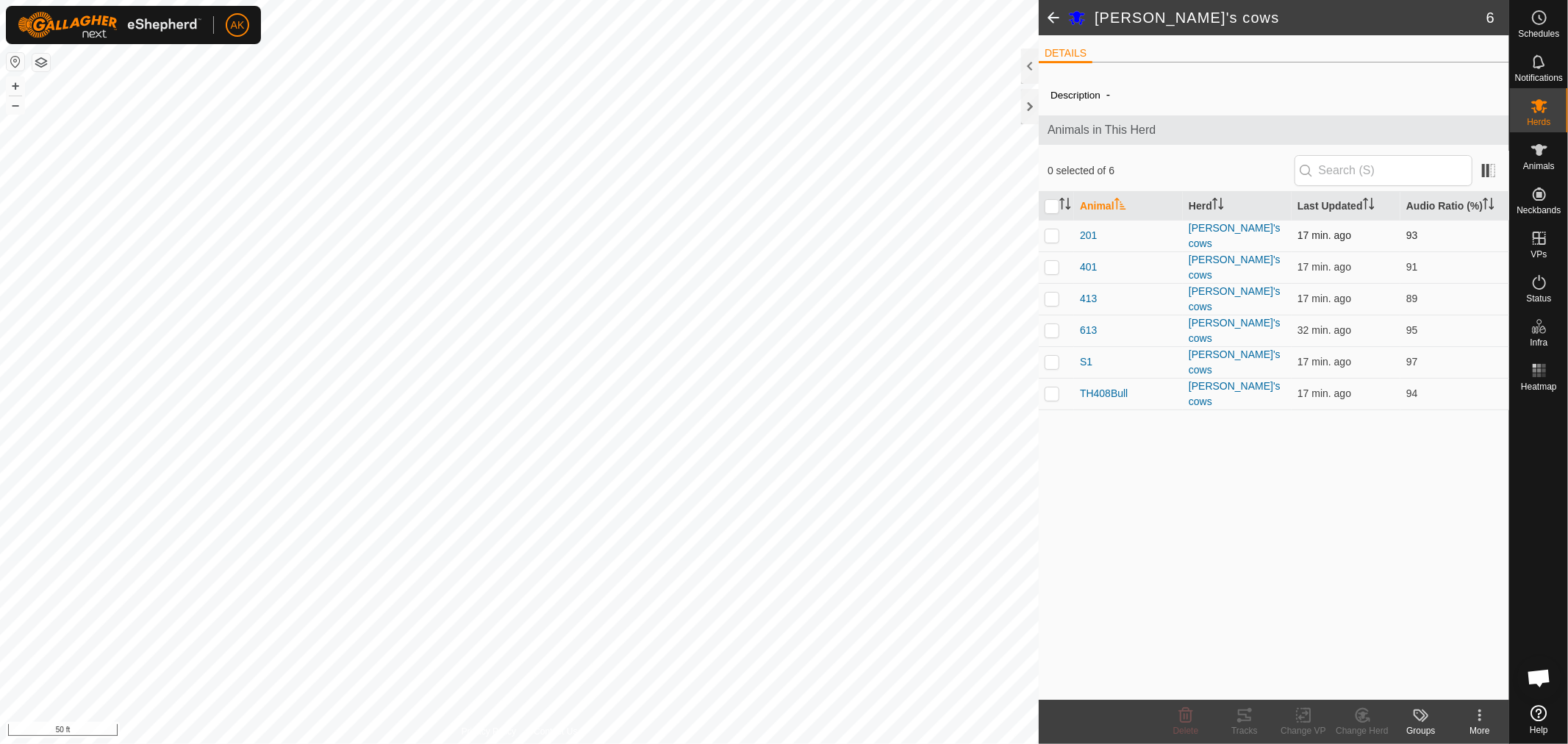
click at [1055, 236] on p-checkbox at bounding box center [1052, 235] width 14 height 12
checkbox input "true"
click at [1059, 265] on p-tablecheckbox at bounding box center [1052, 266] width 14 height 12
checkbox input "true"
click at [1050, 293] on p-checkbox at bounding box center [1052, 298] width 14 height 12
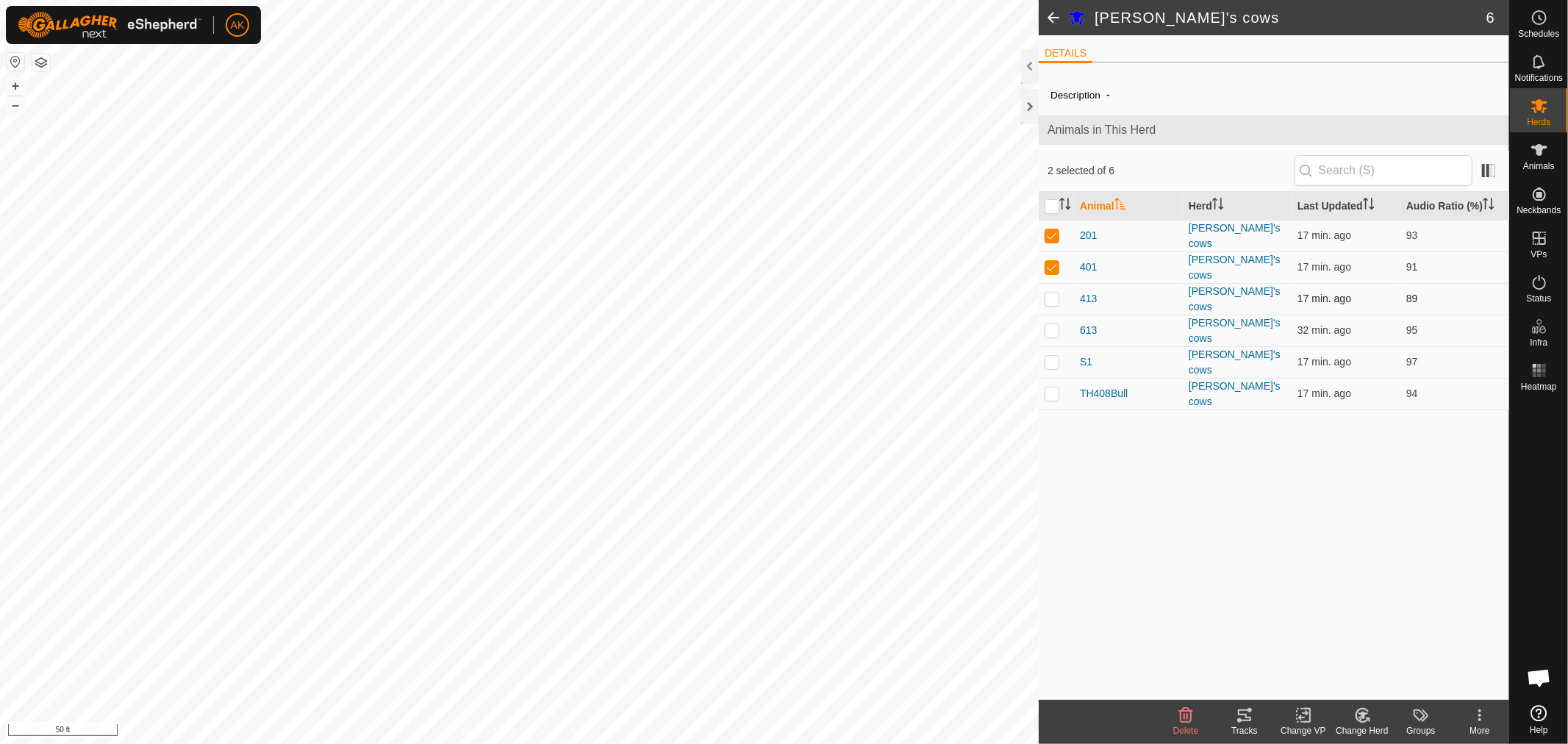
checkbox input "true"
click at [1051, 325] on p-checkbox at bounding box center [1052, 330] width 14 height 12
checkbox input "true"
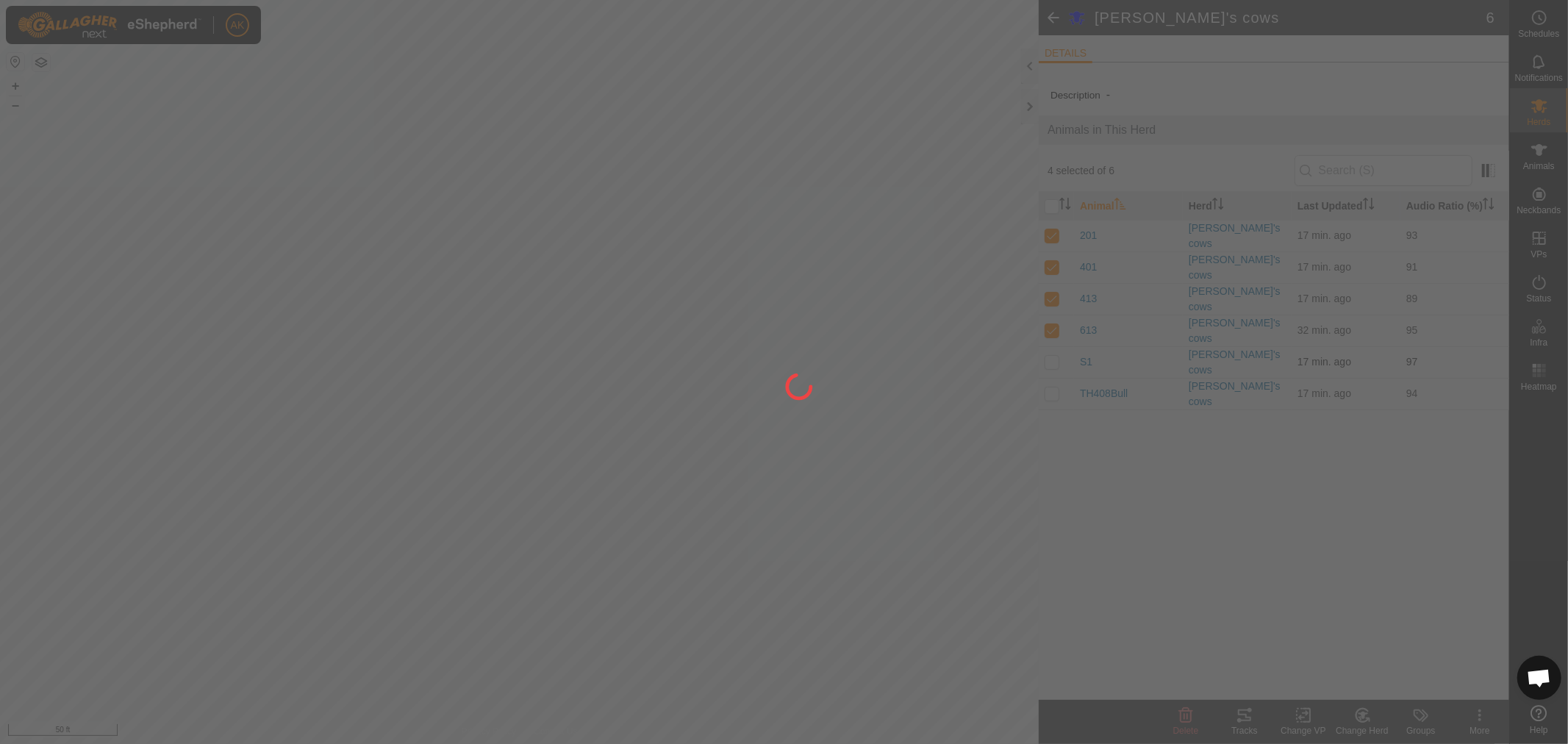
click at [1051, 347] on div at bounding box center [784, 372] width 1568 height 744
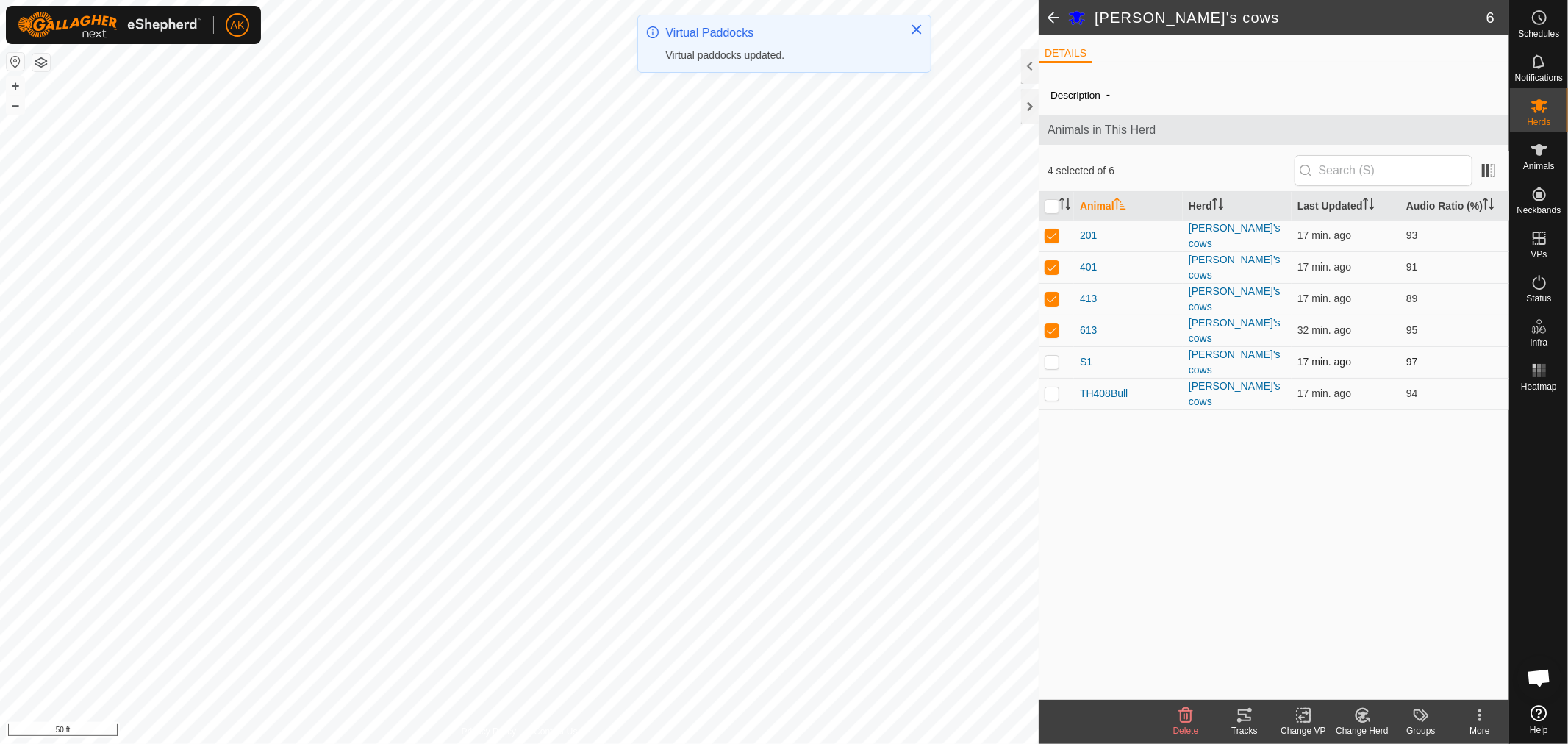
click at [1051, 356] on p-checkbox at bounding box center [1052, 361] width 14 height 12
checkbox input "true"
click at [1308, 713] on icon at bounding box center [1303, 715] width 10 height 10
click at [1334, 658] on link "Choose VP..." at bounding box center [1348, 651] width 146 height 30
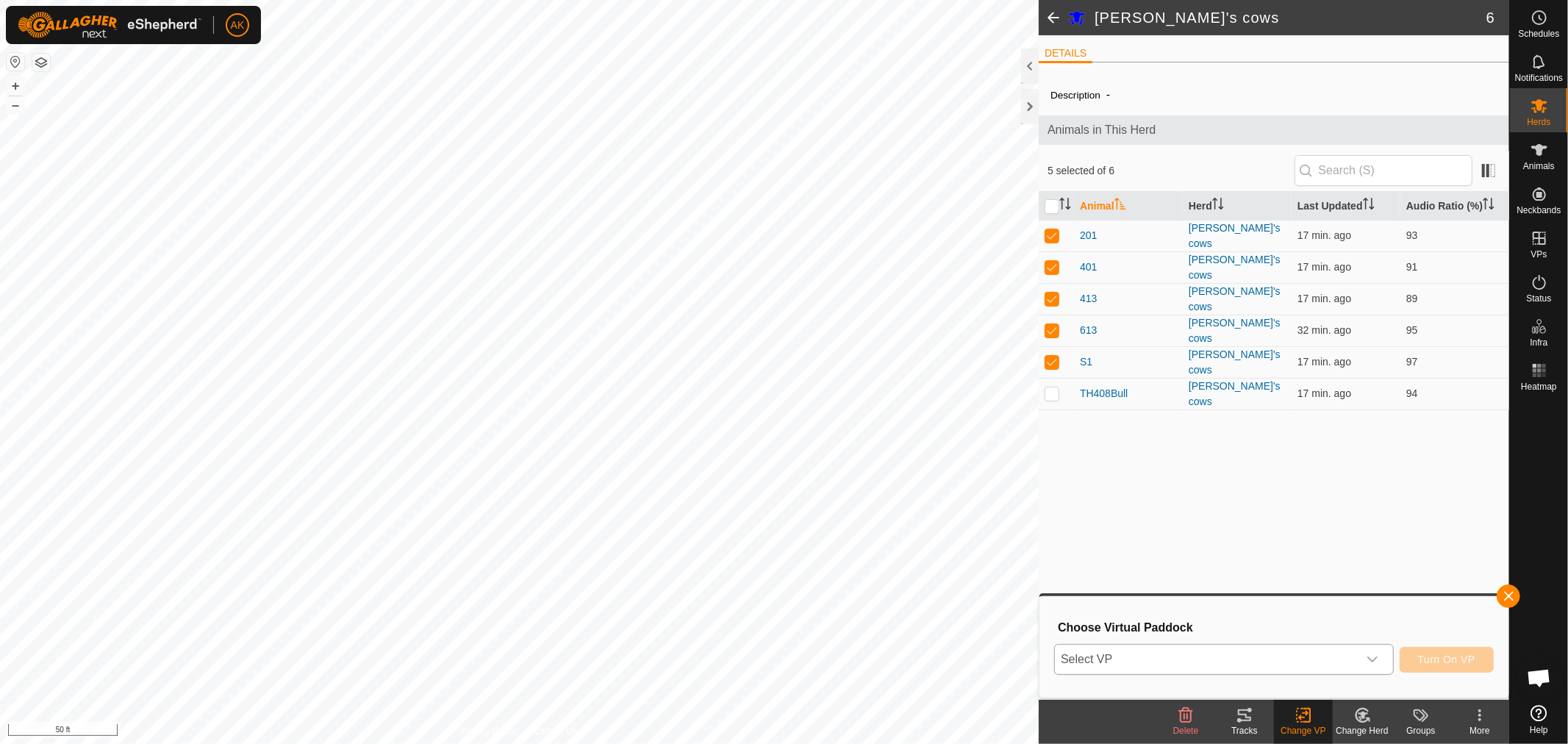
click at [1369, 668] on div "dropdown trigger" at bounding box center [1372, 660] width 30 height 30
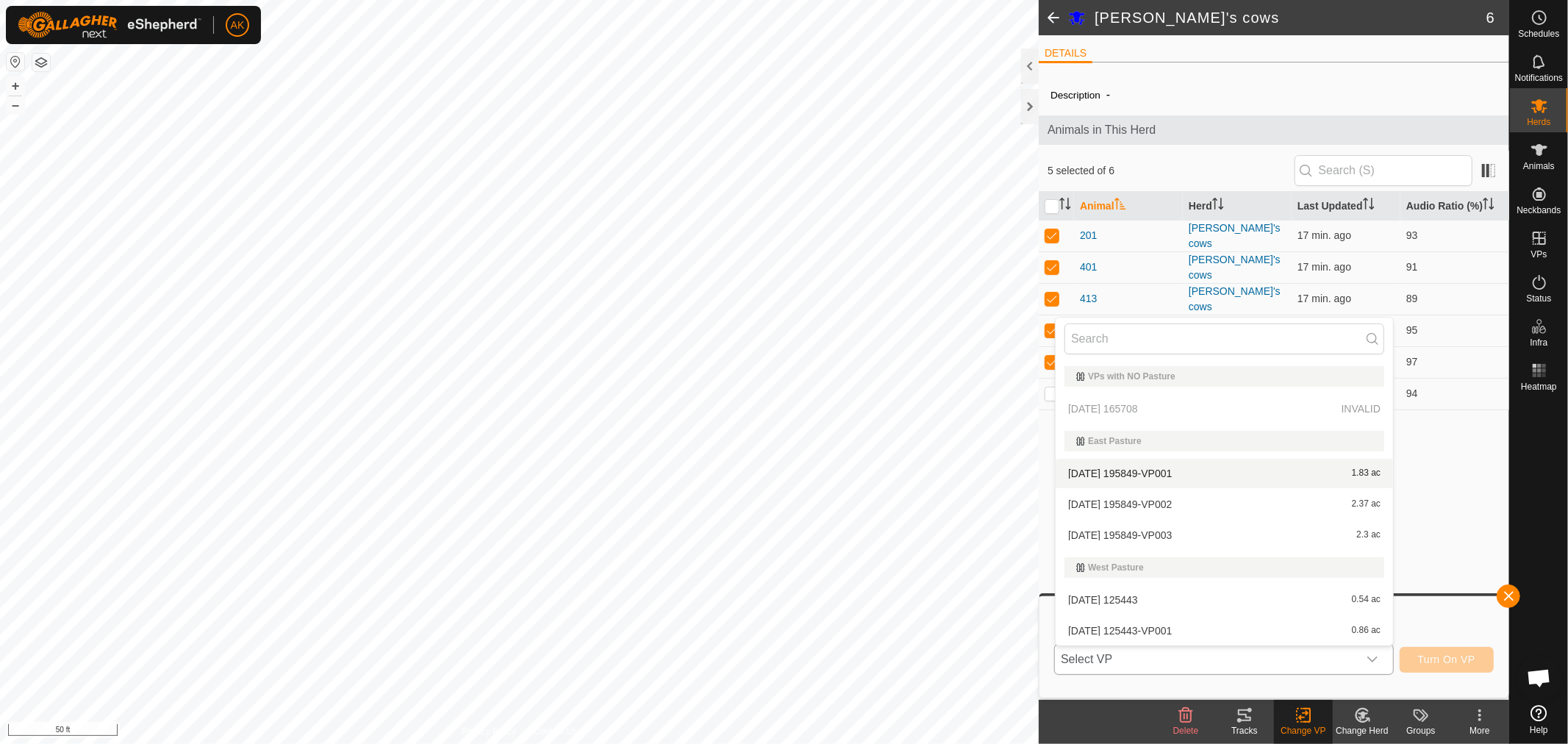
click at [1137, 405] on p-selectitem "[DATE] 165708 INVALID" at bounding box center [1225, 409] width 338 height 30
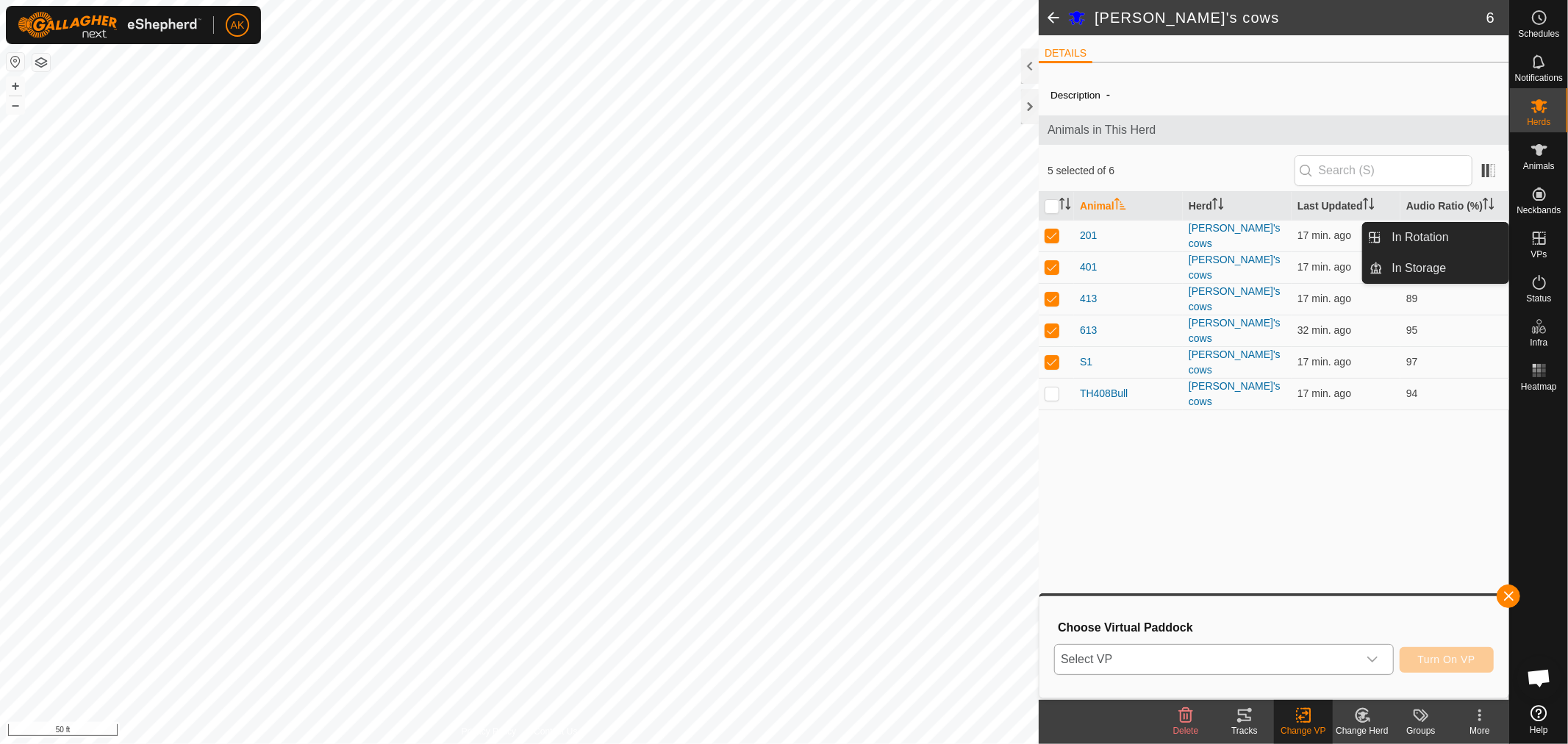
drag, startPoint x: 1555, startPoint y: 222, endPoint x: 1545, endPoint y: 243, distance: 23.3
click at [1545, 243] on icon at bounding box center [1539, 238] width 13 height 13
click at [1537, 244] on icon at bounding box center [1539, 238] width 18 height 18
click at [1436, 243] on link "In Rotation" at bounding box center [1447, 237] width 126 height 30
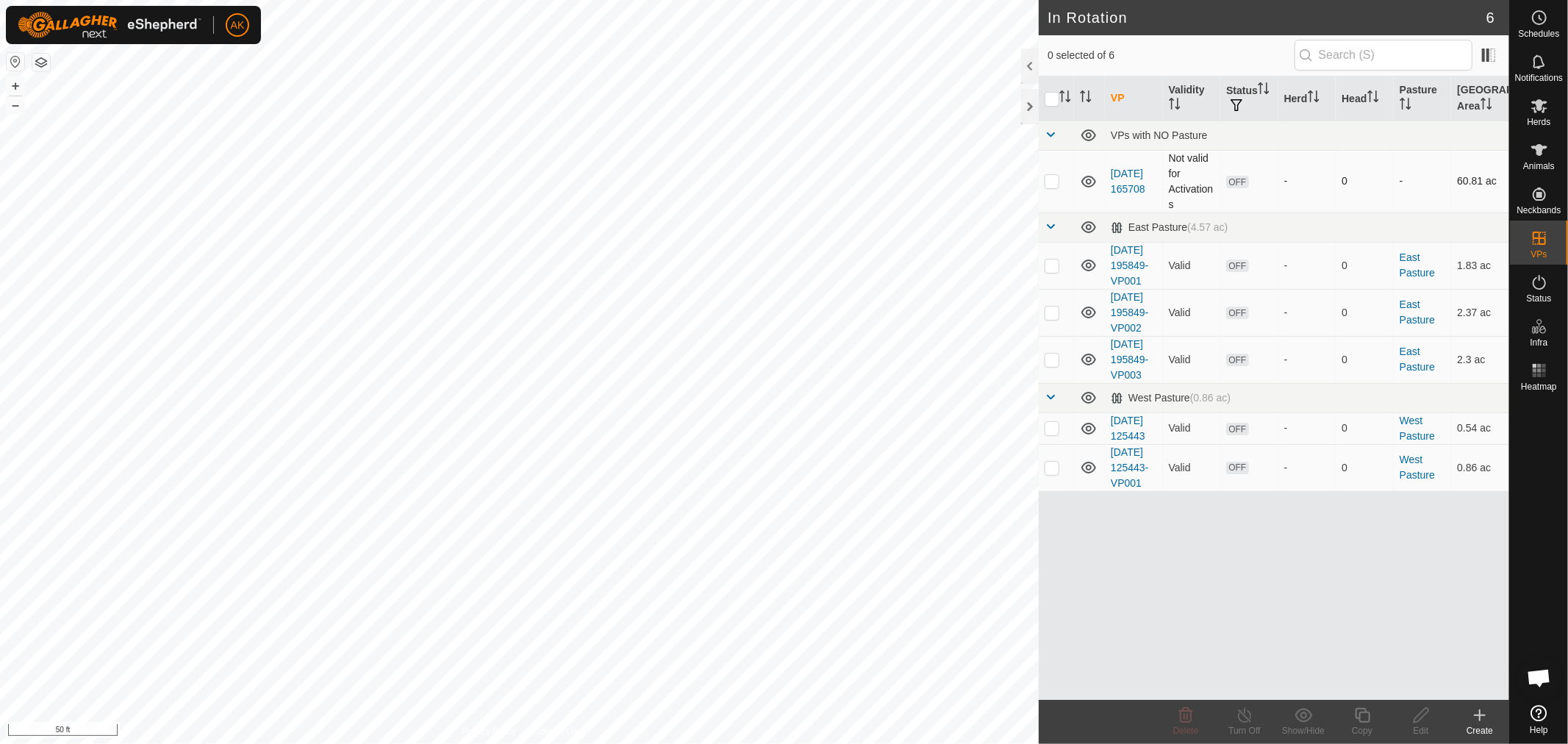
click at [1046, 182] on p-checkbox at bounding box center [1052, 181] width 14 height 12
checkbox input "true"
click at [1430, 715] on icon at bounding box center [1422, 715] width 18 height 18
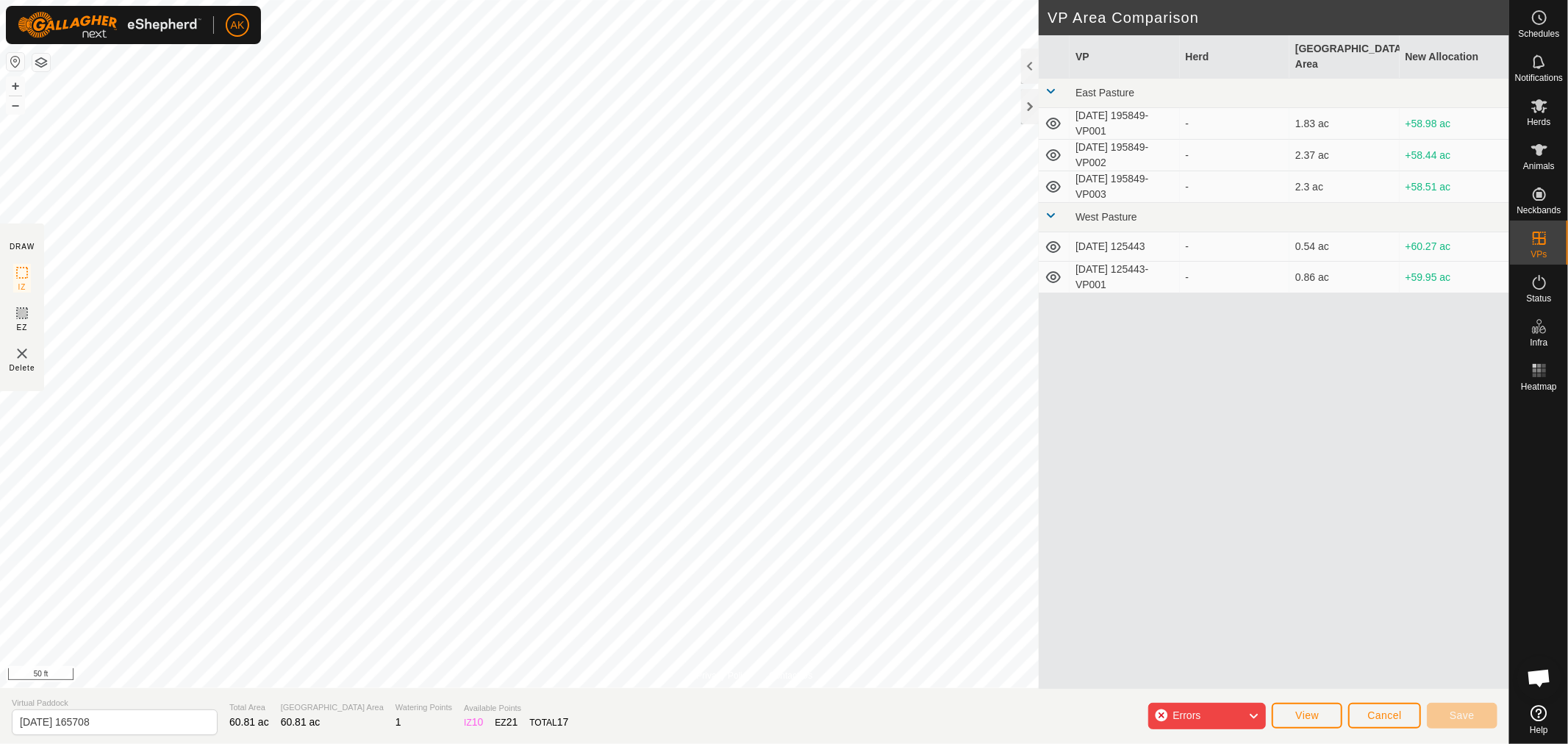
click at [1170, 718] on div "Errors" at bounding box center [1207, 715] width 118 height 26
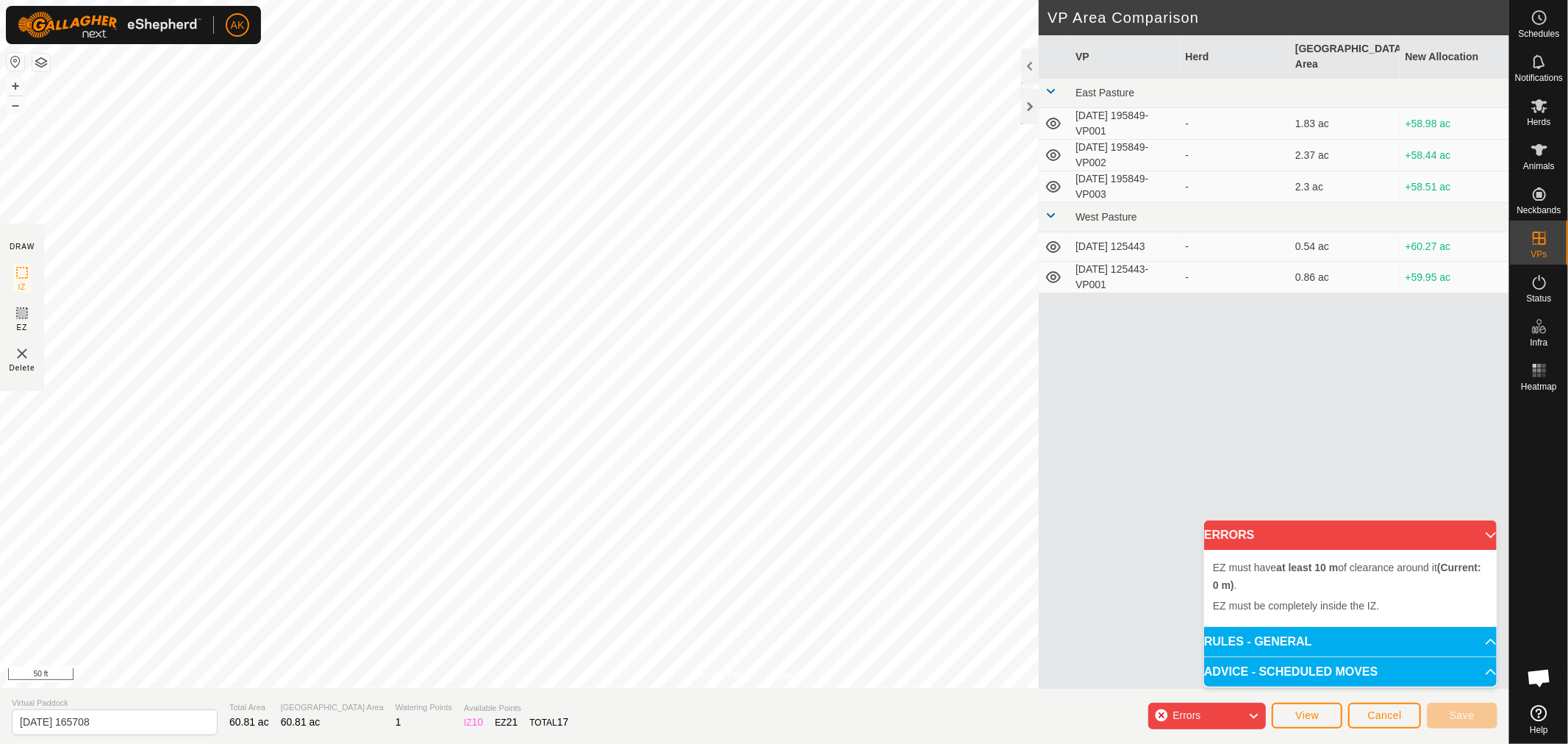
click at [1238, 722] on div "Errors" at bounding box center [1207, 715] width 118 height 26
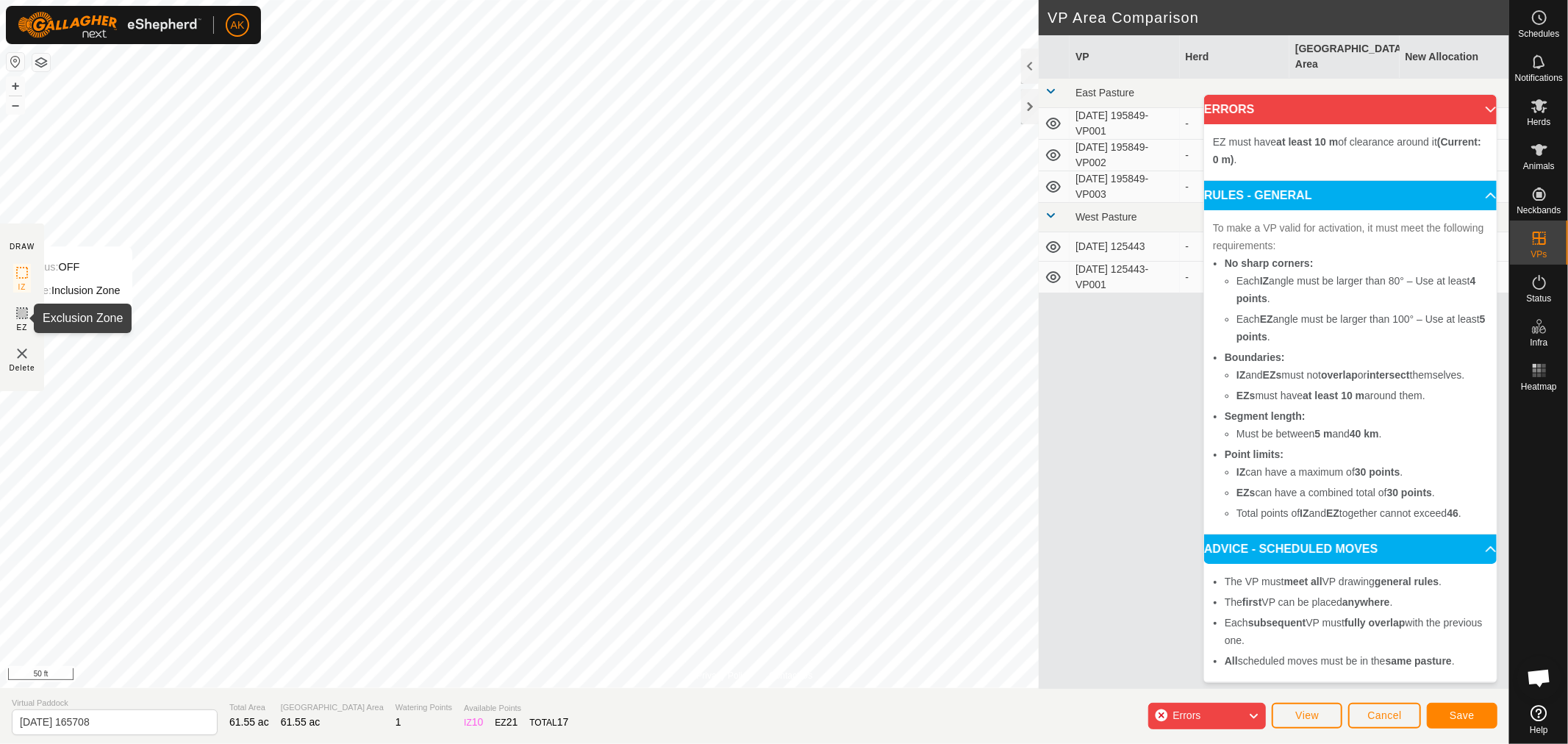
click at [23, 313] on icon at bounding box center [22, 314] width 18 height 18
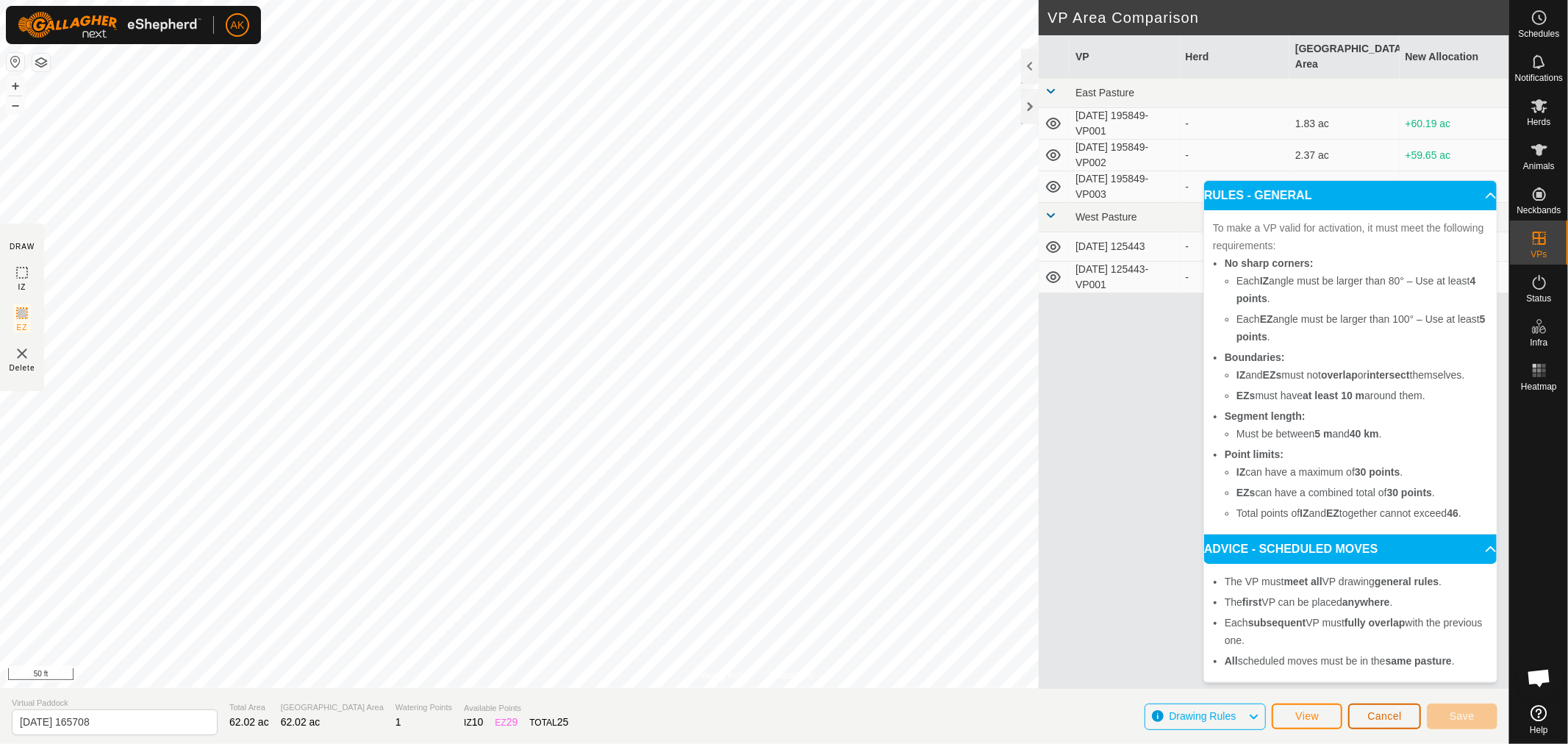
click at [1388, 719] on span "Cancel" at bounding box center [1385, 715] width 34 height 12
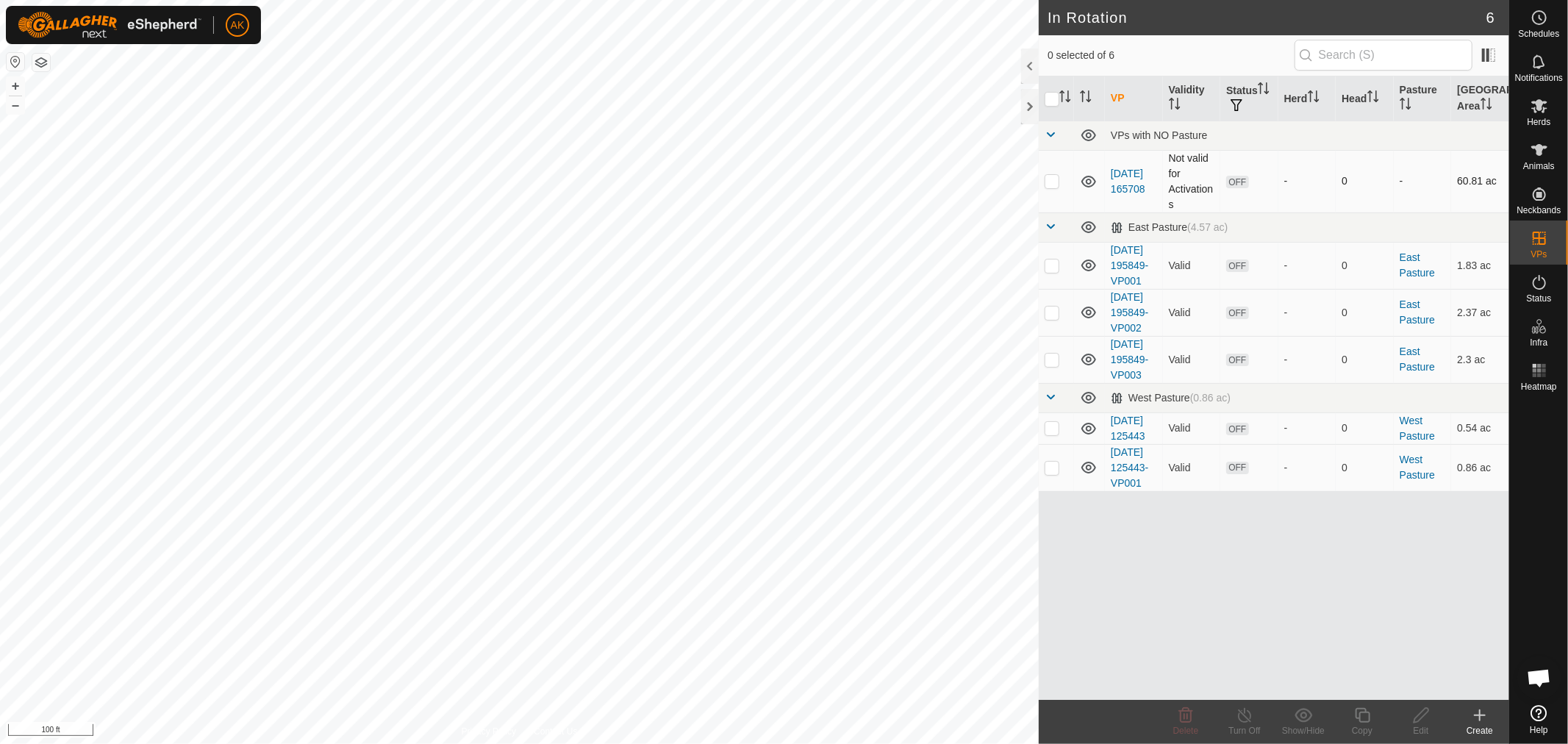
click at [1040, 186] on td at bounding box center [1056, 182] width 35 height 63
checkbox input "true"
click at [1422, 719] on icon at bounding box center [1422, 715] width 18 height 18
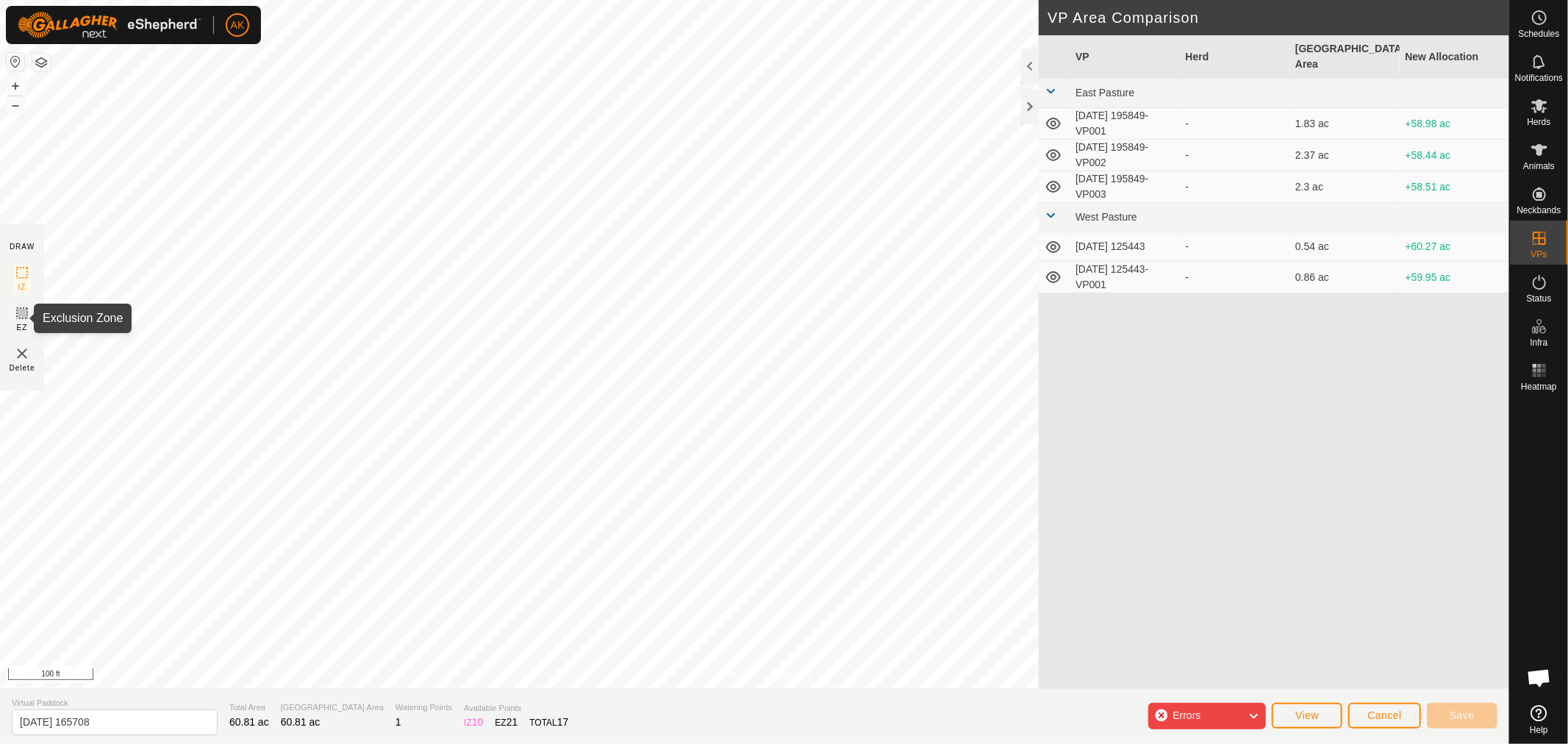
click at [21, 314] on icon at bounding box center [22, 314] width 9 height 9
click at [24, 354] on img at bounding box center [22, 354] width 18 height 18
click at [19, 353] on img at bounding box center [22, 354] width 18 height 18
click at [1386, 710] on span "Cancel" at bounding box center [1385, 715] width 34 height 12
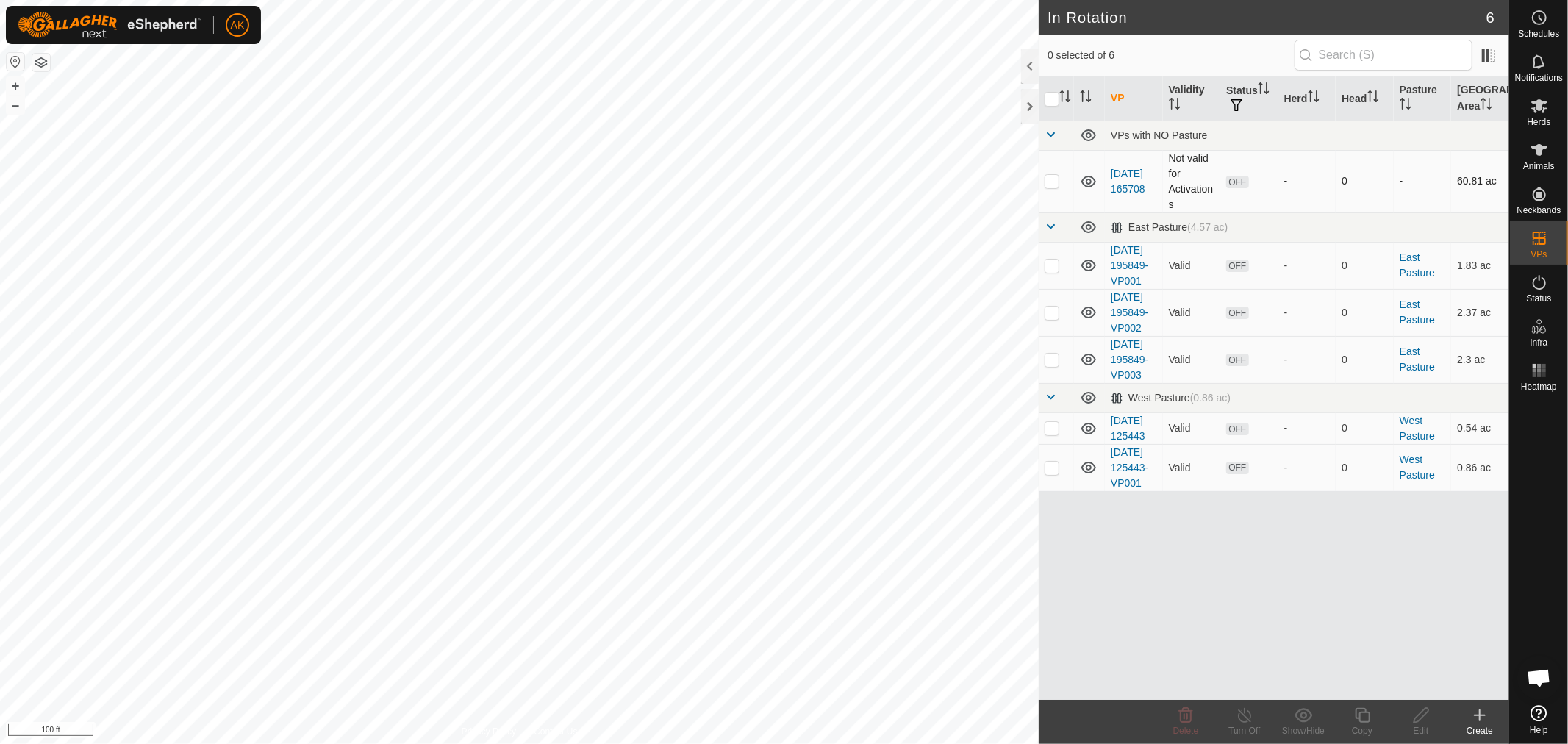
click at [1055, 181] on p-checkbox at bounding box center [1052, 181] width 14 height 12
checkbox input "true"
click at [1410, 731] on div "Edit" at bounding box center [1421, 731] width 58 height 13
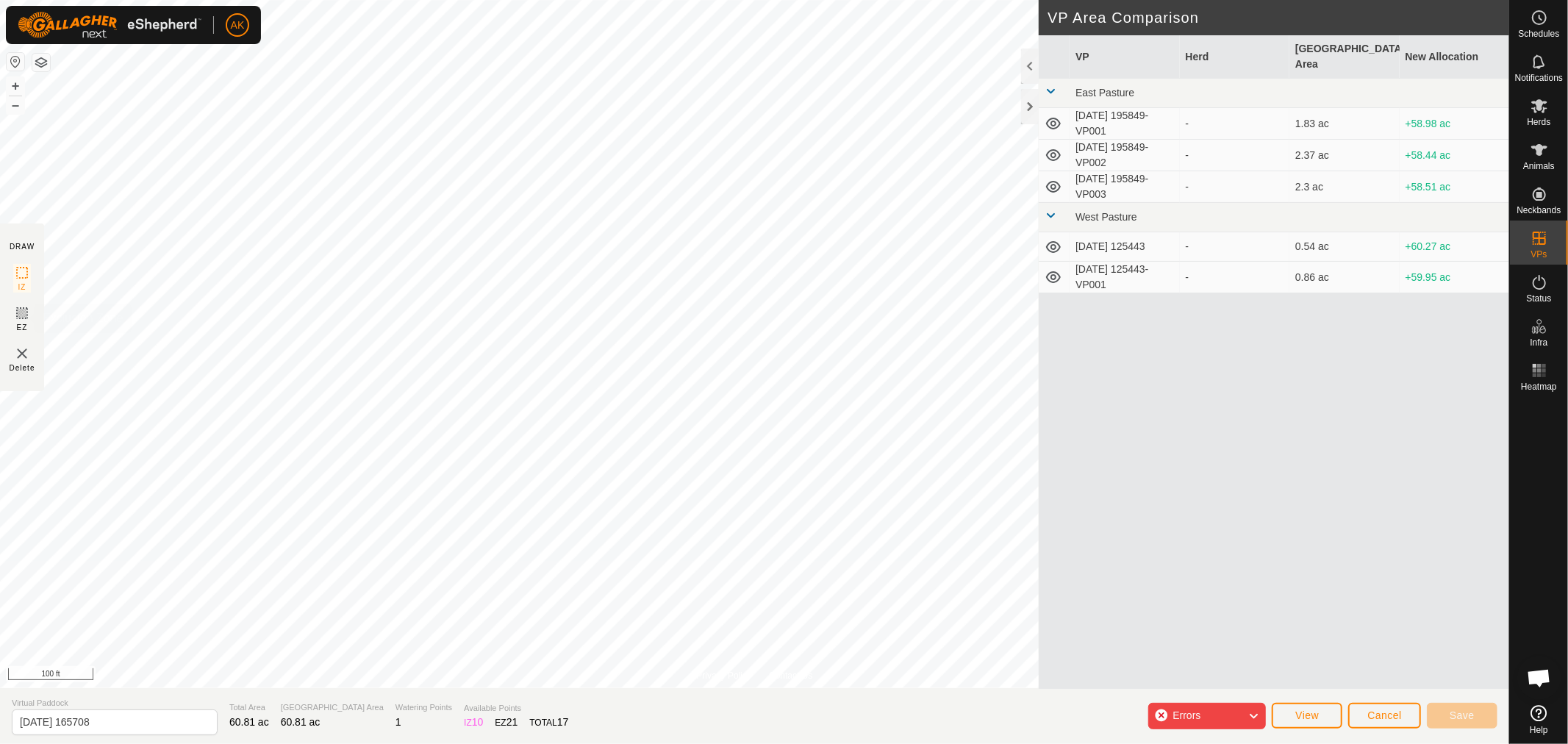
click at [22, 313] on icon at bounding box center [22, 314] width 18 height 18
click at [22, 355] on img at bounding box center [22, 354] width 18 height 18
click at [22, 269] on icon at bounding box center [22, 273] width 18 height 18
click at [1469, 713] on span "Save" at bounding box center [1462, 715] width 25 height 12
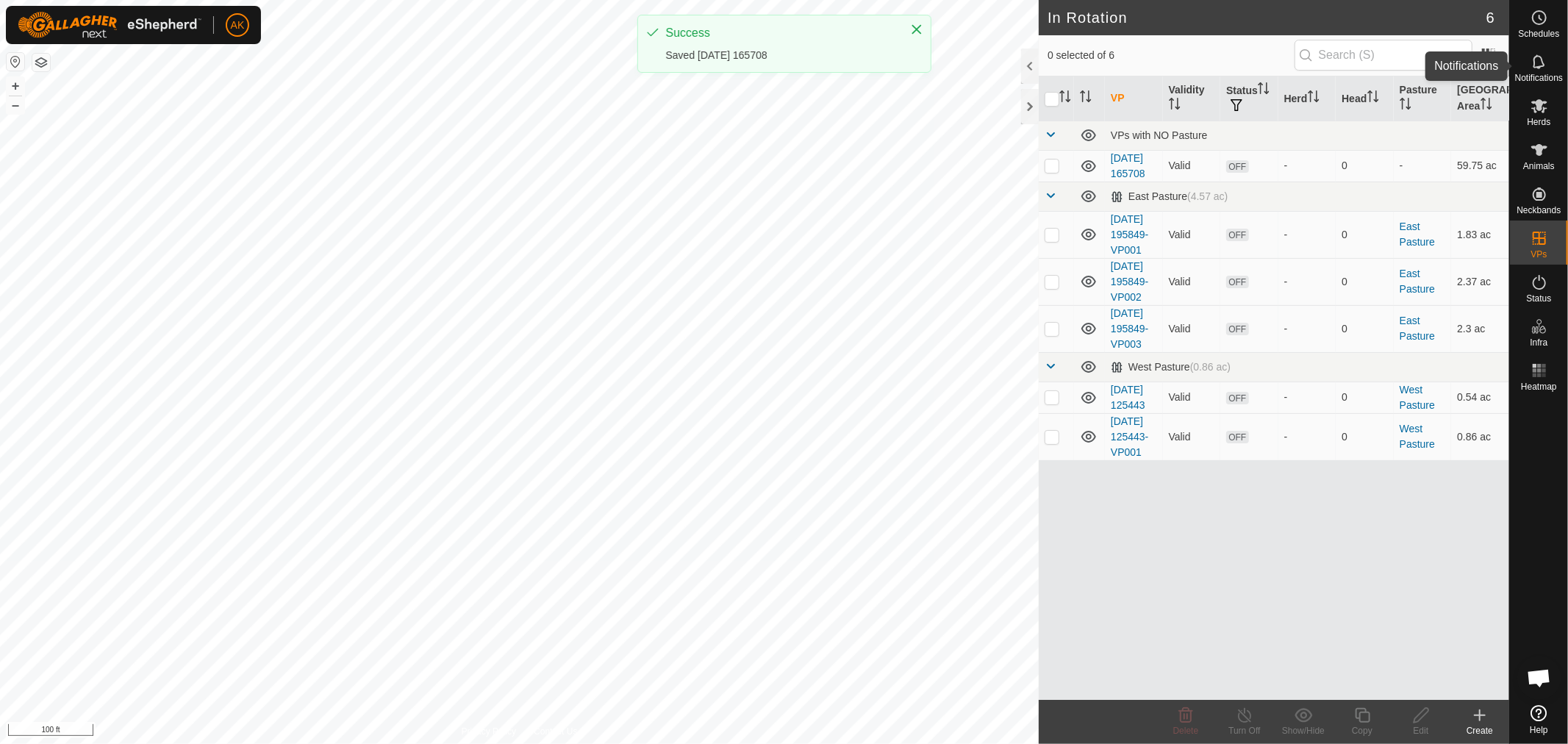
click at [1539, 66] on icon at bounding box center [1538, 62] width 12 height 14
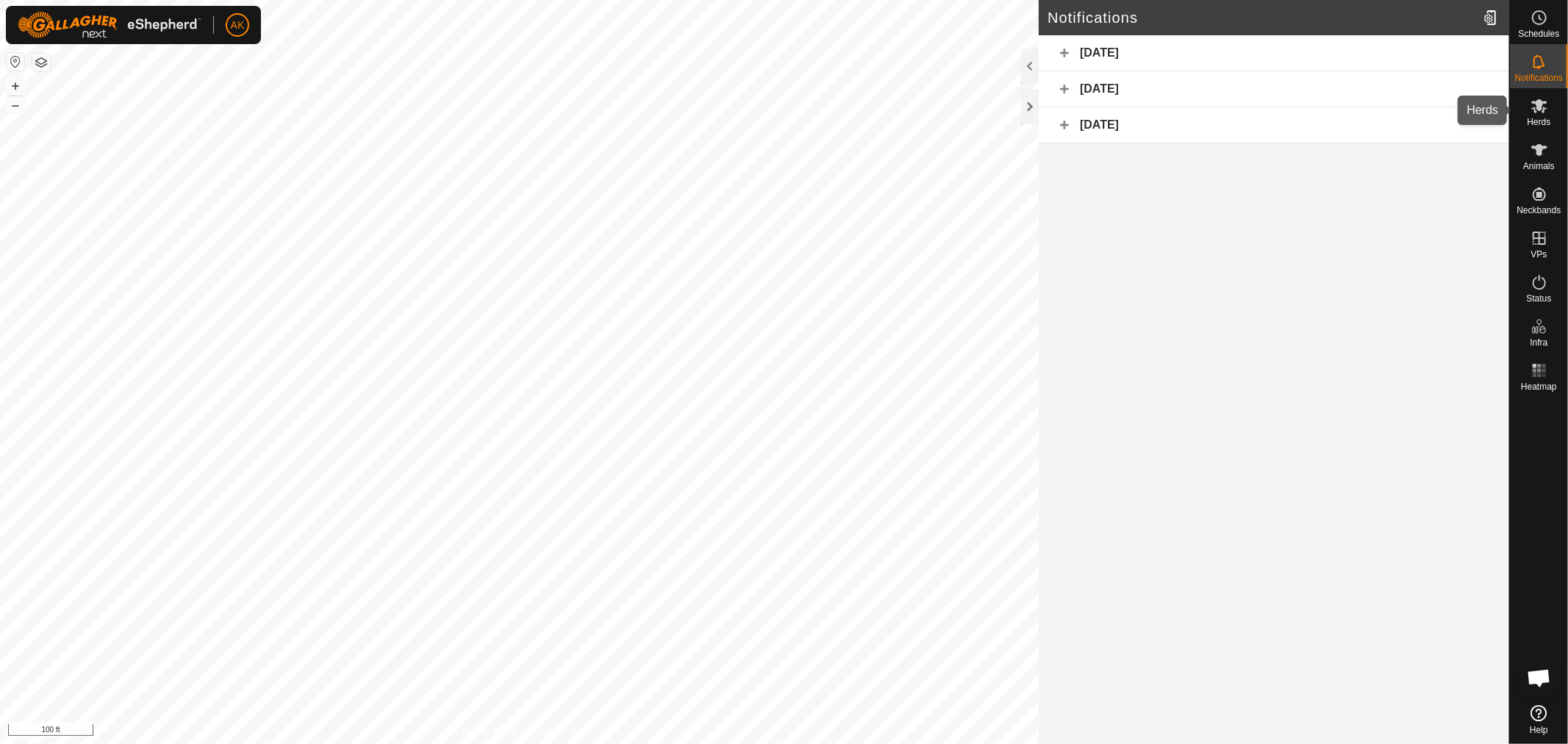
click at [1538, 113] on icon at bounding box center [1539, 106] width 18 height 18
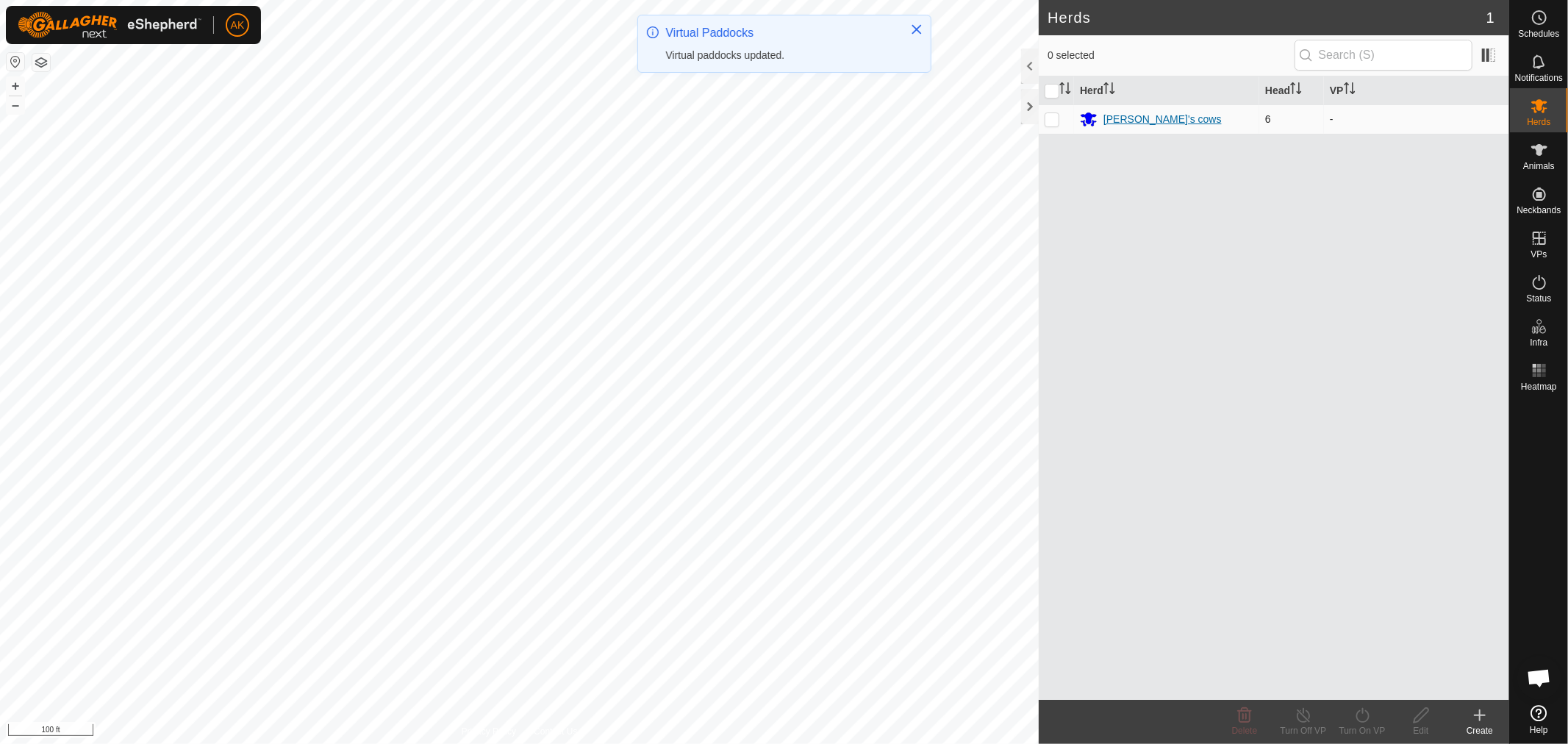
click at [1139, 120] on div "[PERSON_NAME]'s cows" at bounding box center [1163, 119] width 119 height 15
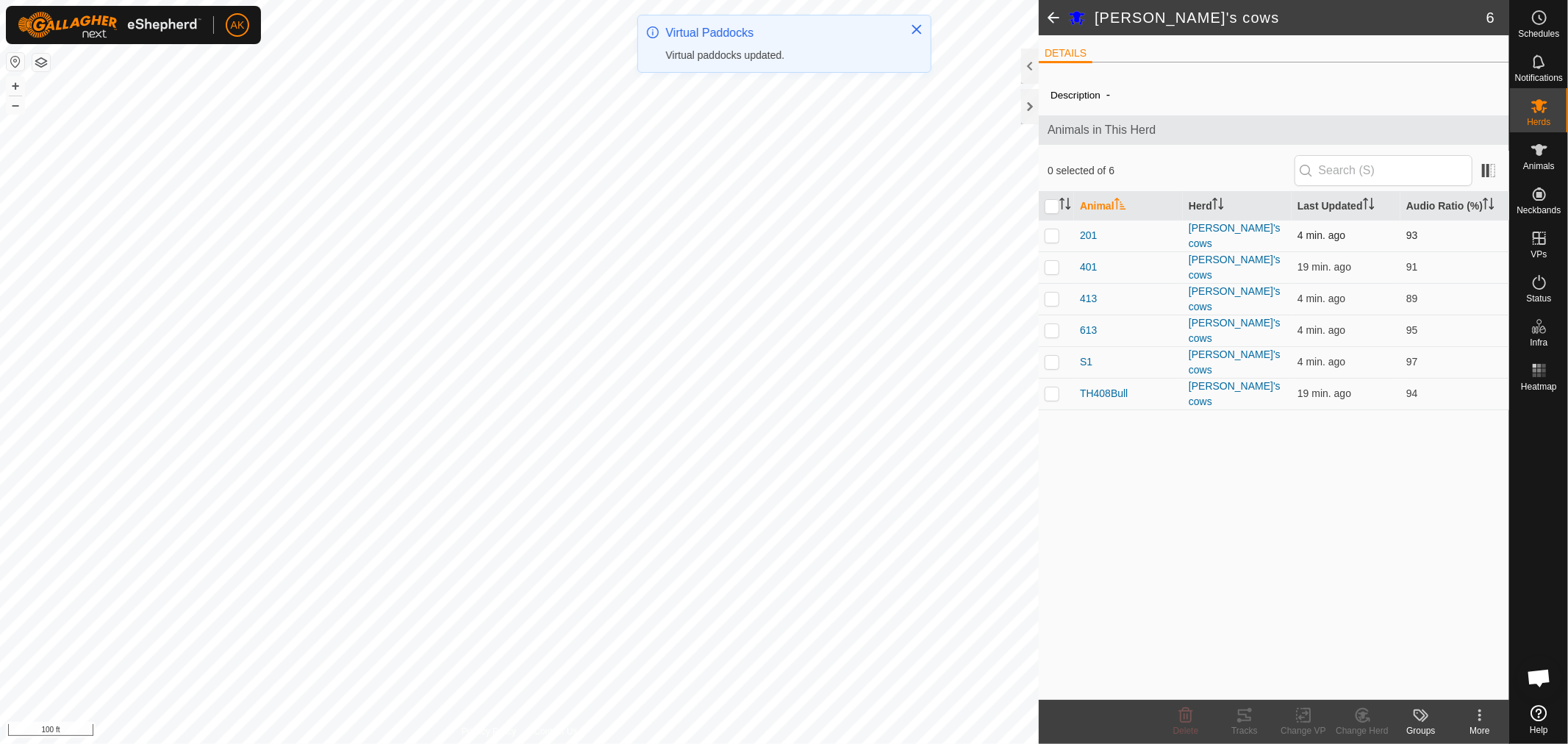
click at [1057, 231] on p-checkbox at bounding box center [1052, 235] width 14 height 12
checkbox input "true"
click at [1053, 261] on p-checkbox at bounding box center [1052, 266] width 14 height 12
checkbox input "true"
drag, startPoint x: 1051, startPoint y: 283, endPoint x: 1051, endPoint y: 303, distance: 20.0
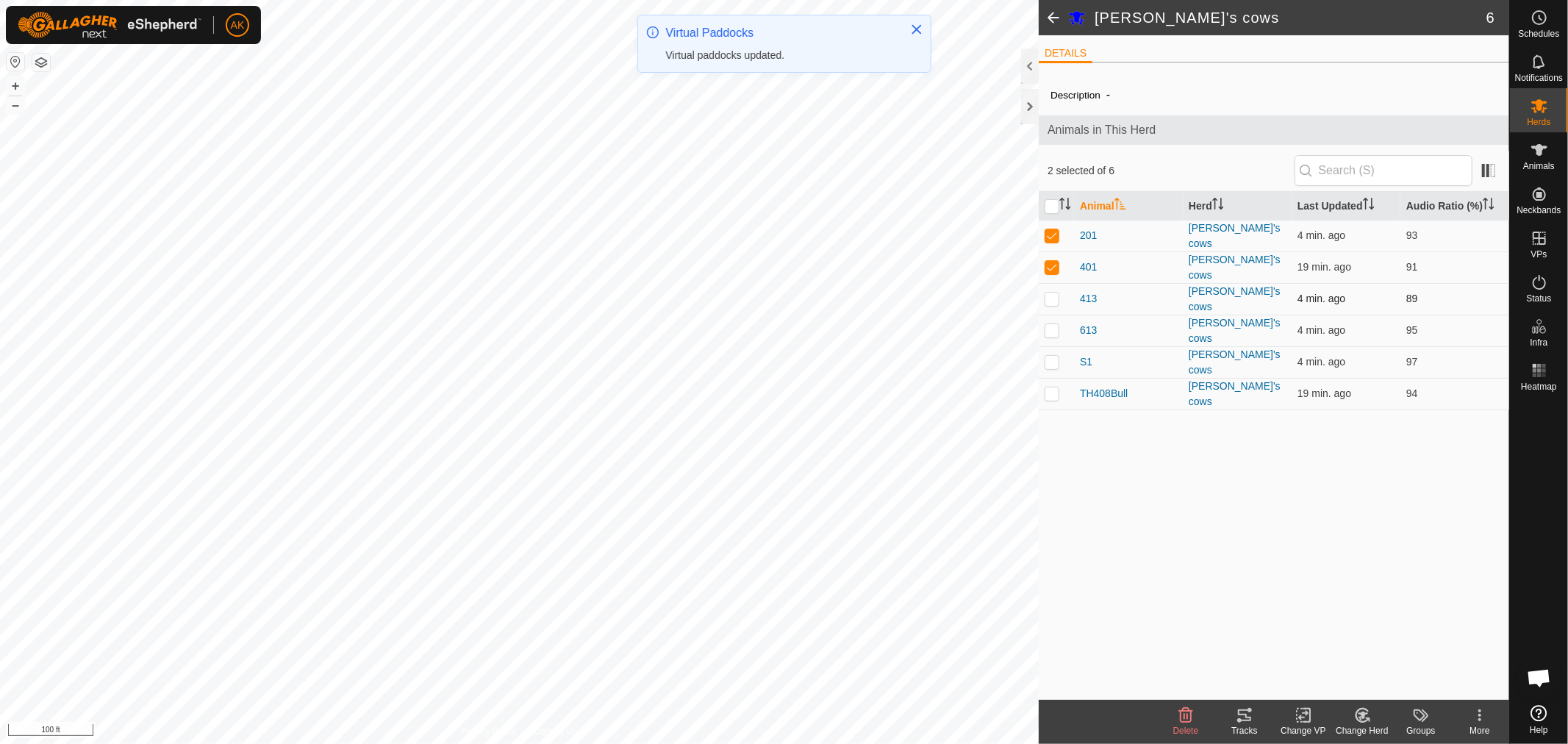
click at [1051, 284] on td at bounding box center [1056, 298] width 35 height 31
checkbox input "true"
click at [1051, 324] on p-checkbox at bounding box center [1052, 330] width 14 height 12
checkbox input "true"
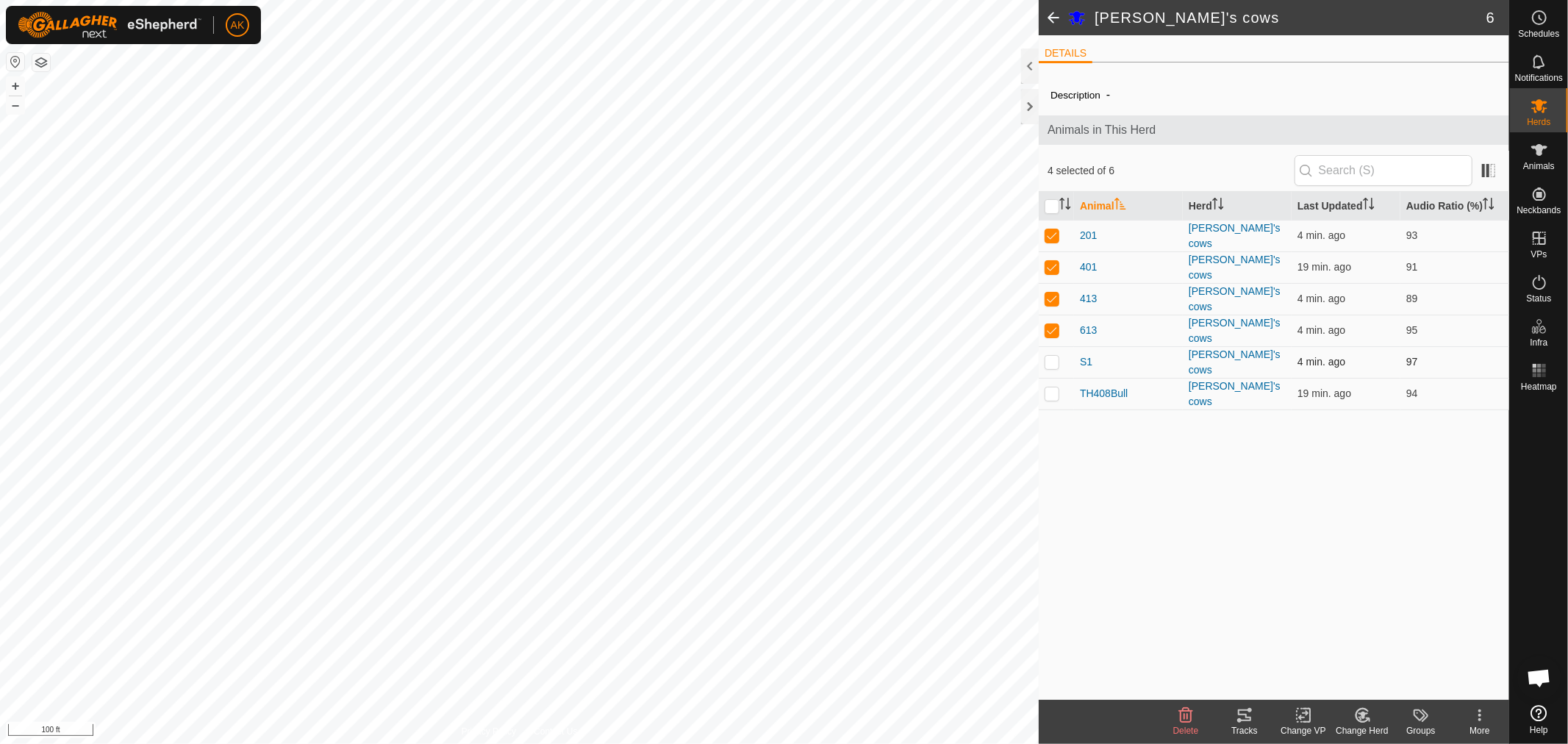
click at [1055, 358] on td at bounding box center [1056, 361] width 35 height 31
checkbox input "true"
click at [1310, 718] on icon at bounding box center [1307, 715] width 6 height 13
click at [1320, 655] on link "Choose VP..." at bounding box center [1348, 651] width 146 height 30
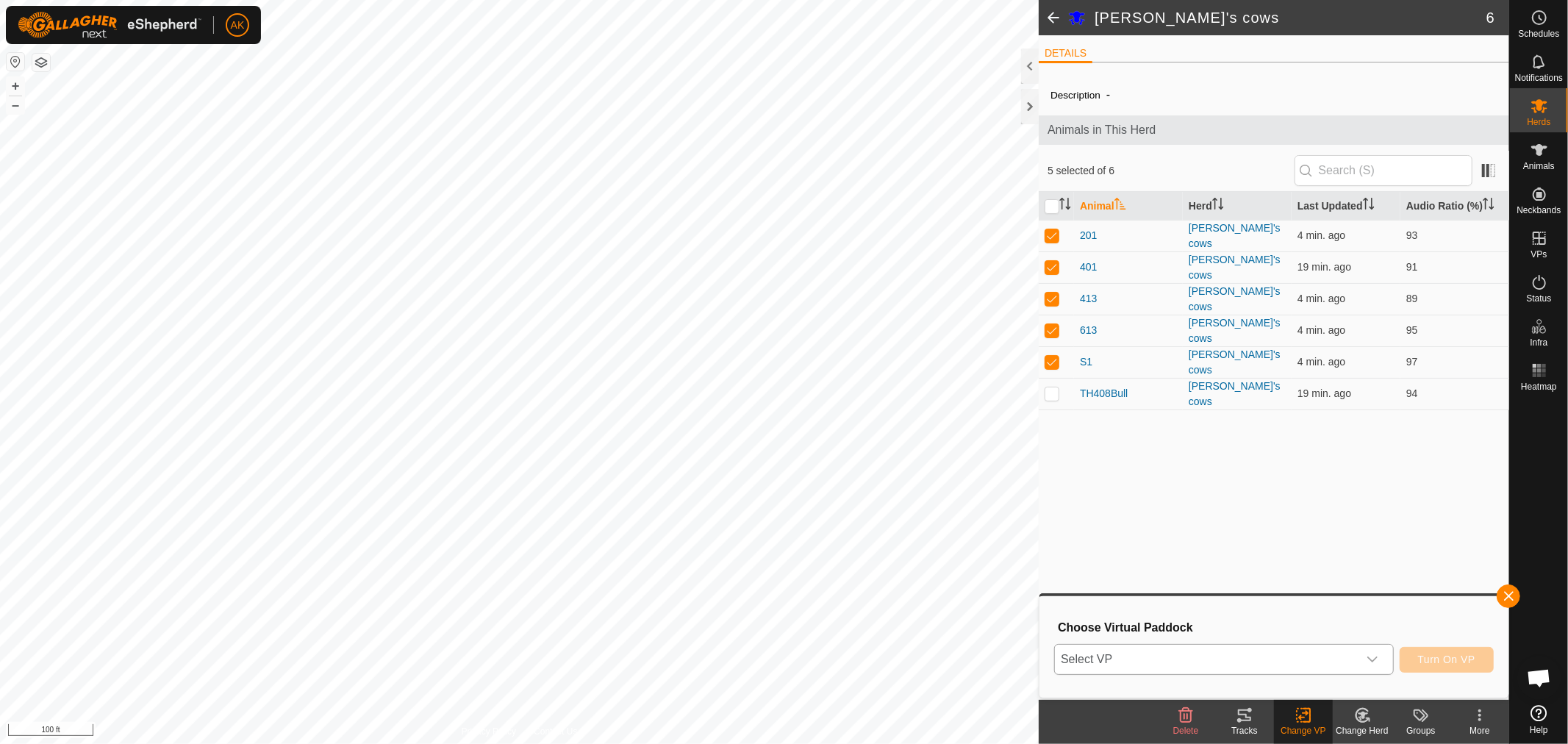
click at [1343, 660] on span "Select VP" at bounding box center [1206, 660] width 303 height 30
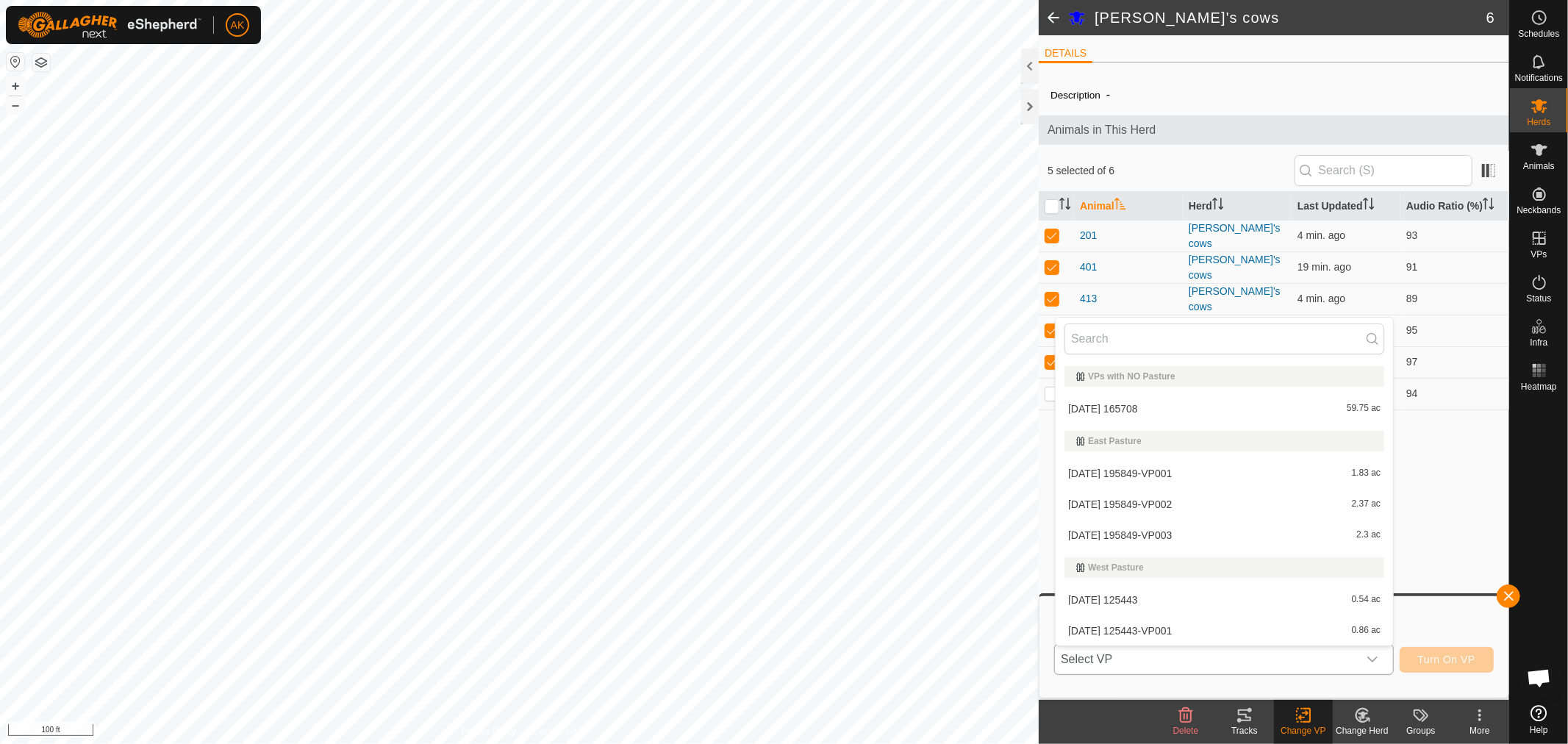
click at [1187, 405] on li "[DATE] 165708 59.75 ac" at bounding box center [1225, 409] width 338 height 30
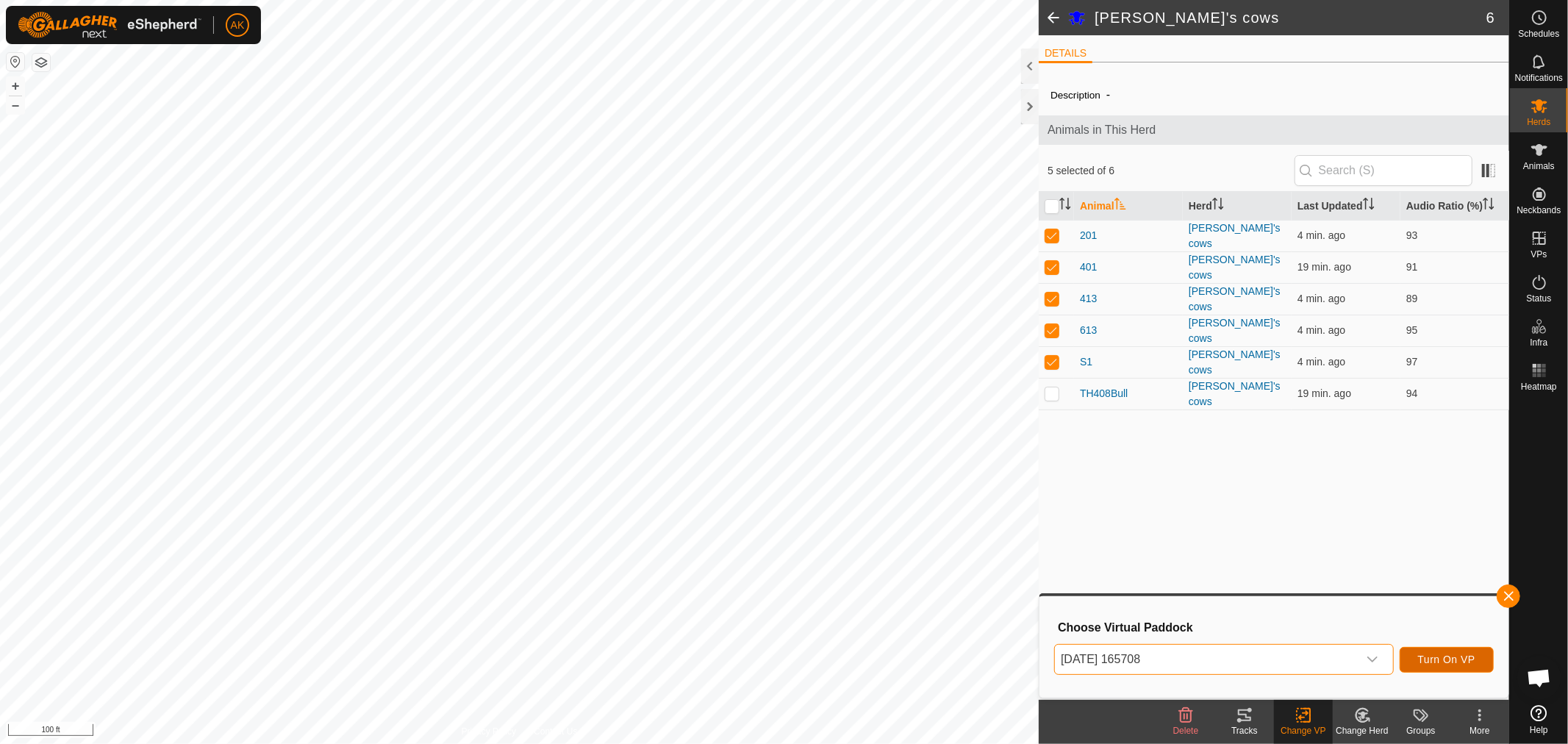
click at [1450, 649] on button "Turn On VP" at bounding box center [1447, 660] width 94 height 26
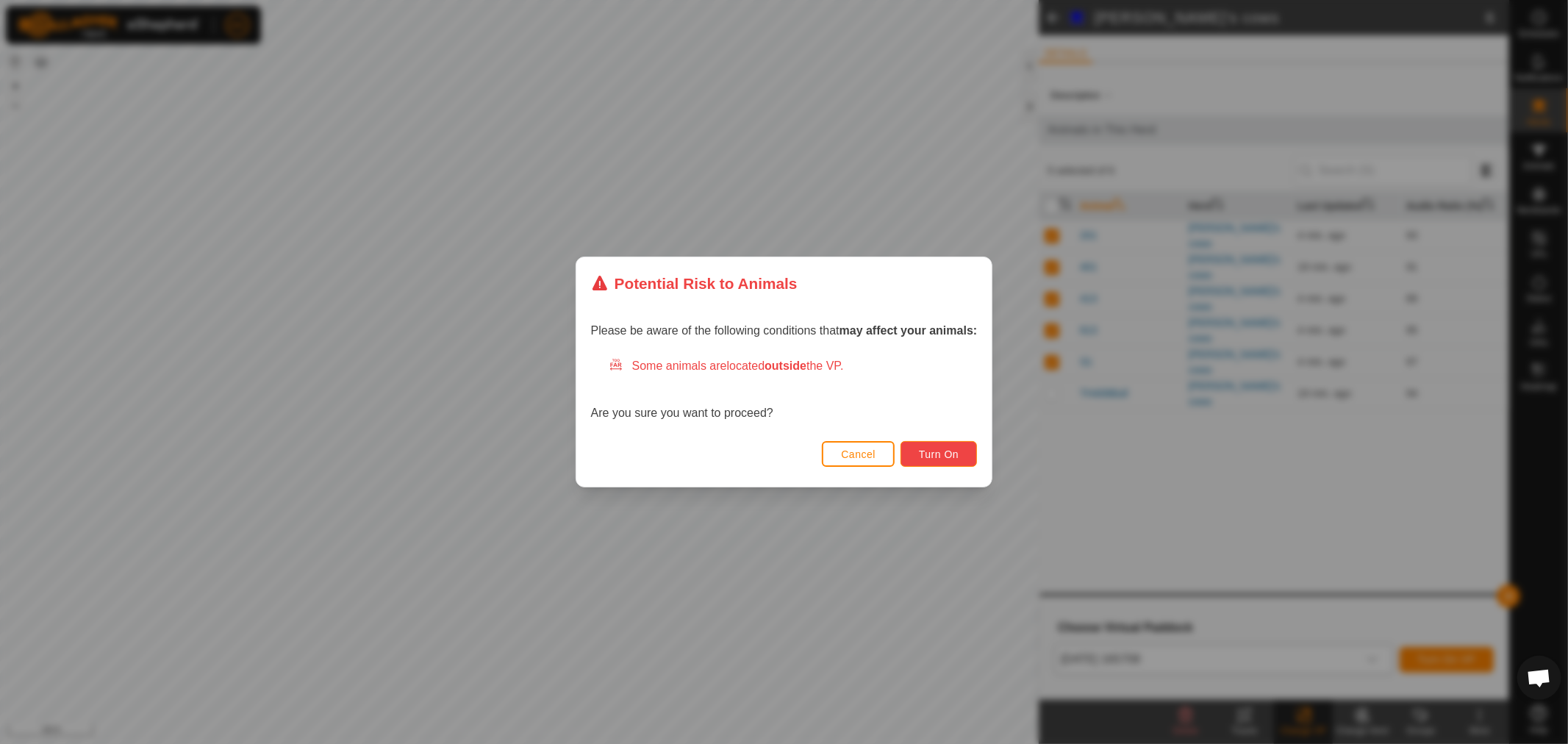
click at [972, 460] on button "Turn On" at bounding box center [938, 454] width 76 height 26
